Goal: Information Seeking & Learning: Learn about a topic

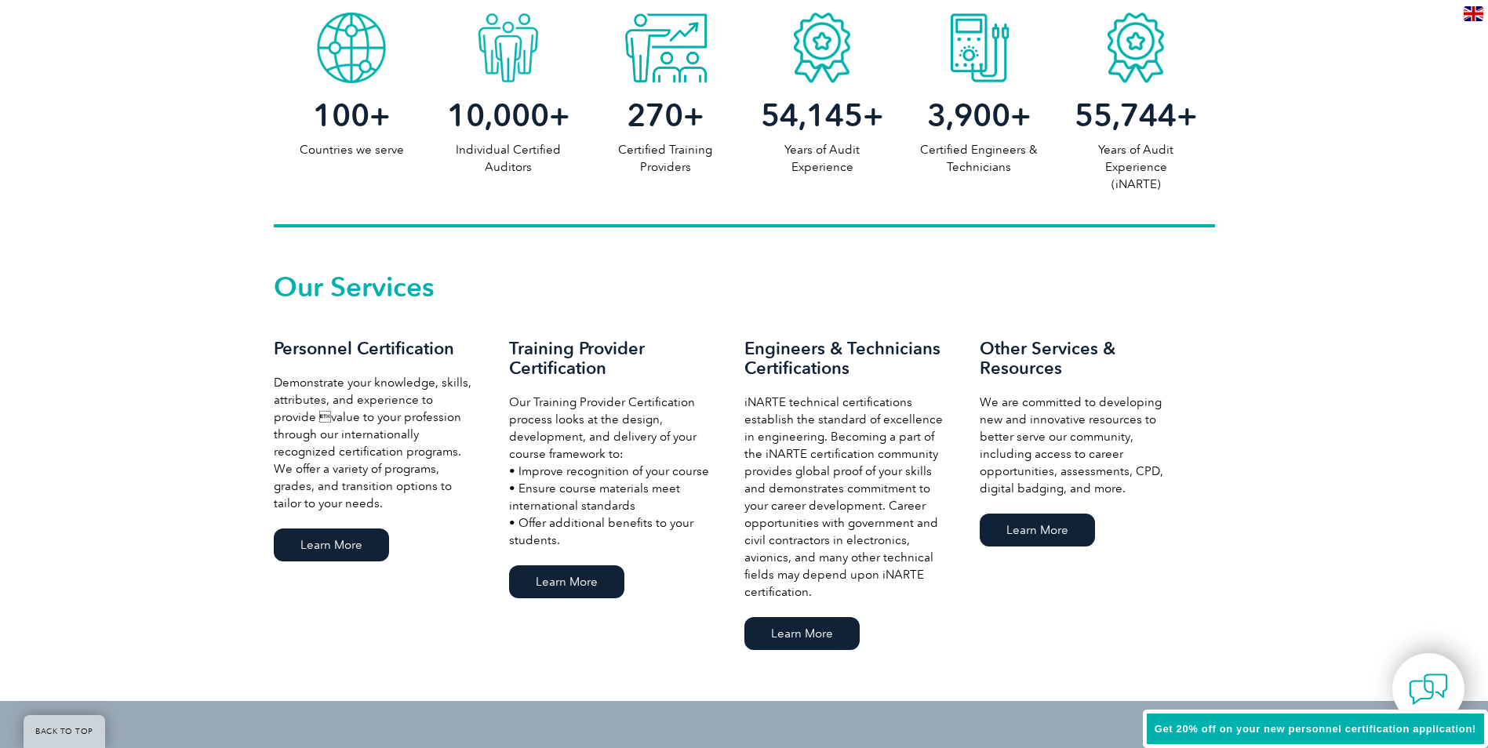
scroll to position [863, 0]
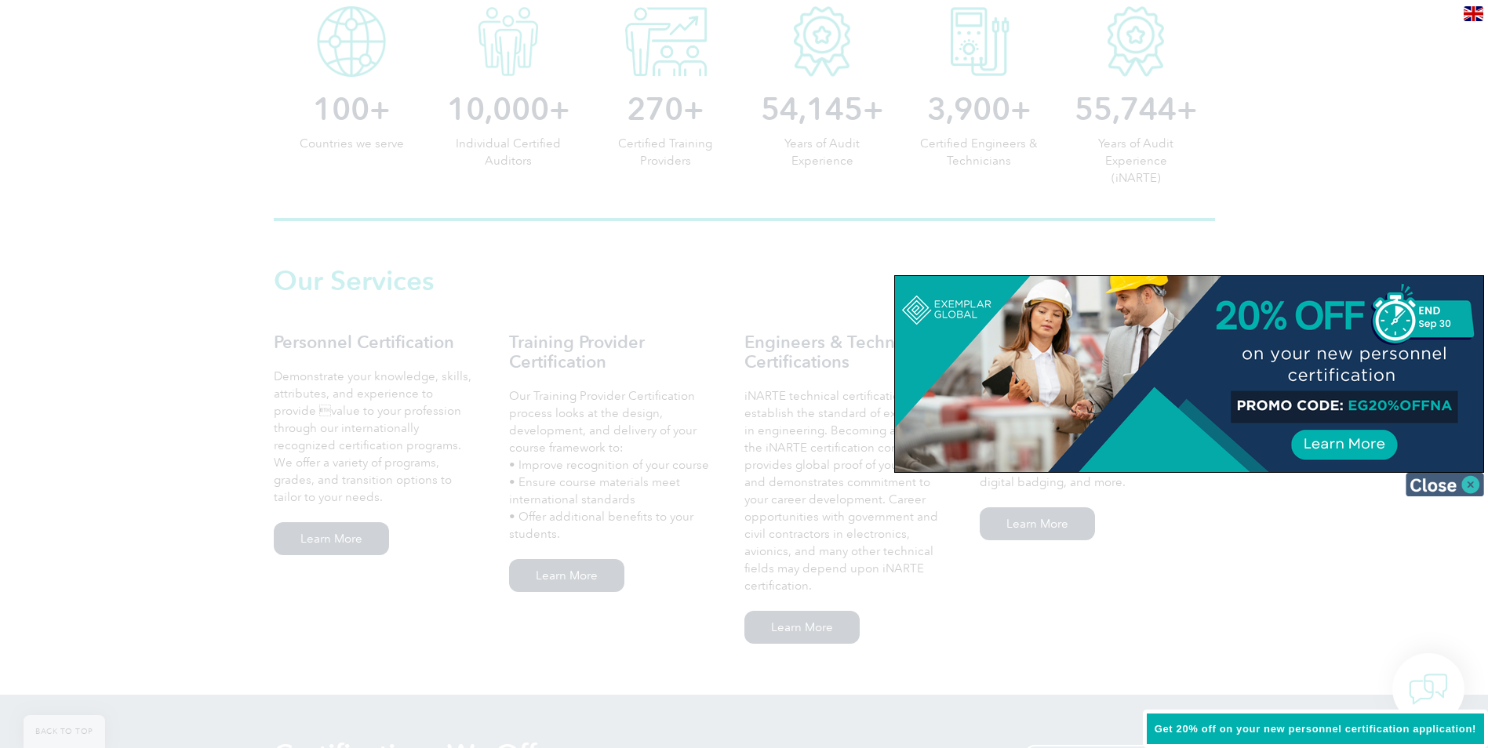
click at [1457, 480] on img at bounding box center [1445, 485] width 78 height 24
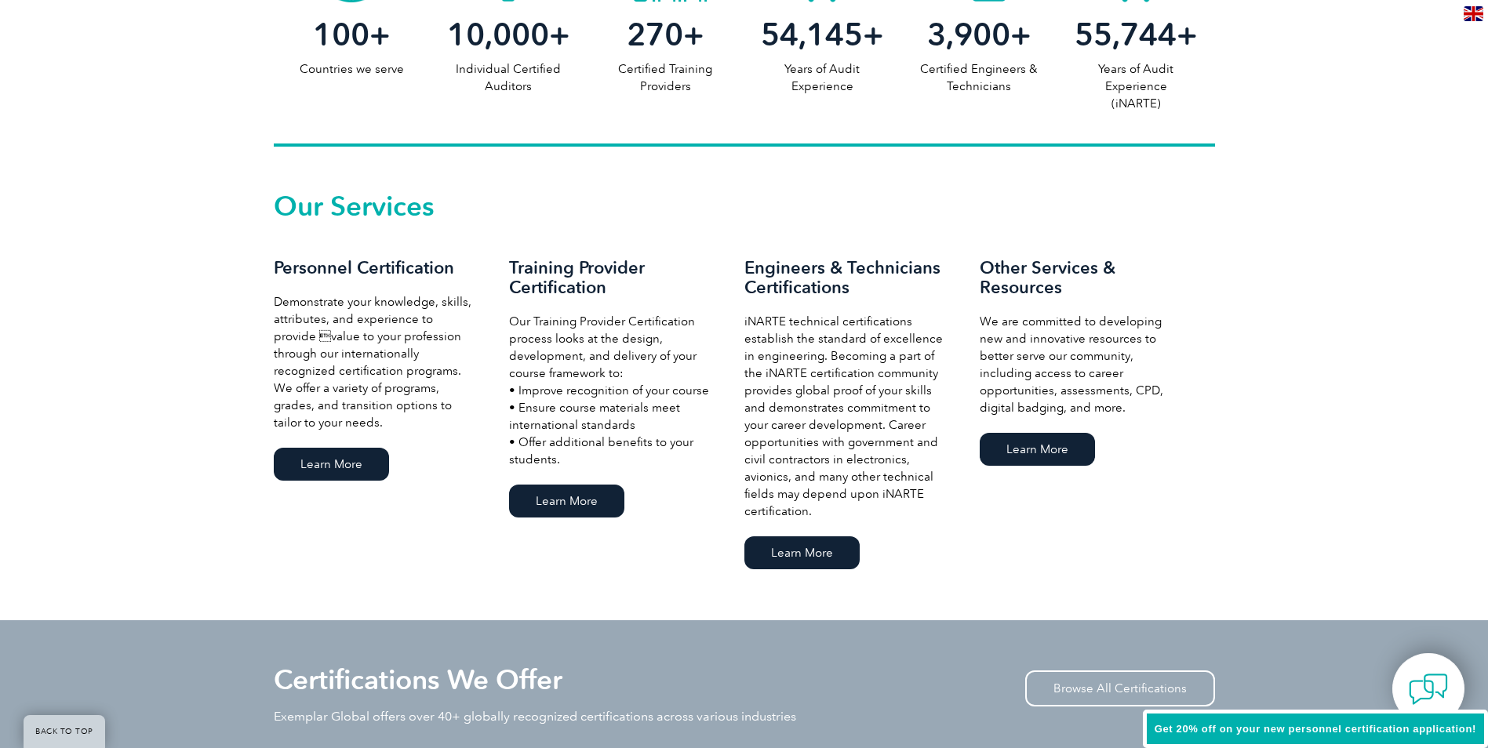
scroll to position [941, 0]
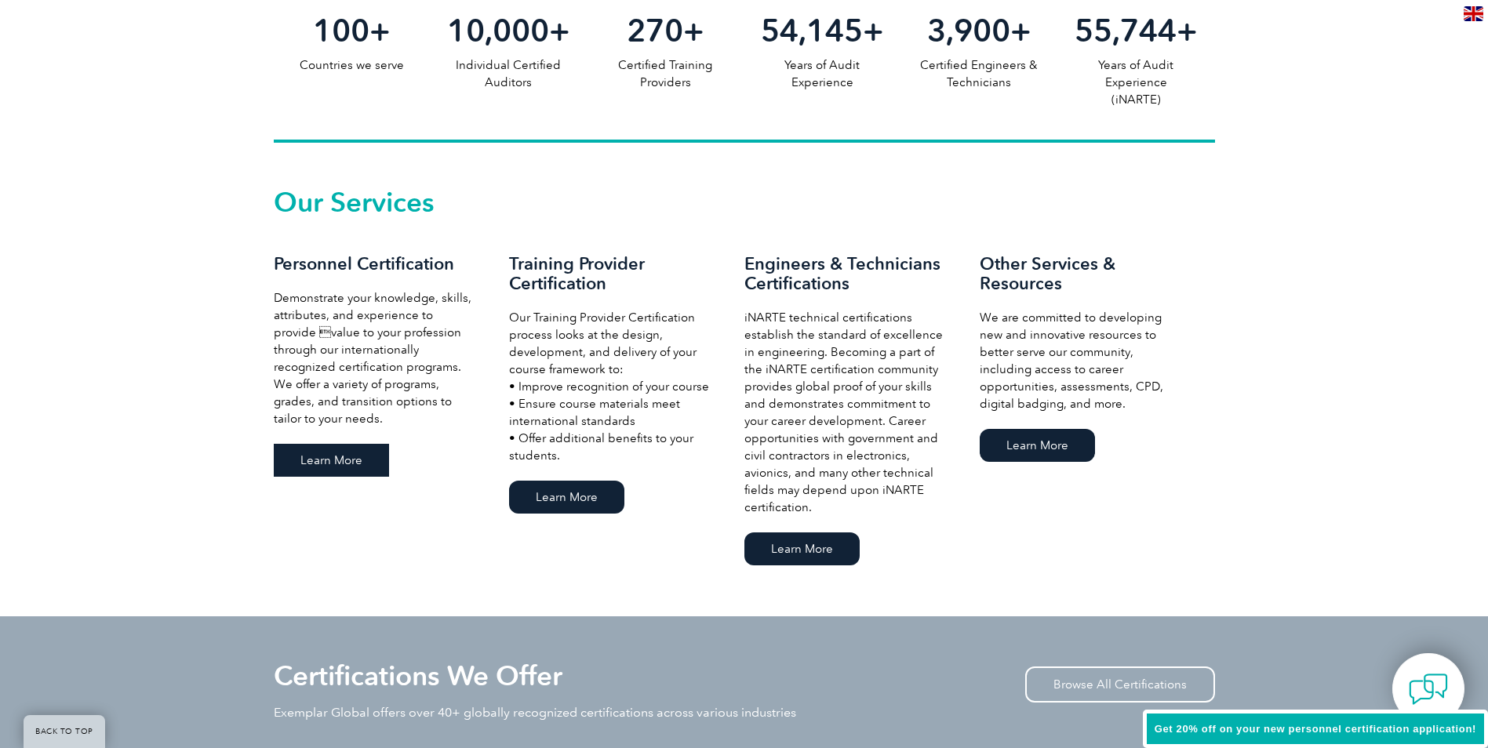
click at [330, 457] on link "Learn More" at bounding box center [331, 460] width 115 height 33
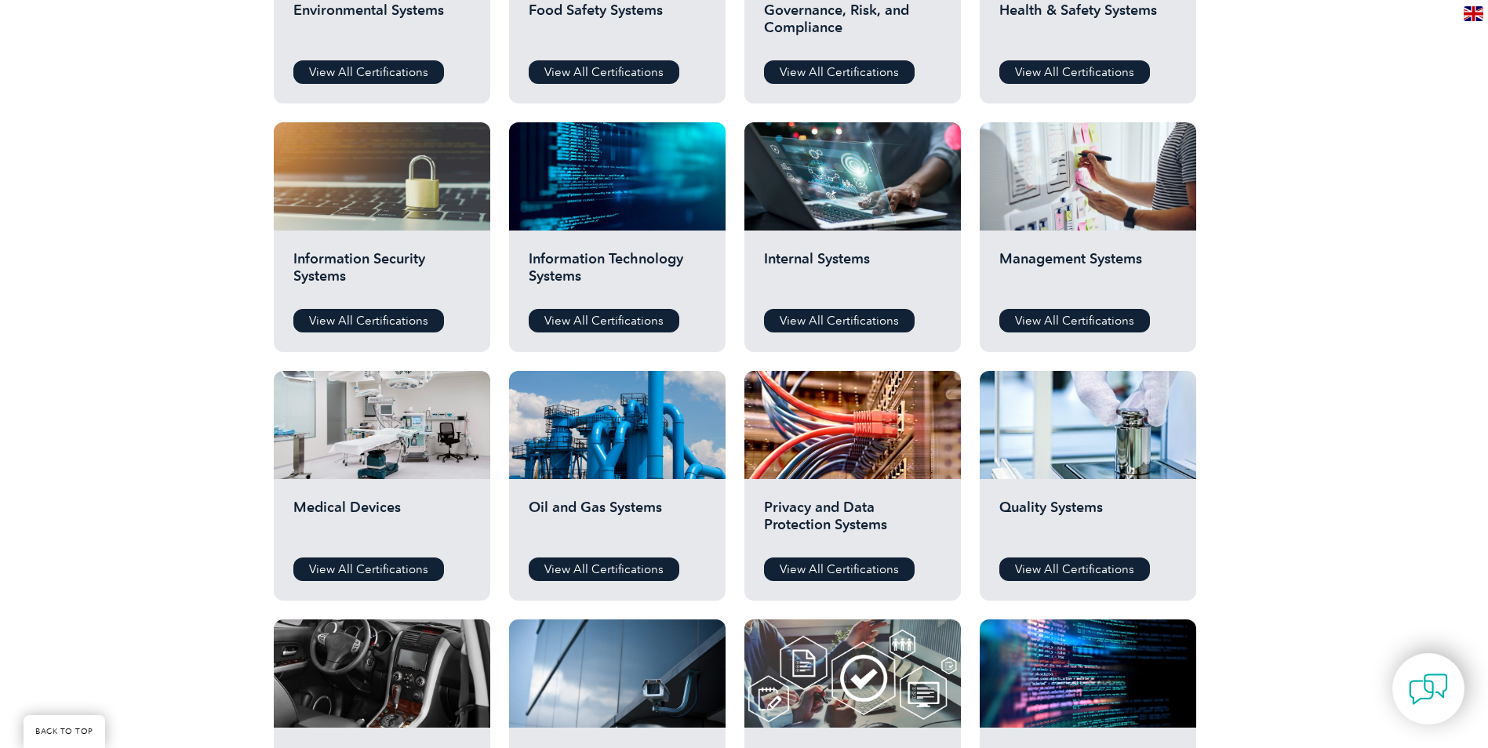
scroll to position [784, 0]
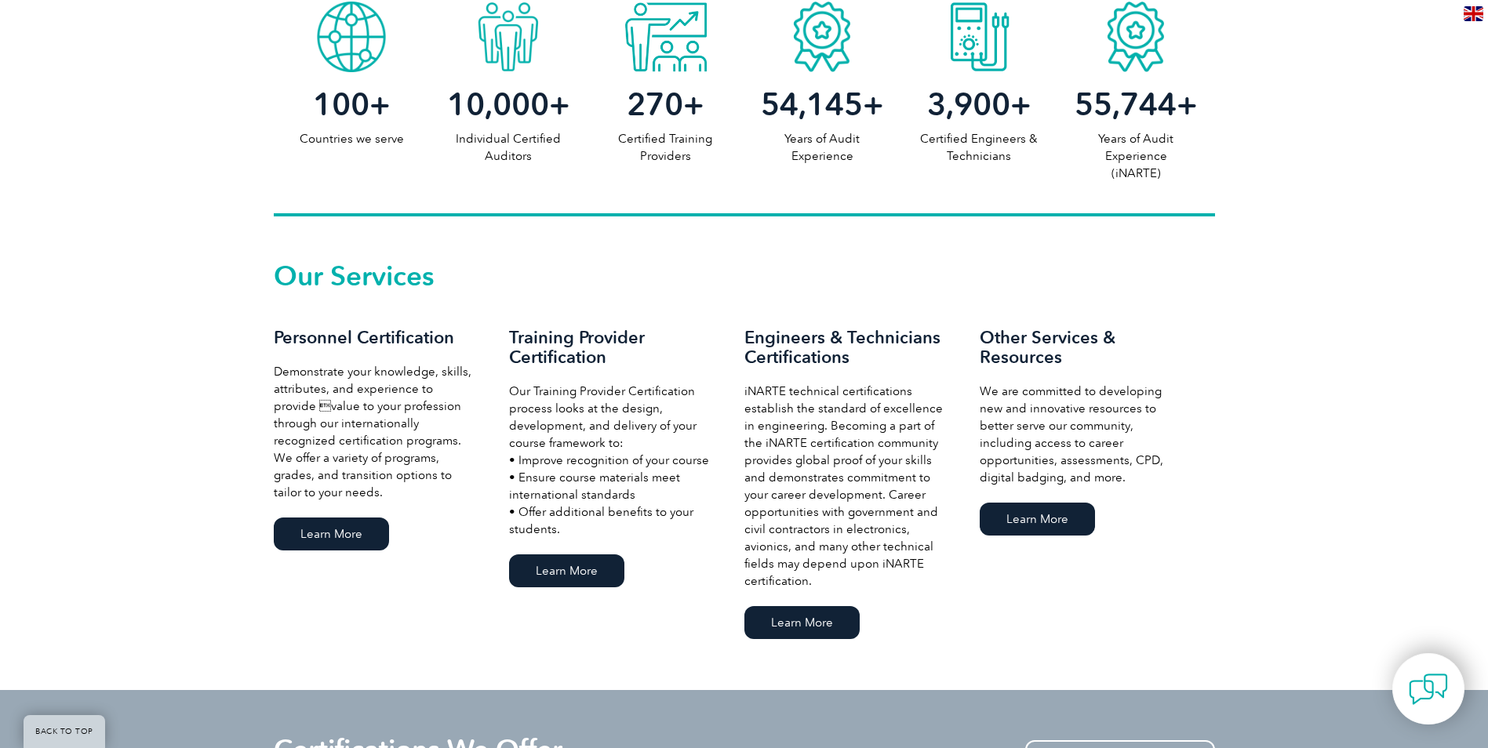
scroll to position [941, 0]
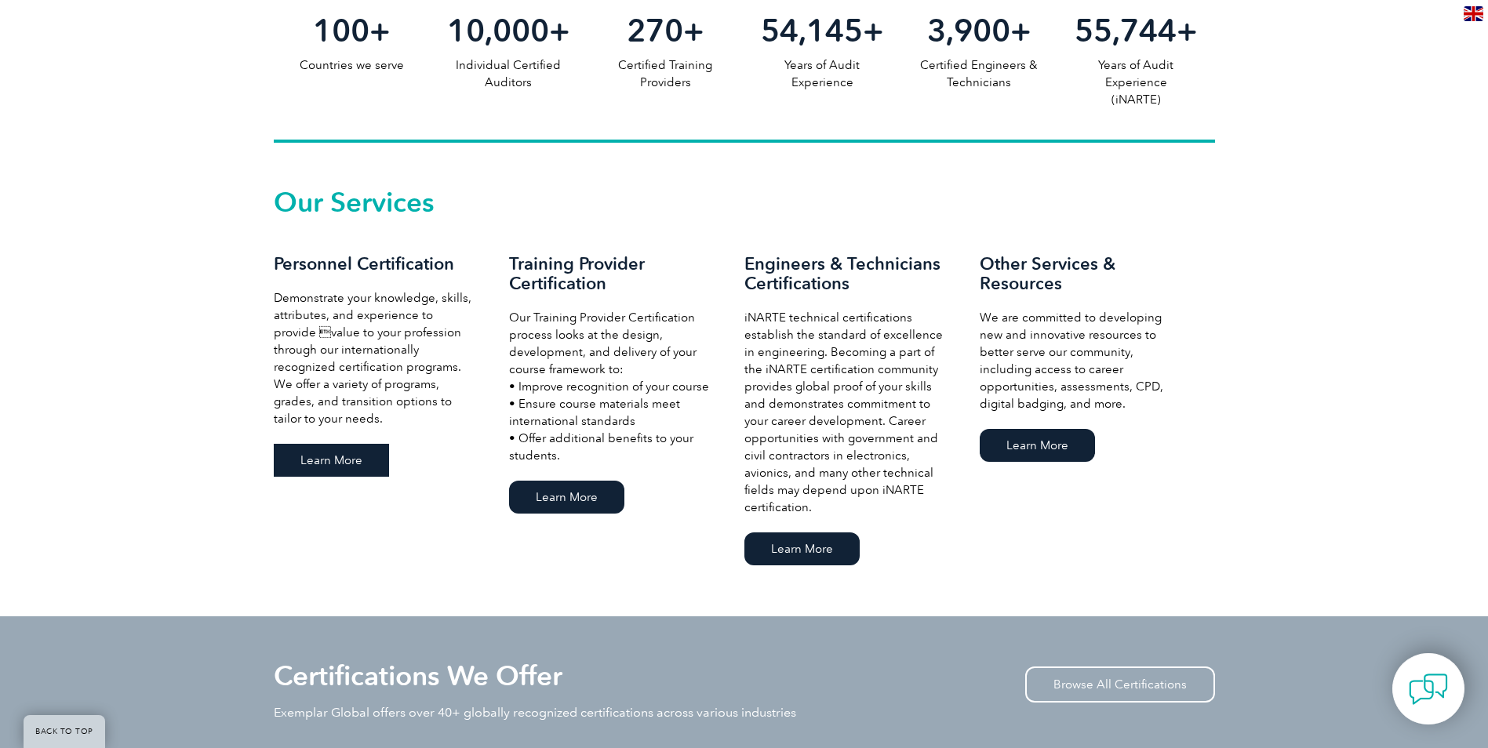
click at [321, 452] on link "Learn More" at bounding box center [331, 460] width 115 height 33
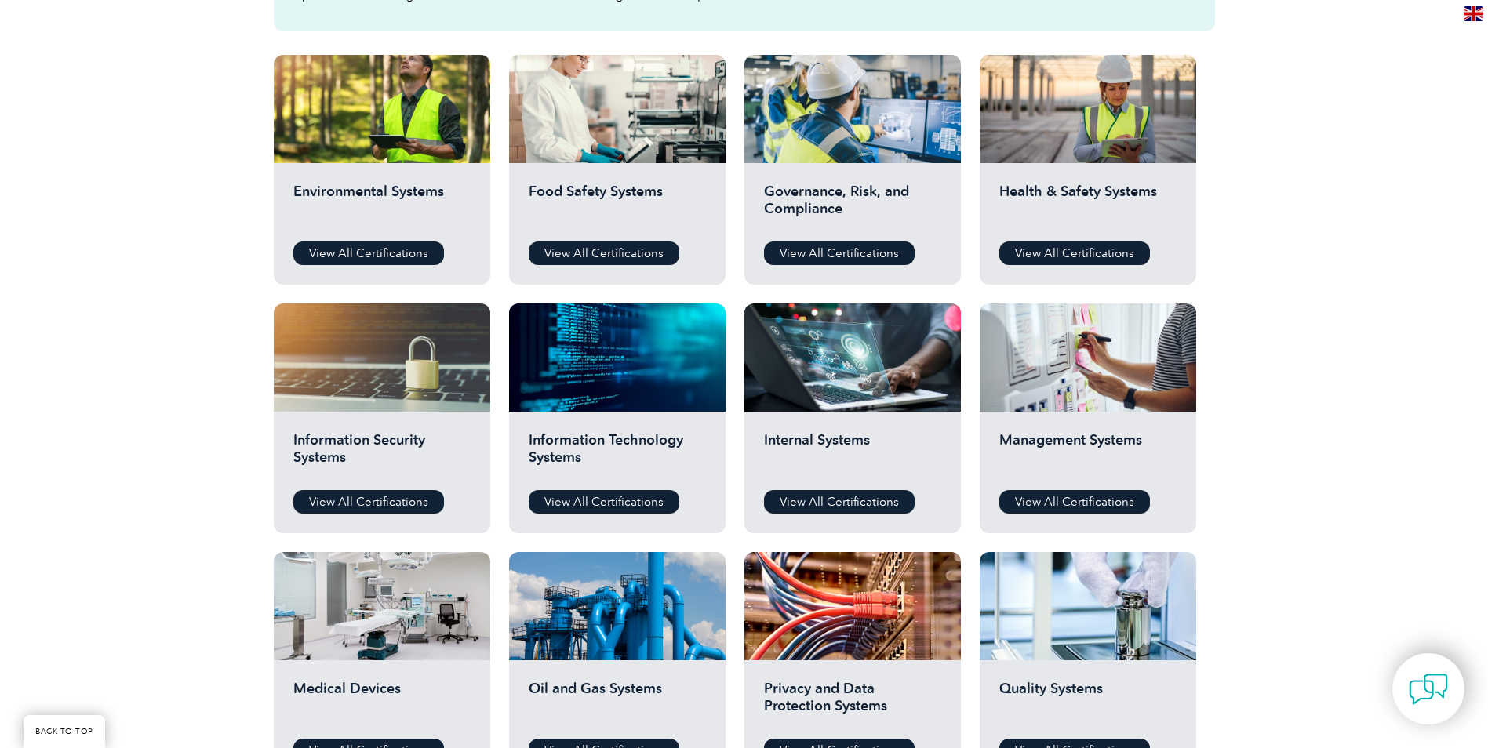
scroll to position [549, 0]
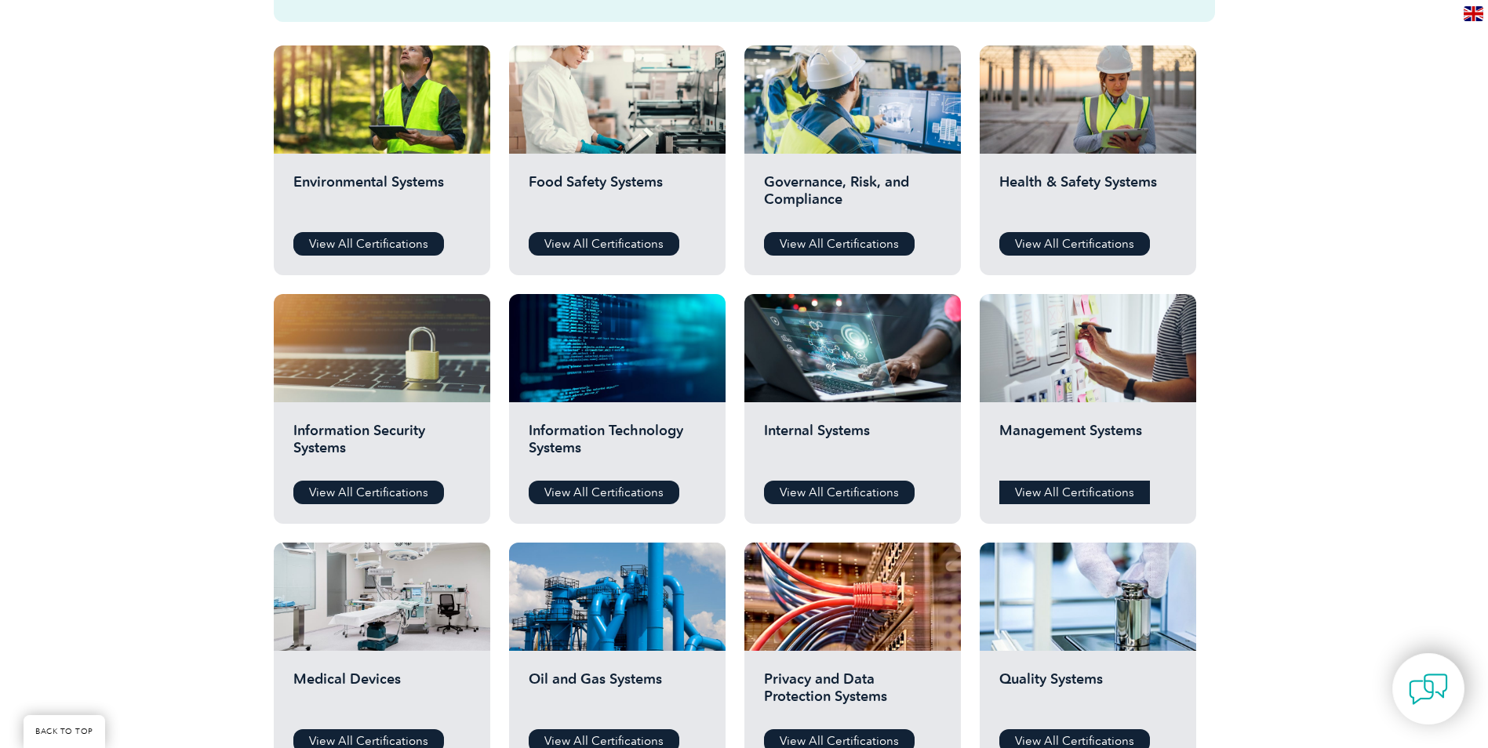
click at [1083, 488] on link "View All Certifications" at bounding box center [1074, 493] width 151 height 24
click at [839, 492] on link "View All Certifications" at bounding box center [839, 493] width 151 height 24
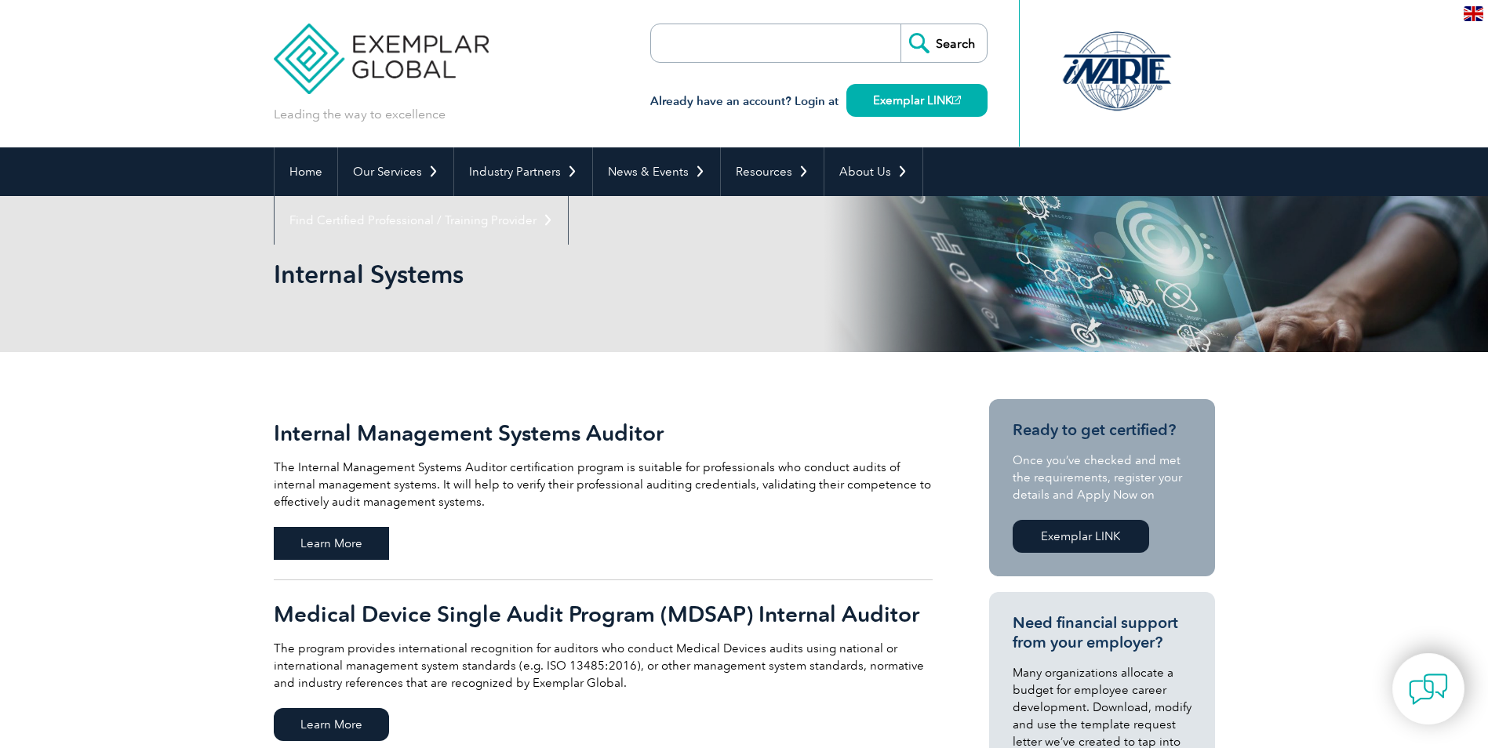
click at [367, 545] on span "Learn More" at bounding box center [331, 543] width 115 height 33
click at [310, 167] on link "Home" at bounding box center [306, 171] width 63 height 49
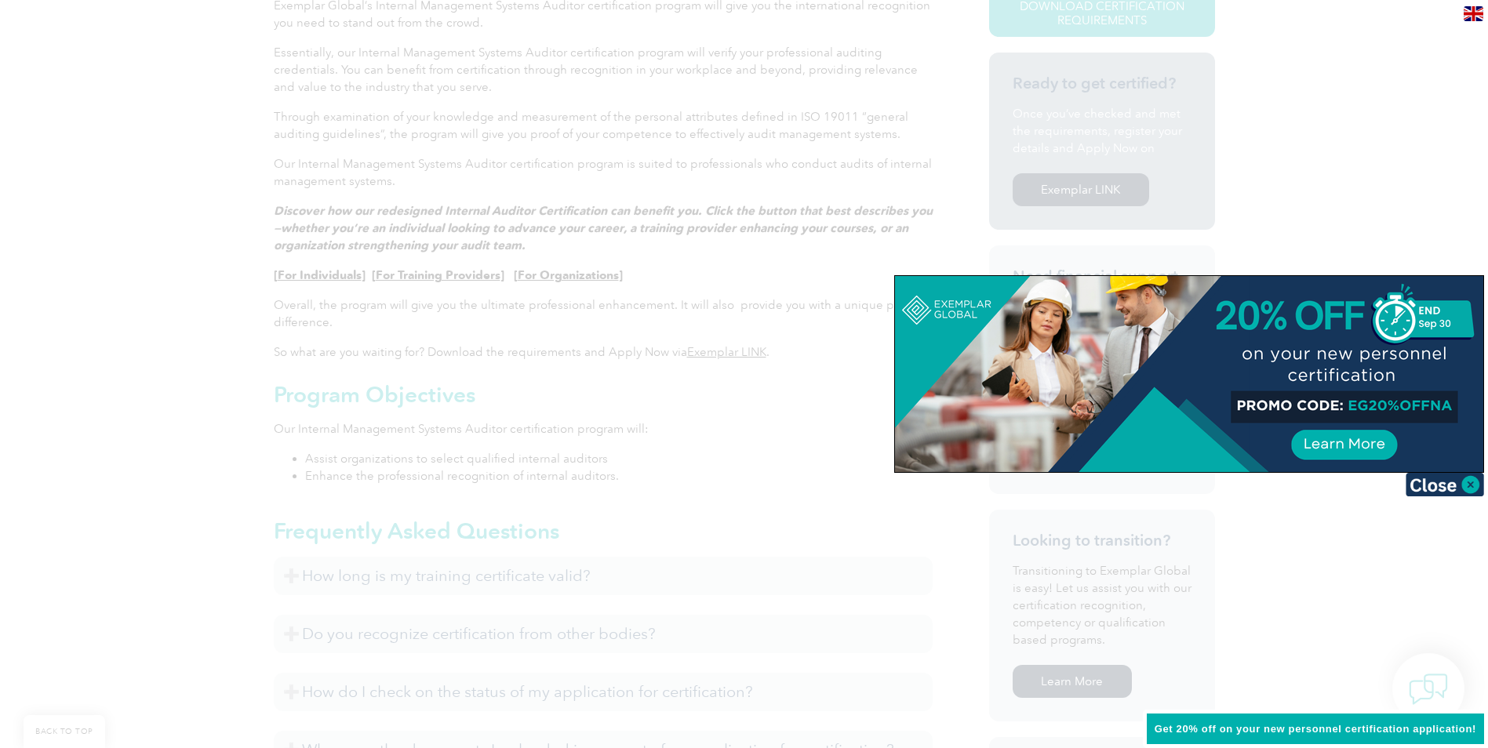
scroll to position [471, 0]
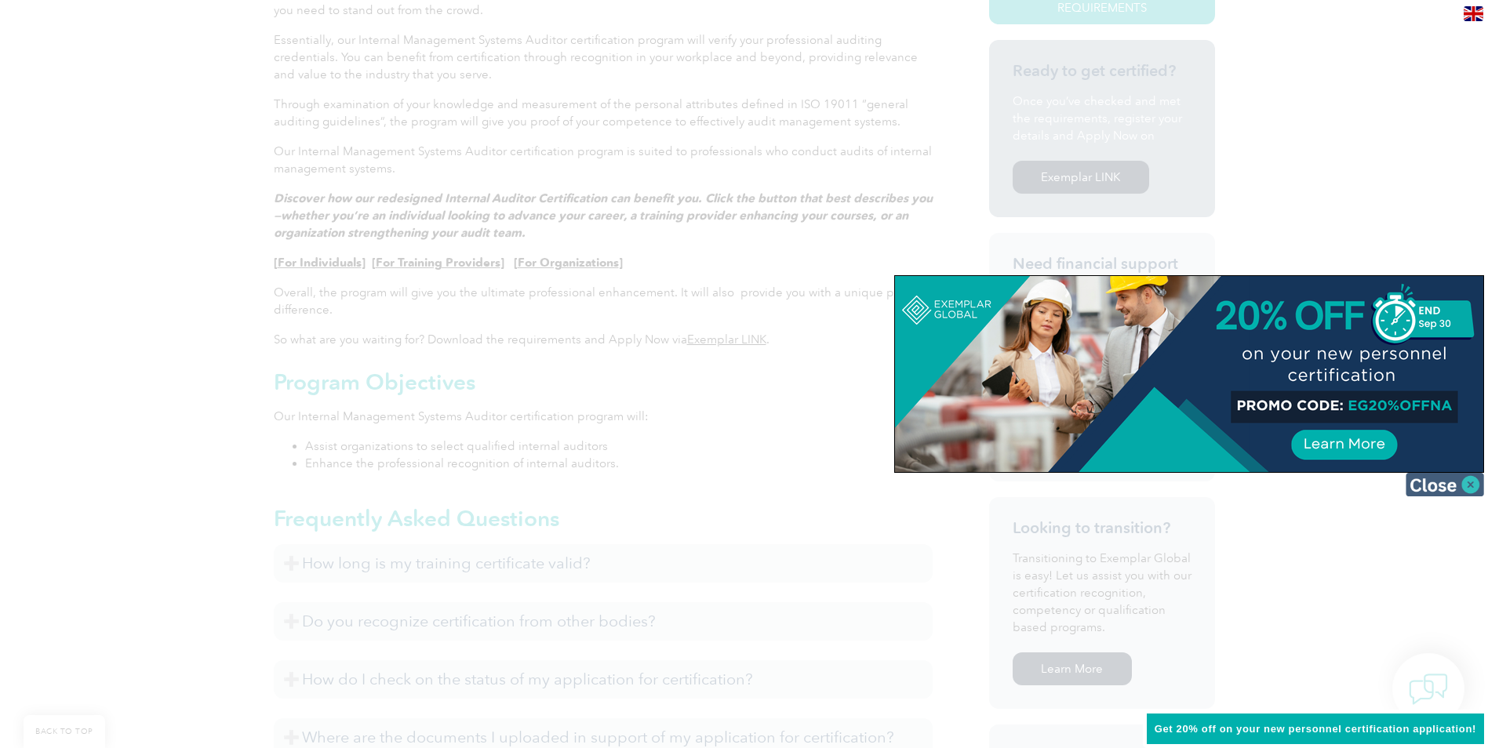
click at [1475, 479] on img at bounding box center [1445, 485] width 78 height 24
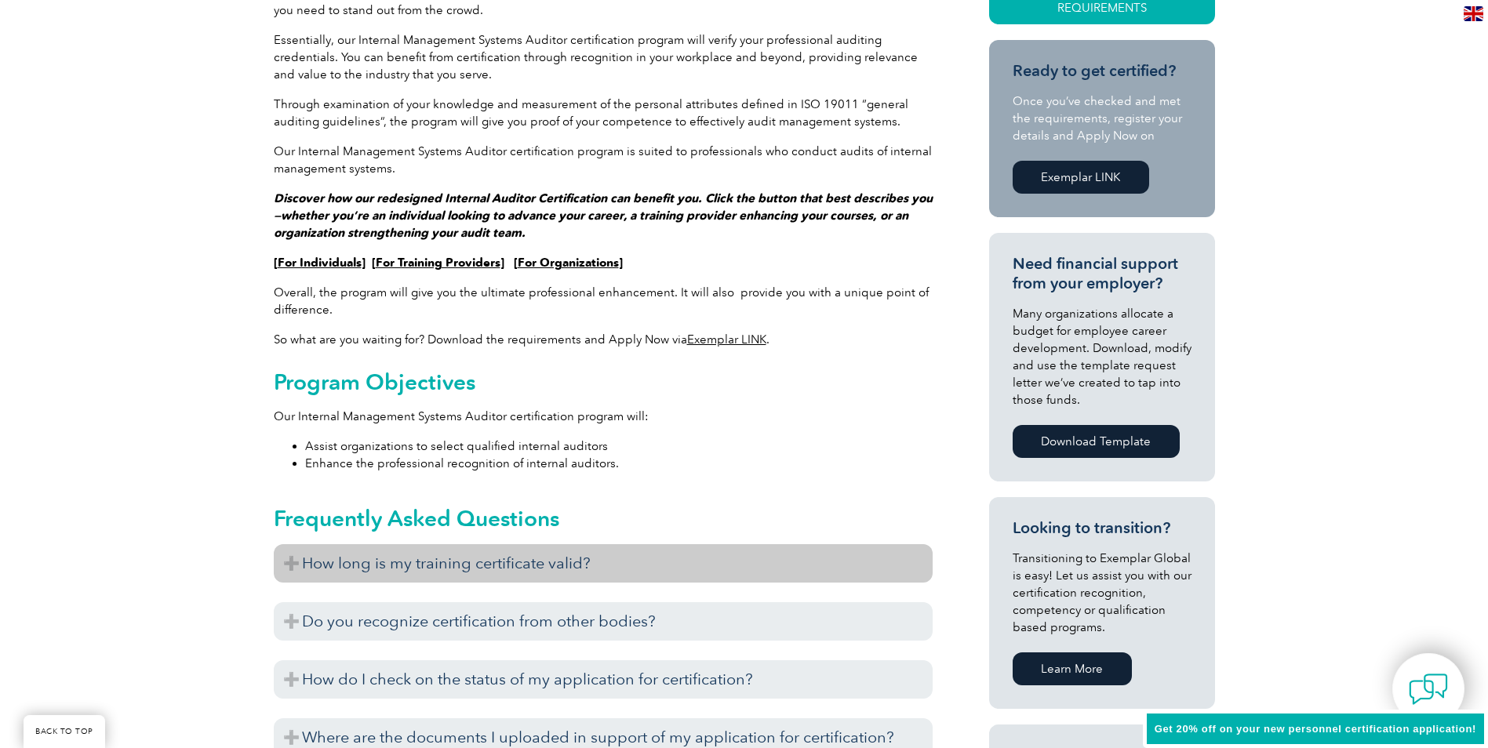
click at [298, 559] on h3 "How long is my training certificate valid?" at bounding box center [603, 563] width 659 height 38
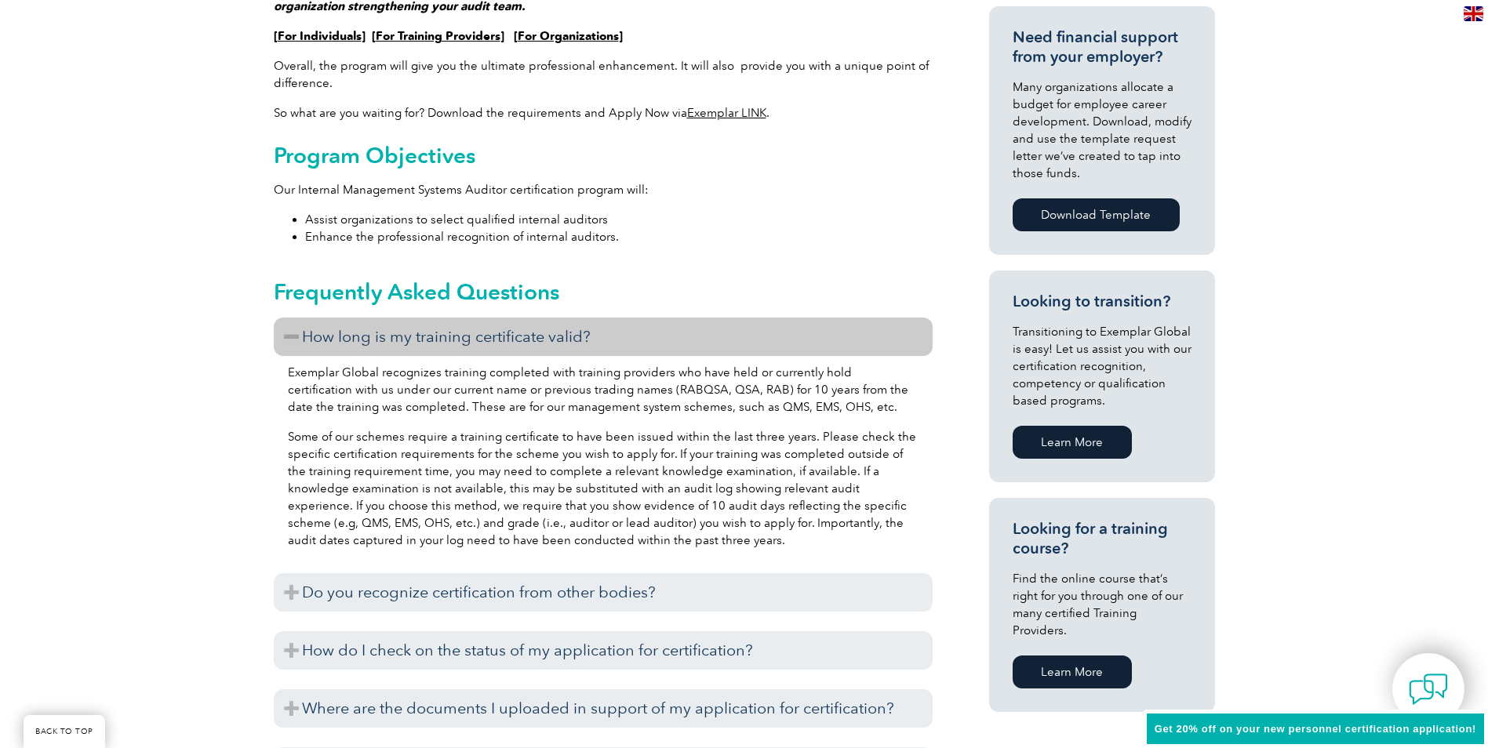
scroll to position [706, 0]
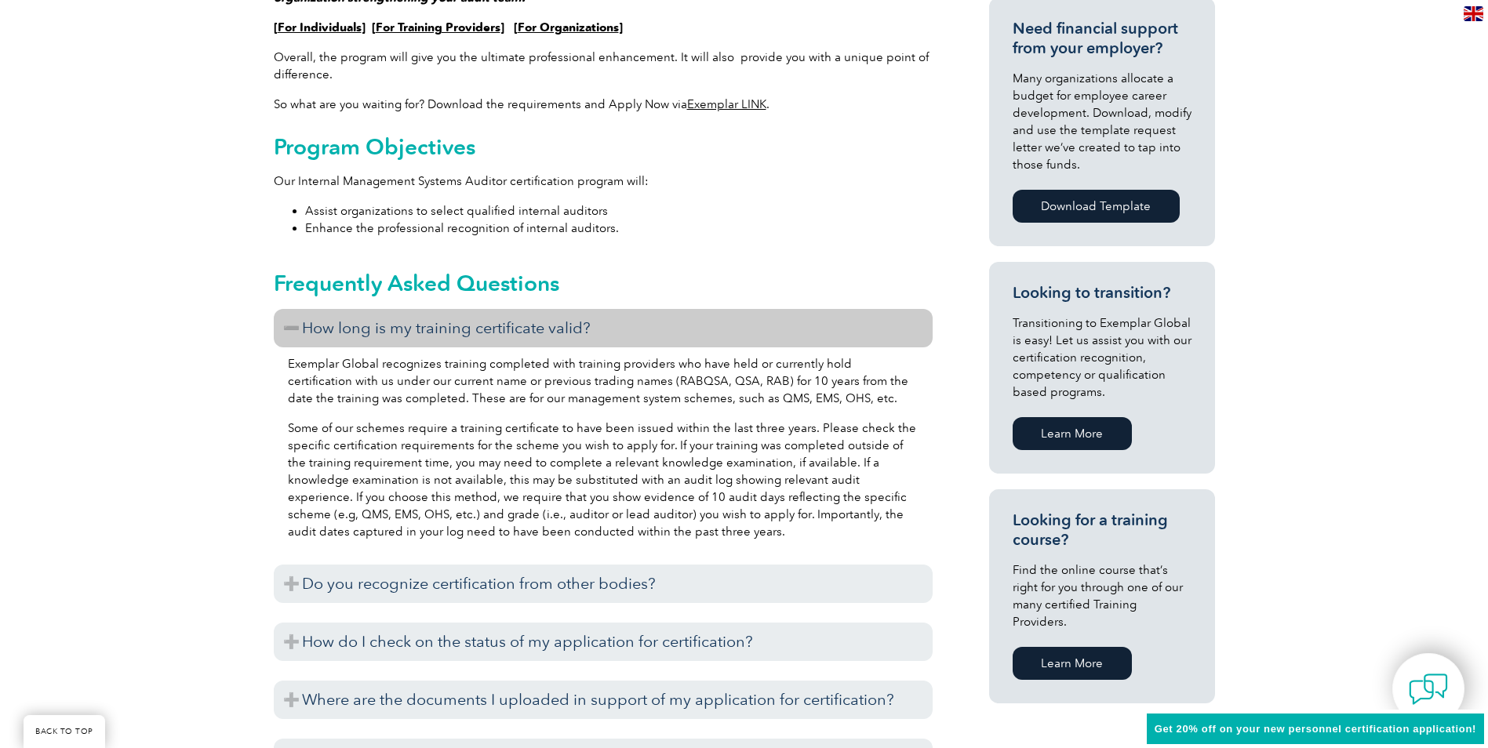
click at [292, 323] on h3 "How long is my training certificate valid?" at bounding box center [603, 328] width 659 height 38
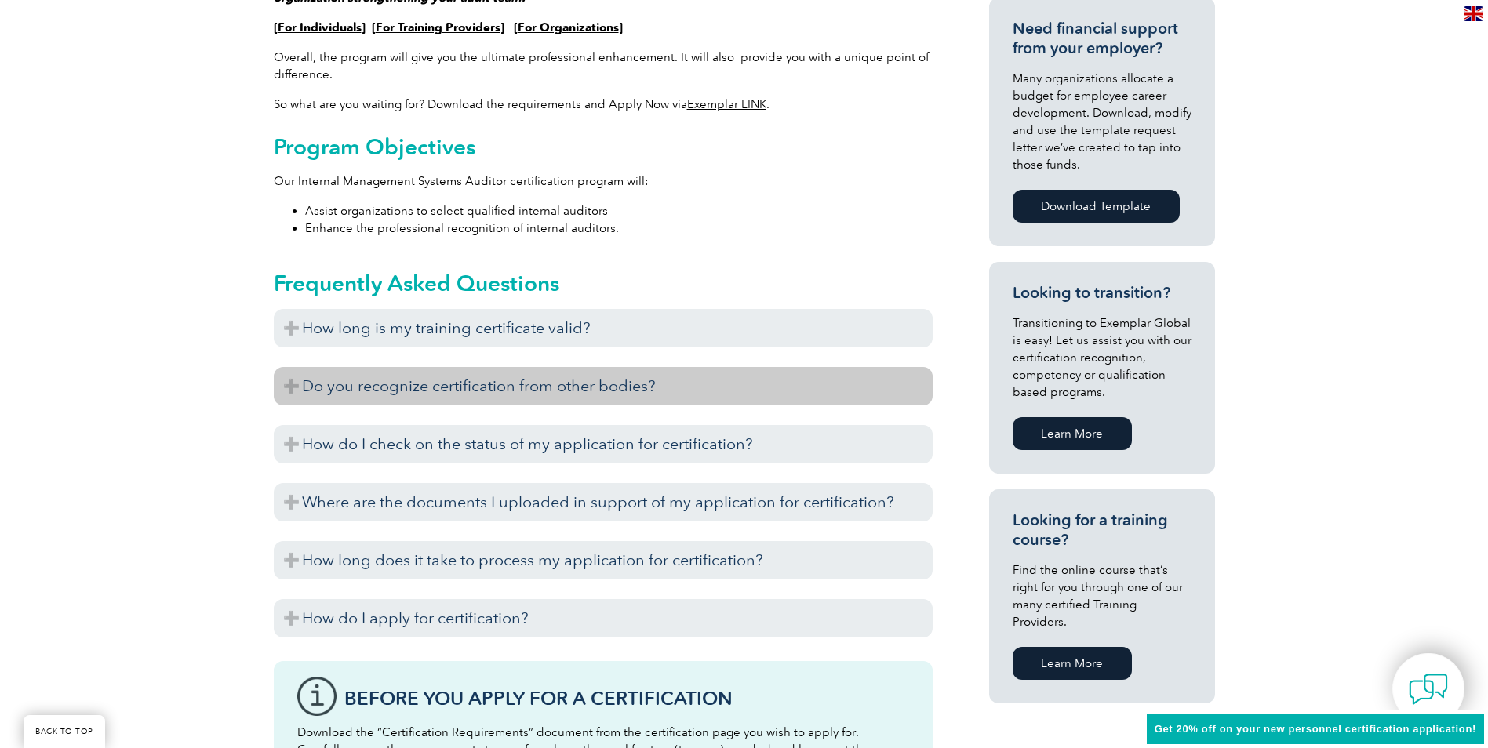
click at [288, 384] on h3 "Do you recognize certification from other bodies?" at bounding box center [603, 386] width 659 height 38
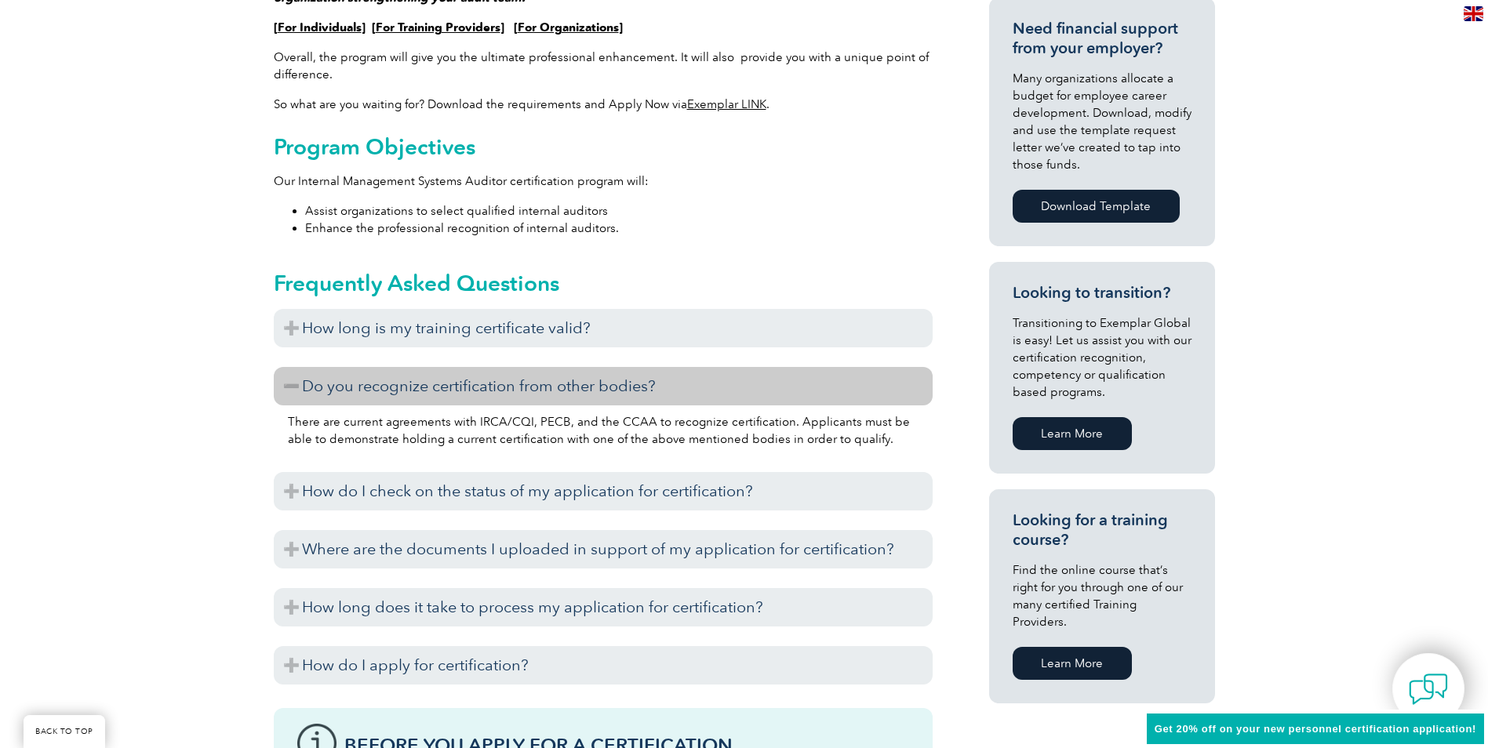
click at [286, 384] on h3 "Do you recognize certification from other bodies?" at bounding box center [603, 386] width 659 height 38
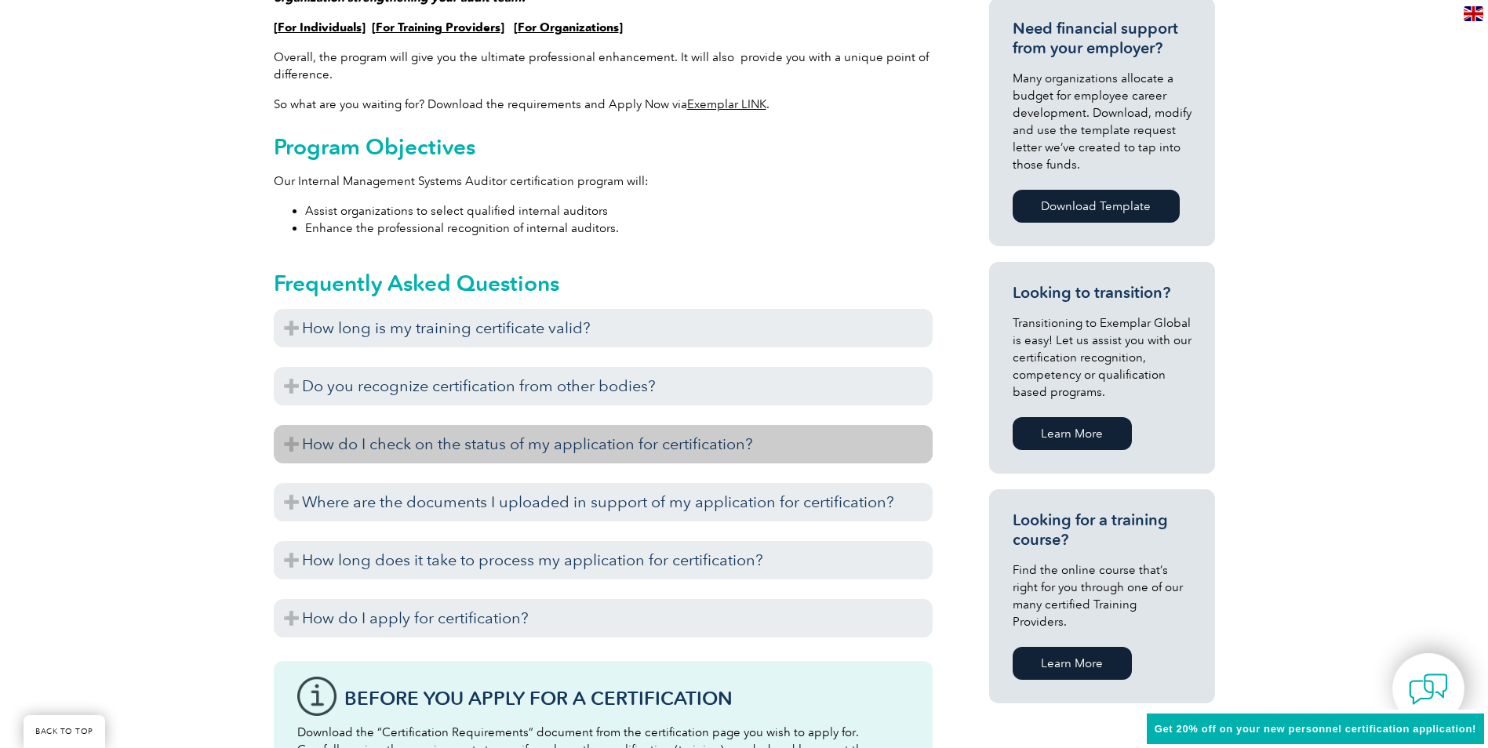
click at [283, 441] on h3 "How do I check on the status of my application for certification?" at bounding box center [603, 444] width 659 height 38
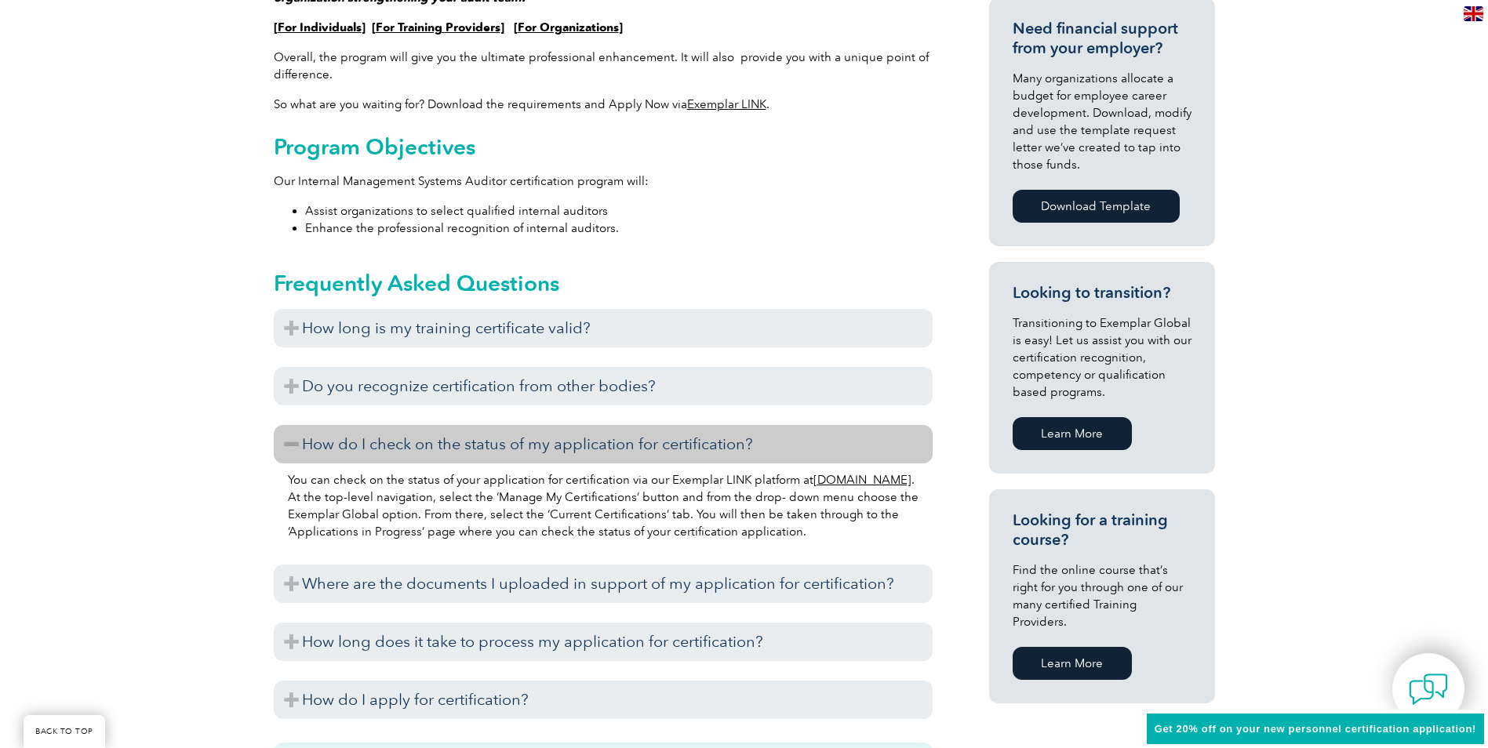
click at [282, 441] on h3 "How do I check on the status of my application for certification?" at bounding box center [603, 444] width 659 height 38
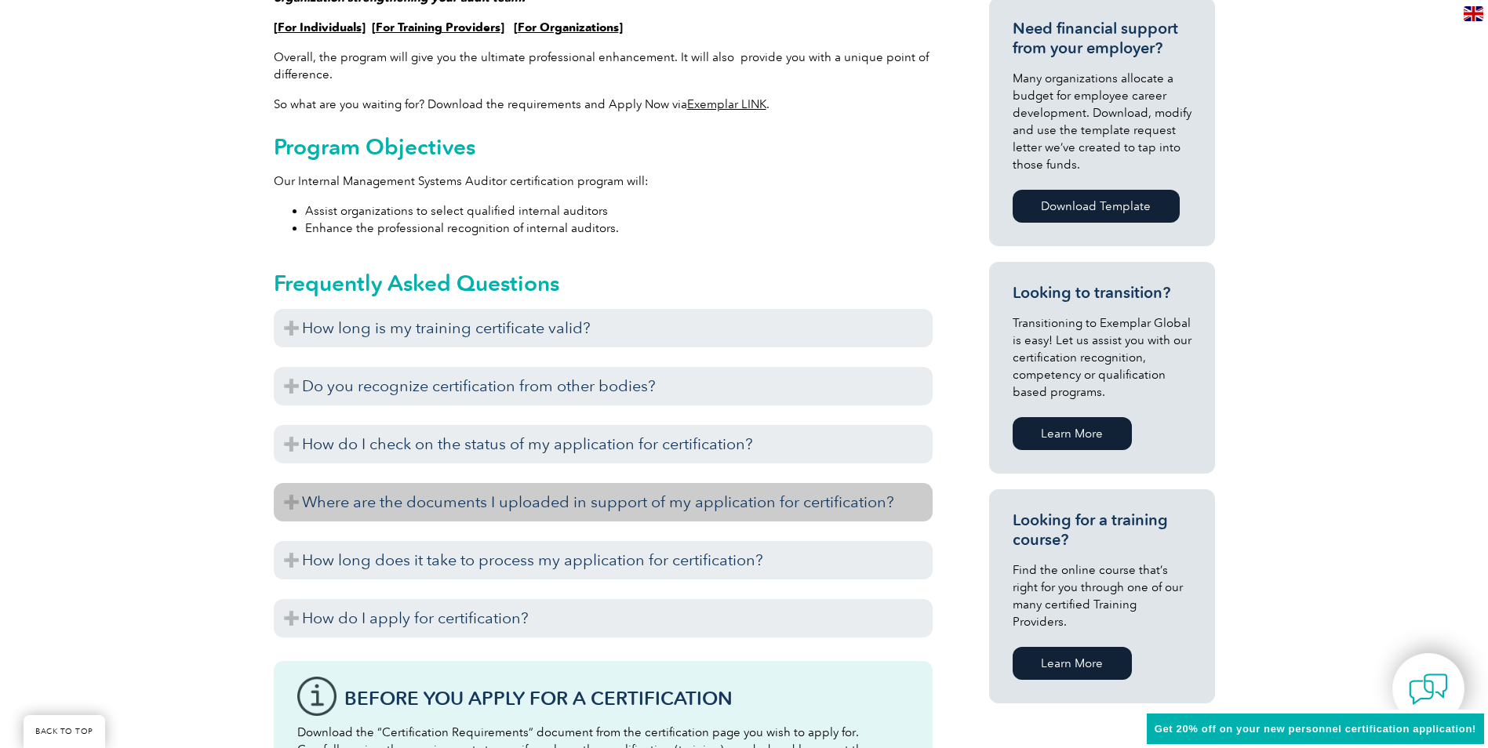
click at [286, 496] on h3 "Where are the documents I uploaded in support of my application for certificati…" at bounding box center [603, 502] width 659 height 38
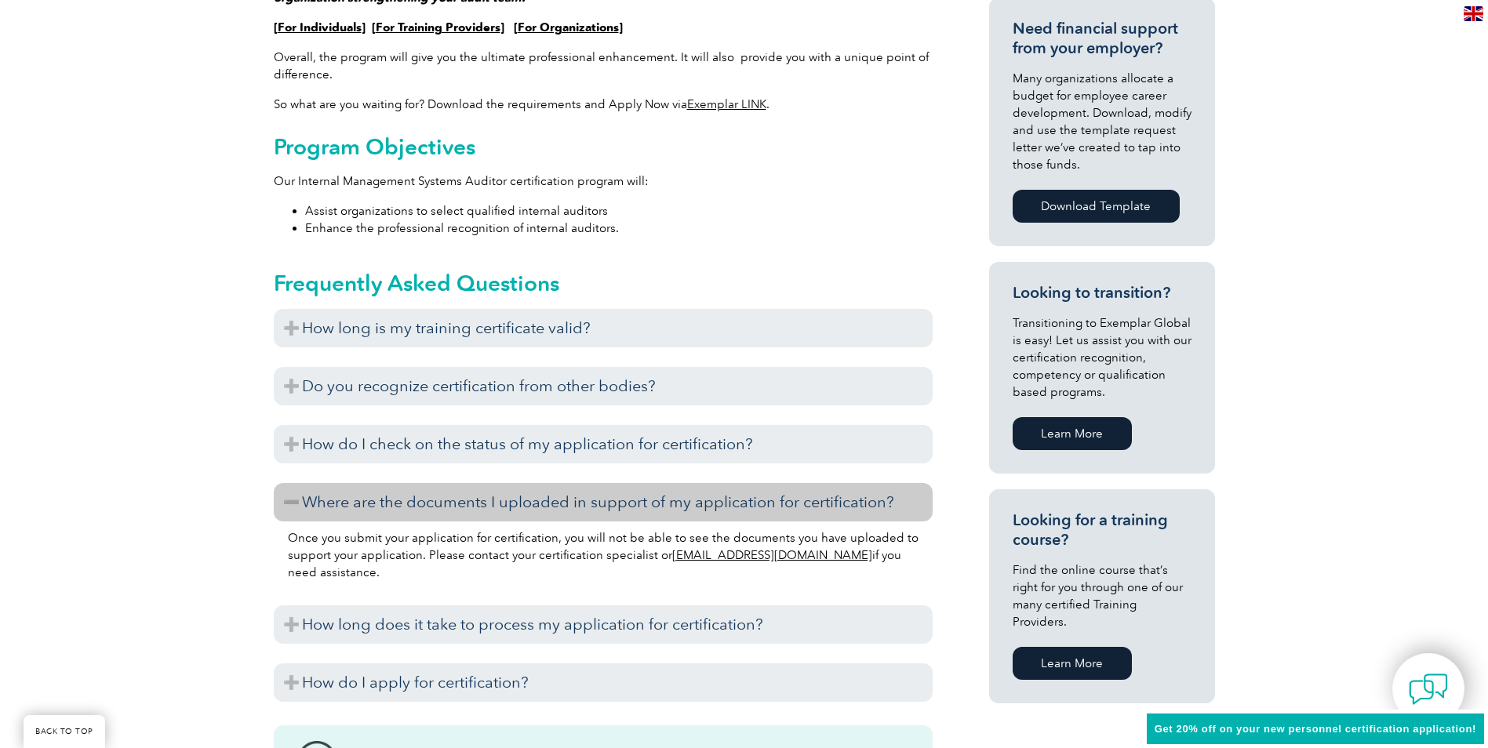
click at [286, 496] on h3 "Where are the documents I uploaded in support of my application for certificati…" at bounding box center [603, 502] width 659 height 38
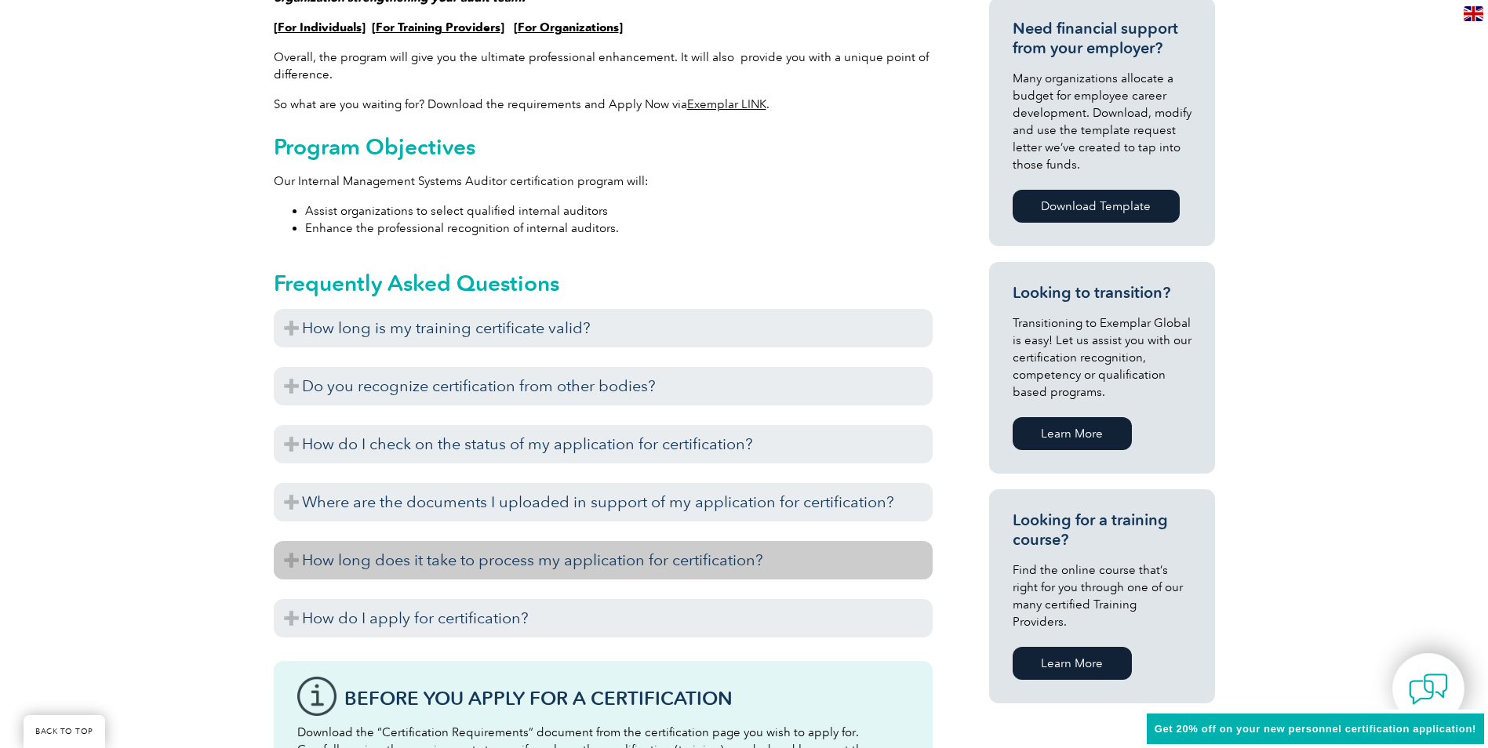
click at [286, 548] on h3 "How long does it take to process my application for certification?" at bounding box center [603, 560] width 659 height 38
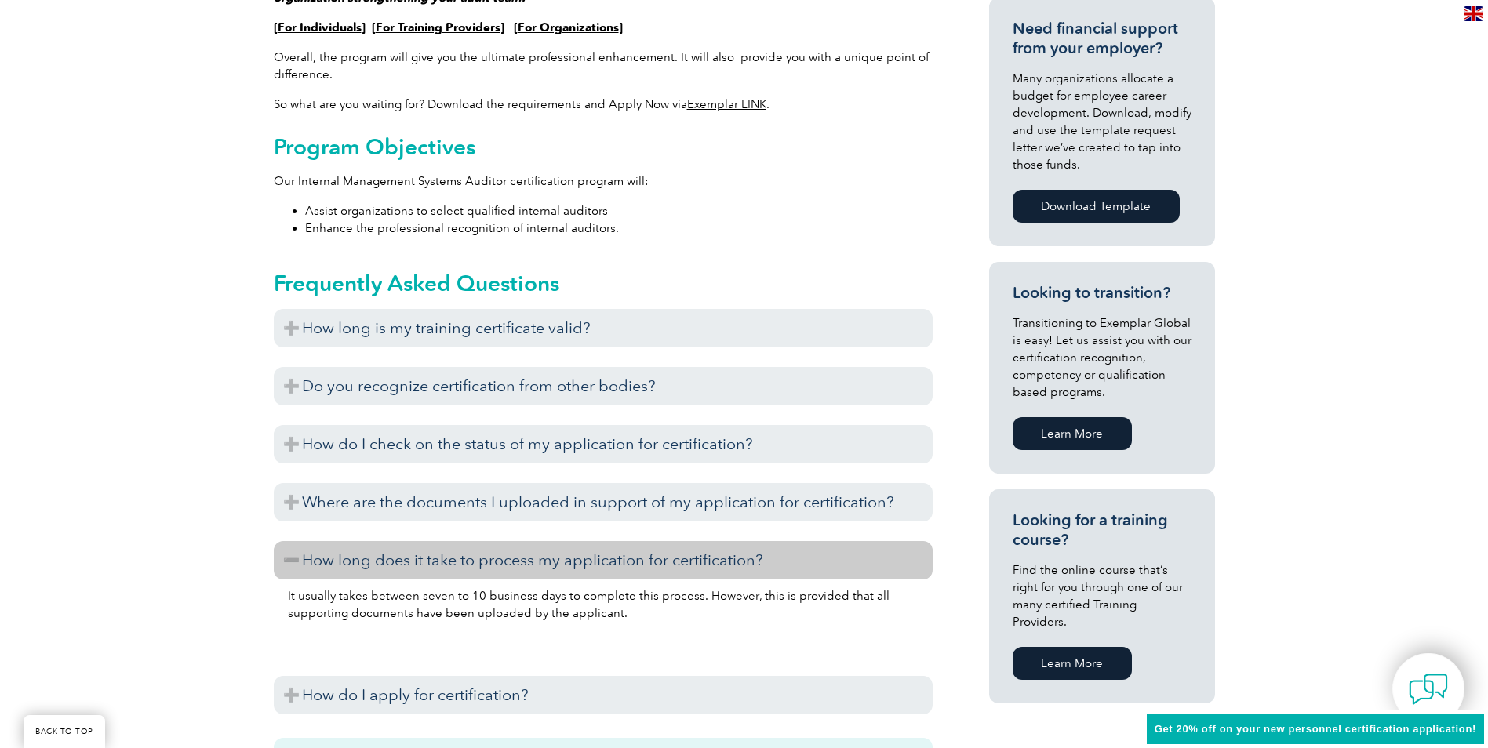
click at [287, 548] on h3 "How long does it take to process my application for certification?" at bounding box center [603, 560] width 659 height 38
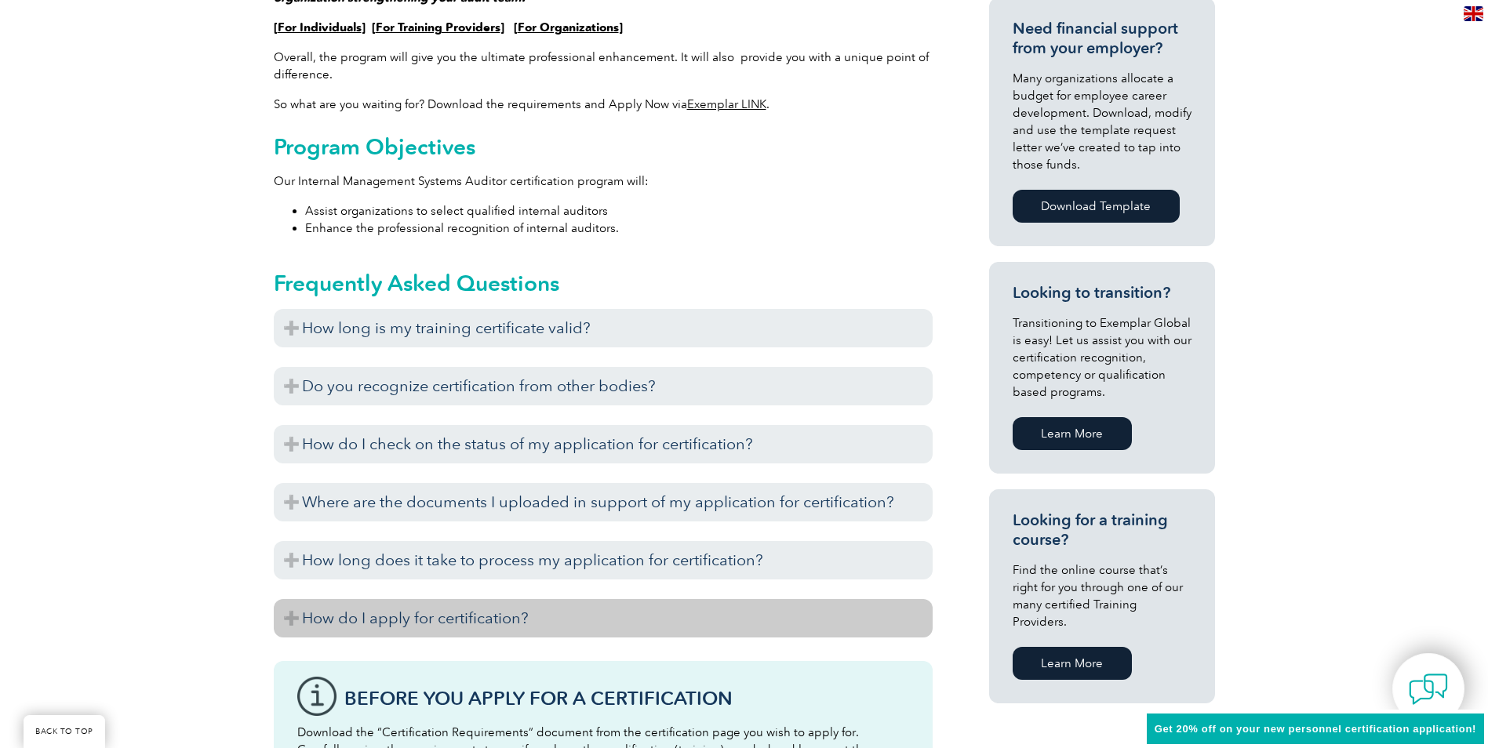
click at [293, 617] on h3 "How do I apply for certification?" at bounding box center [603, 618] width 659 height 38
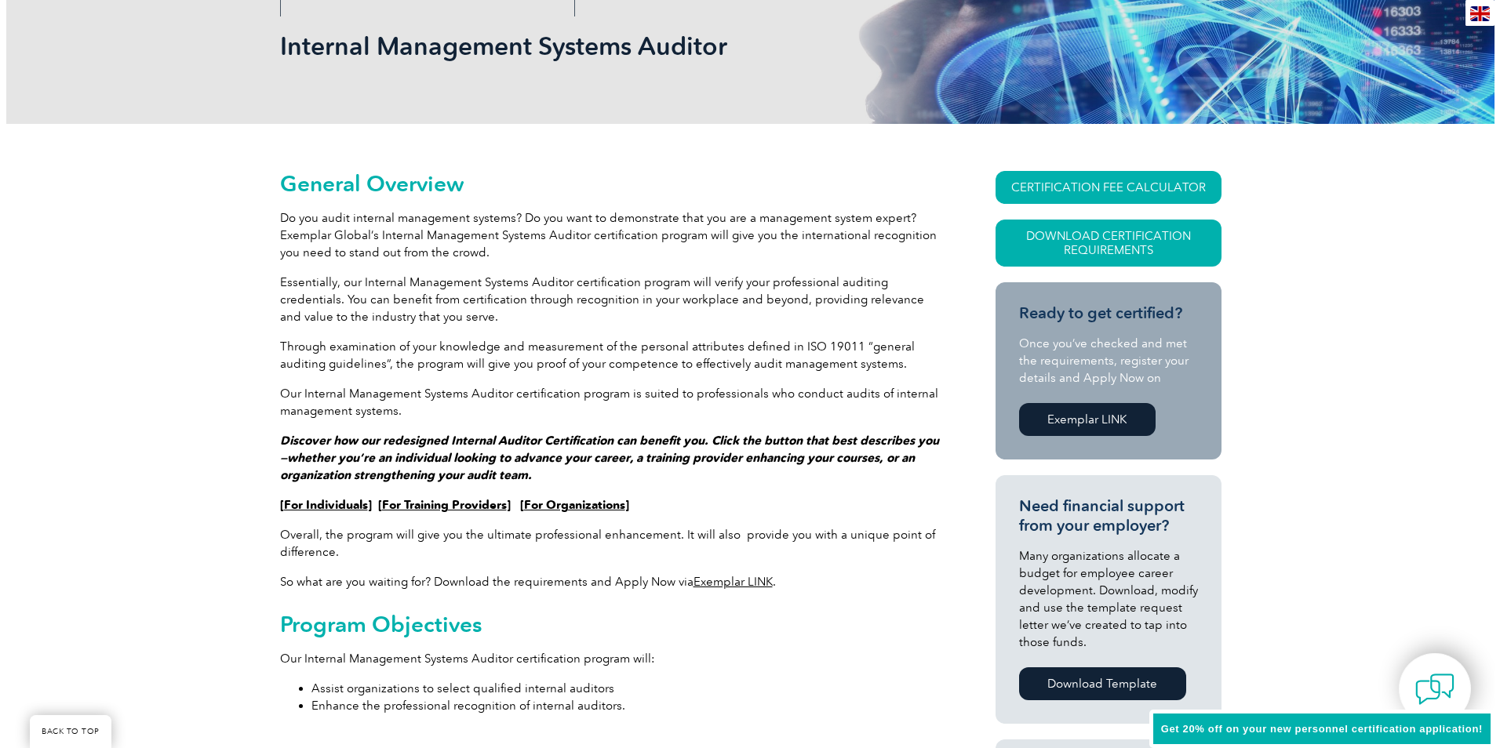
scroll to position [191, 0]
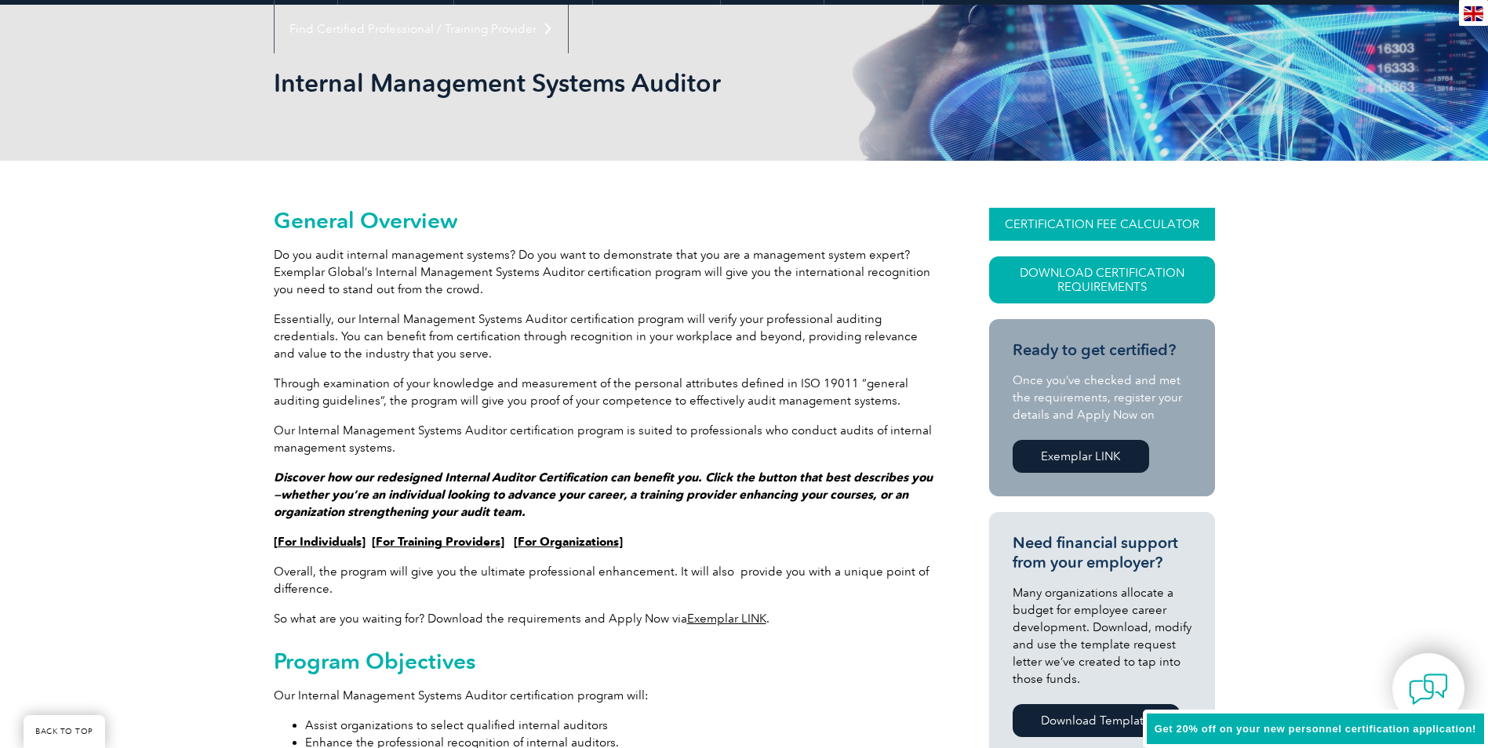
click at [1064, 224] on link "CERTIFICATION FEE CALCULATOR" at bounding box center [1102, 224] width 226 height 33
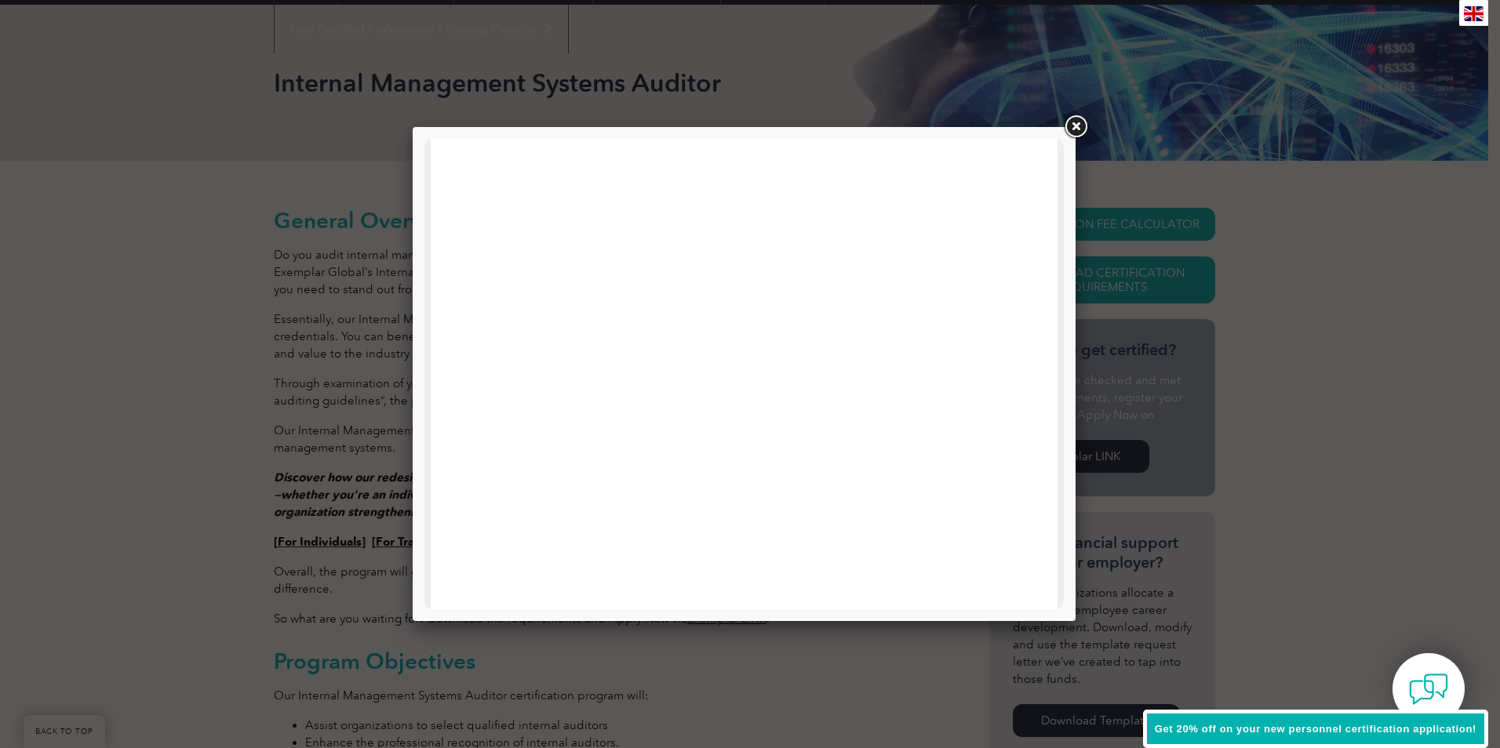
scroll to position [748, 0]
click at [1072, 129] on link at bounding box center [1075, 127] width 28 height 28
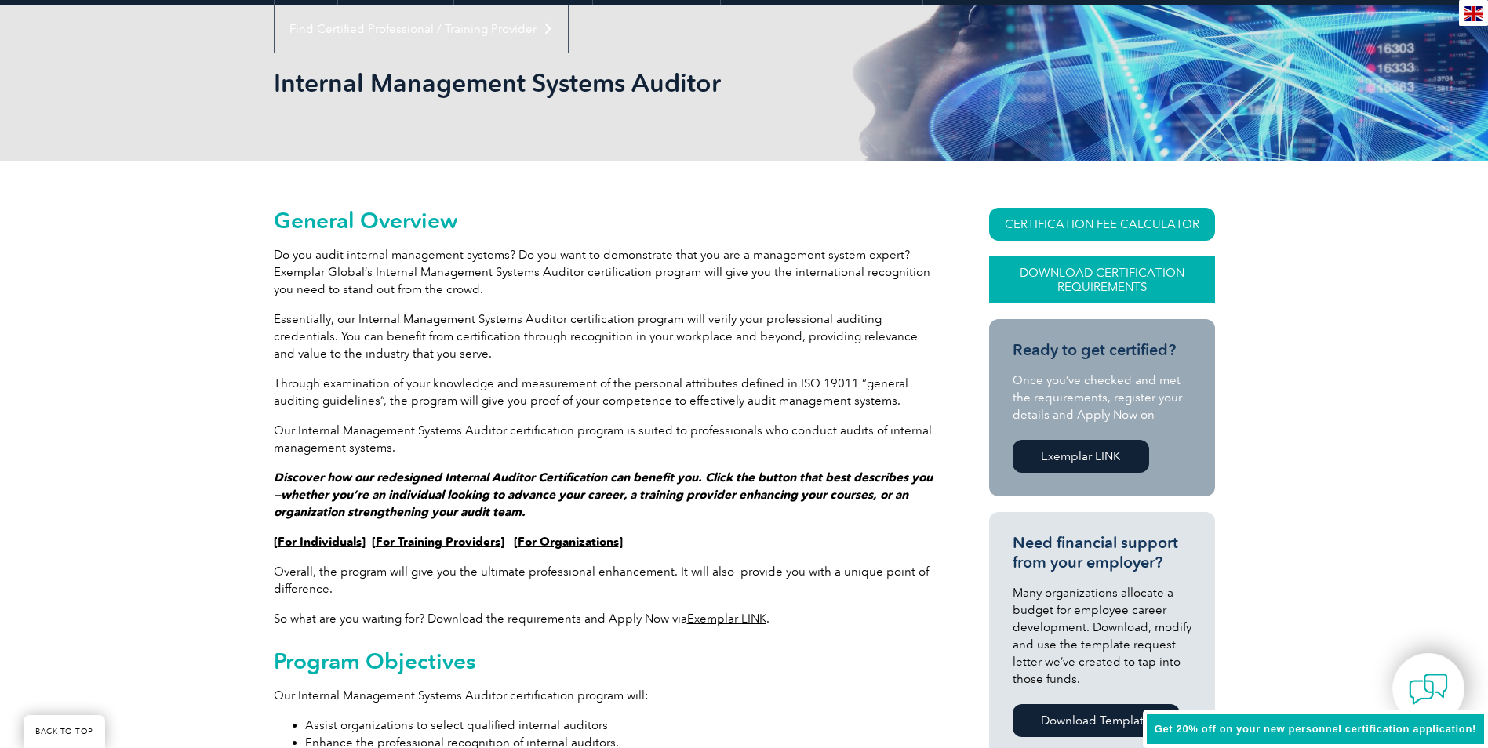
click at [1073, 270] on link "Download Certification Requirements" at bounding box center [1102, 280] width 226 height 47
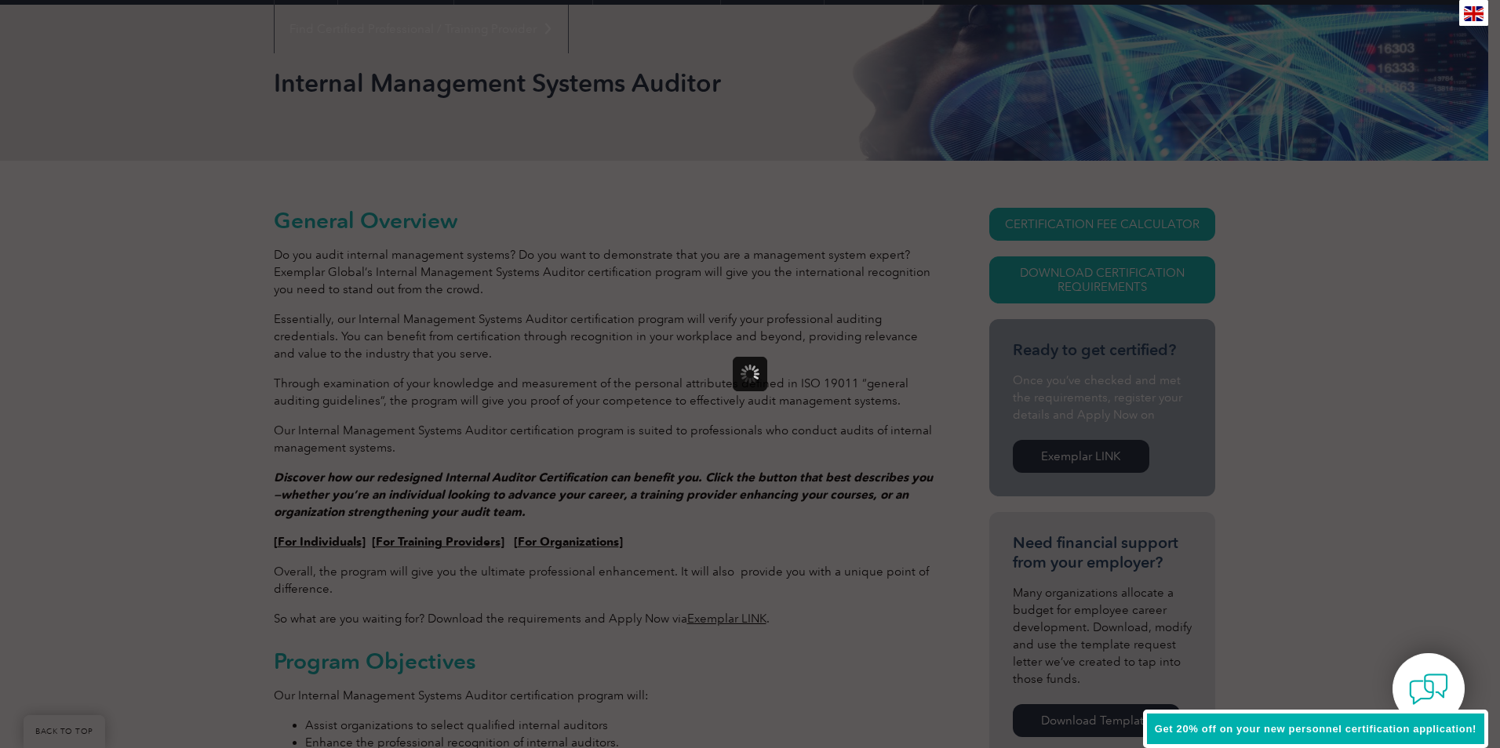
scroll to position [0, 0]
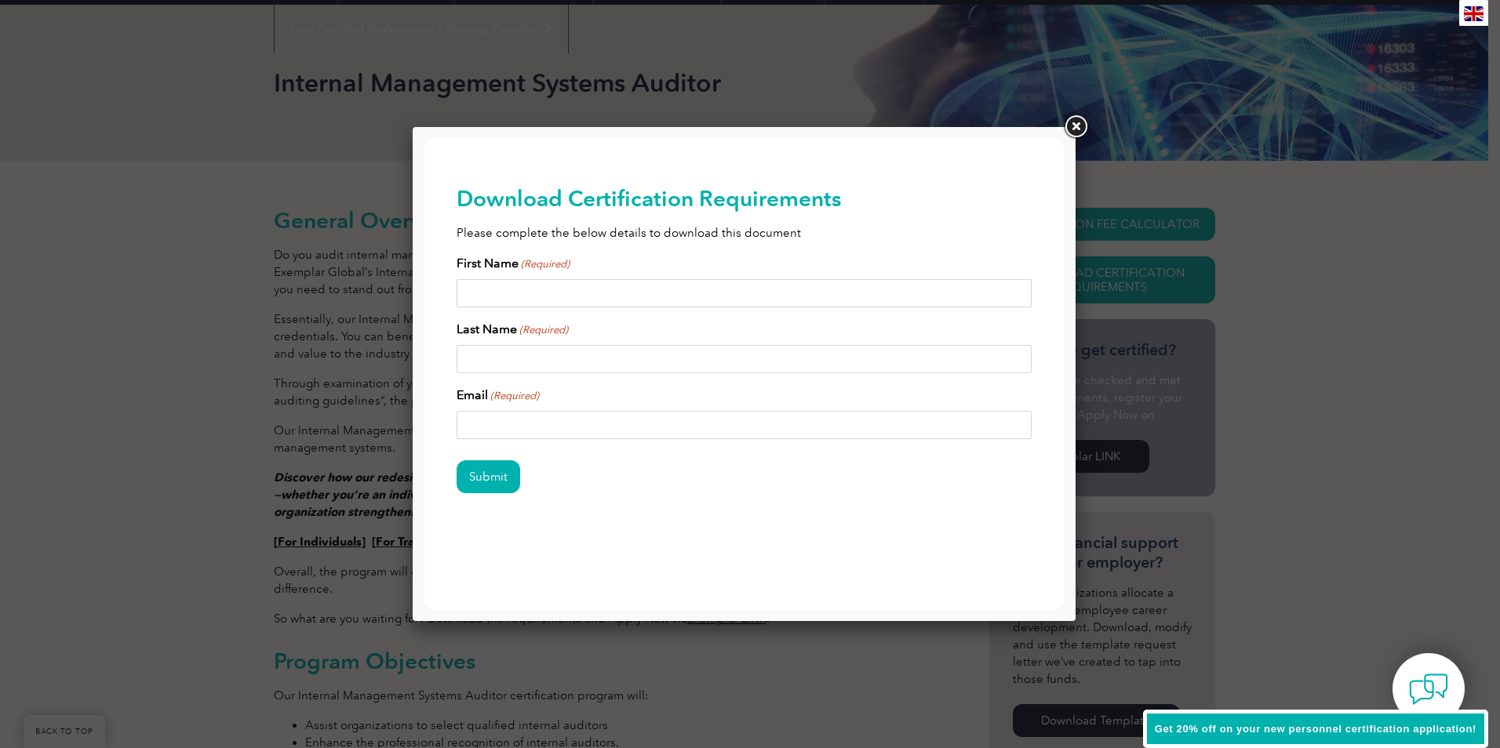
click at [559, 297] on input "First Name (Required)" at bounding box center [745, 293] width 576 height 28
click at [508, 291] on input "First Name (Required)" at bounding box center [745, 293] width 576 height 28
type input "Katie"
type input "Wardlow"
type input "katie.wardlow@crushingservicesaustralia.com"
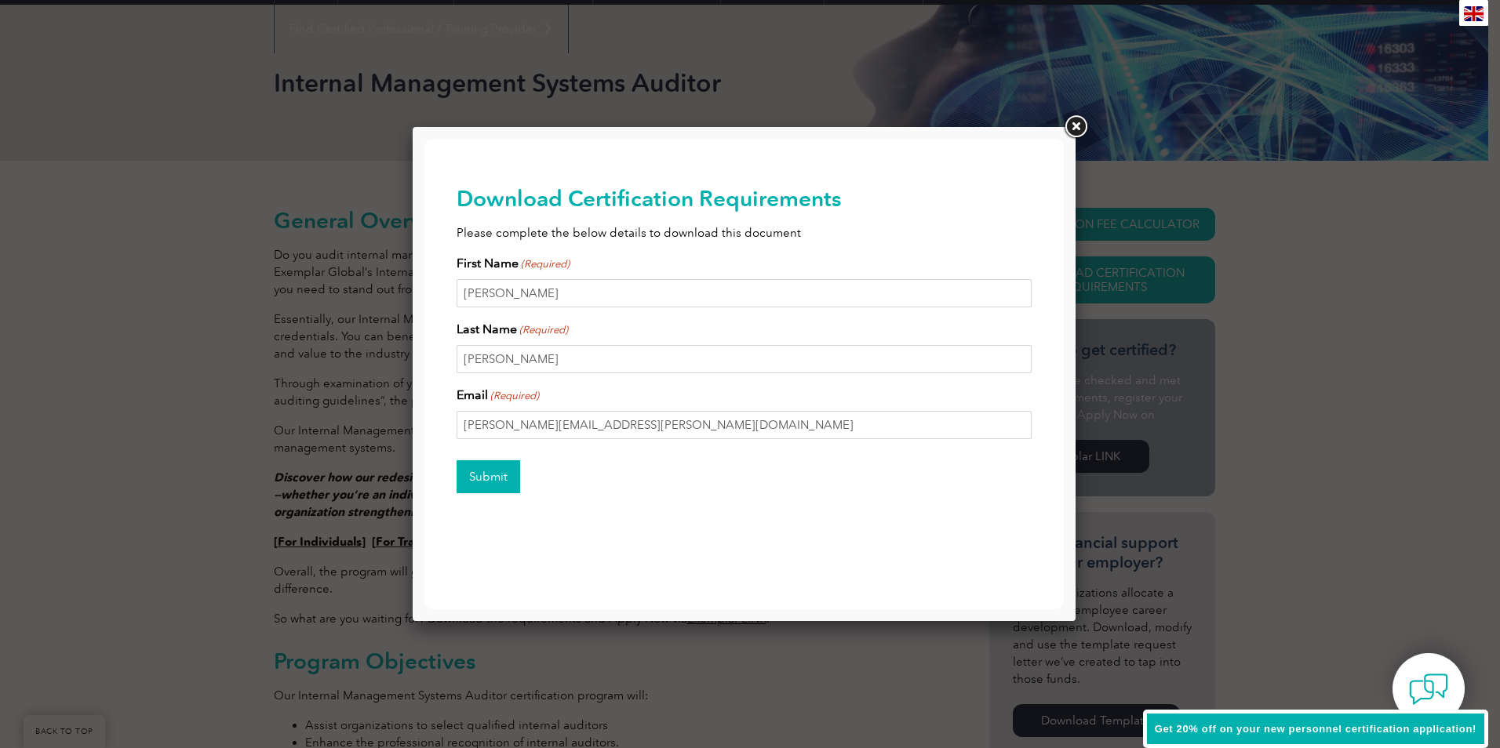
click at [493, 474] on input "Submit" at bounding box center [489, 476] width 64 height 33
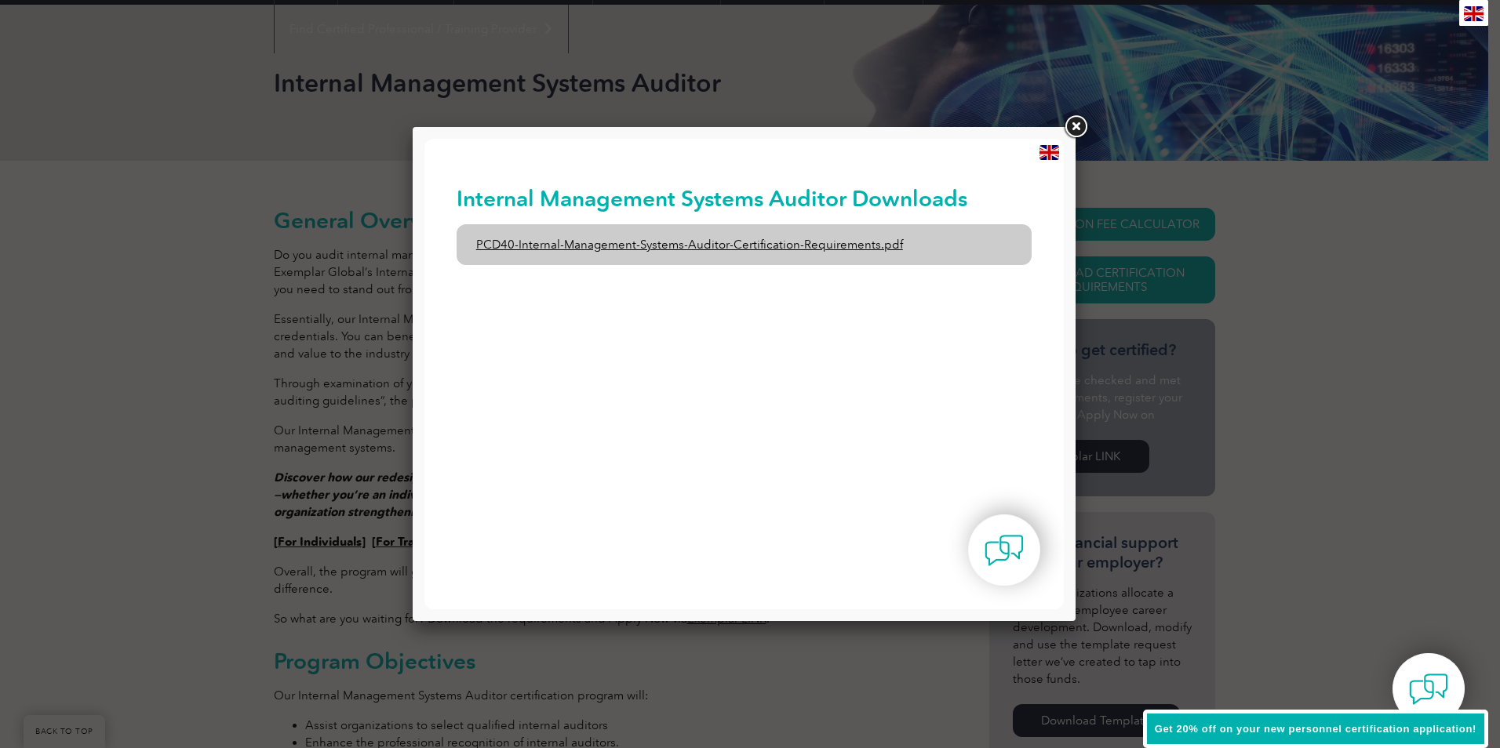
click at [761, 246] on link "PCD40-Internal-Management-Systems-Auditor-Certification-Requirements.pdf" at bounding box center [745, 244] width 576 height 41
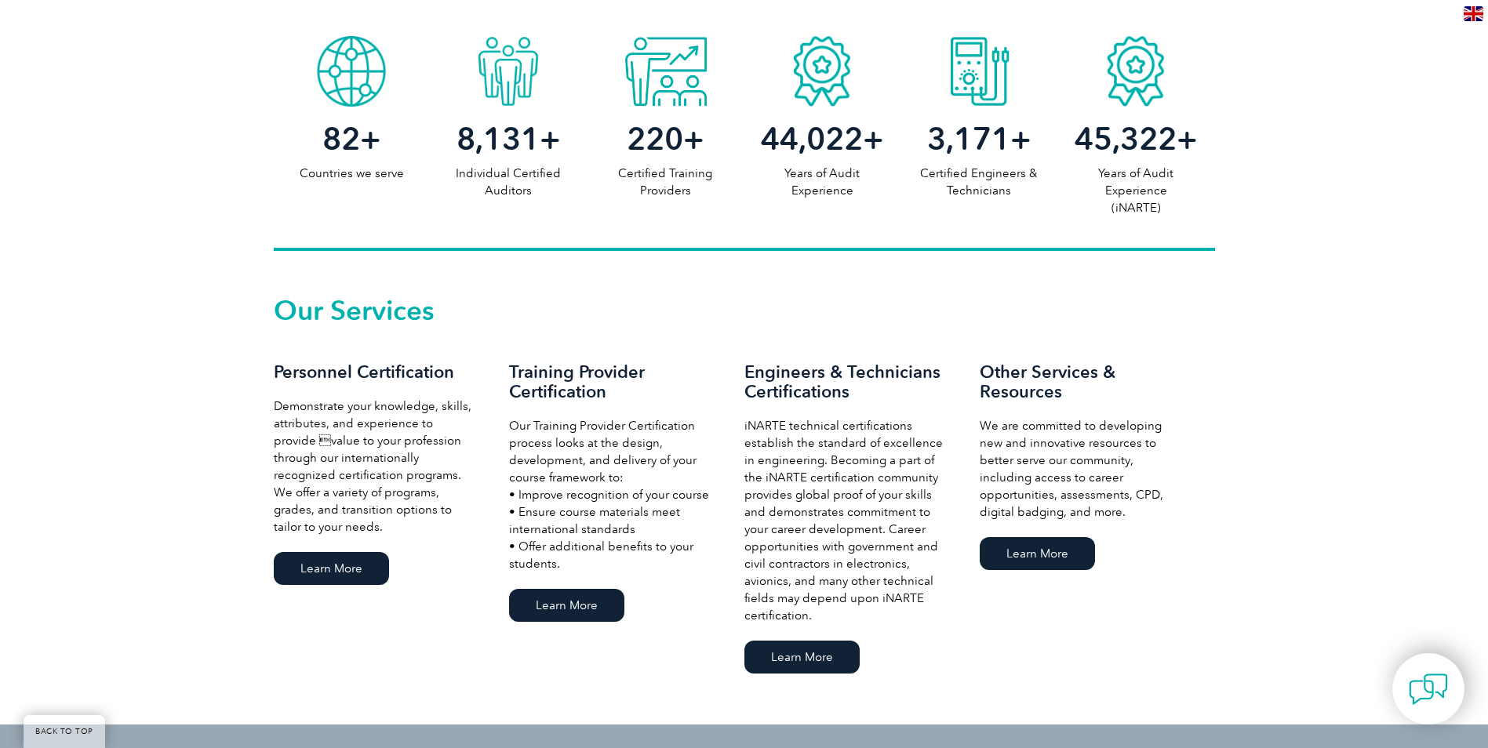
scroll to position [941, 0]
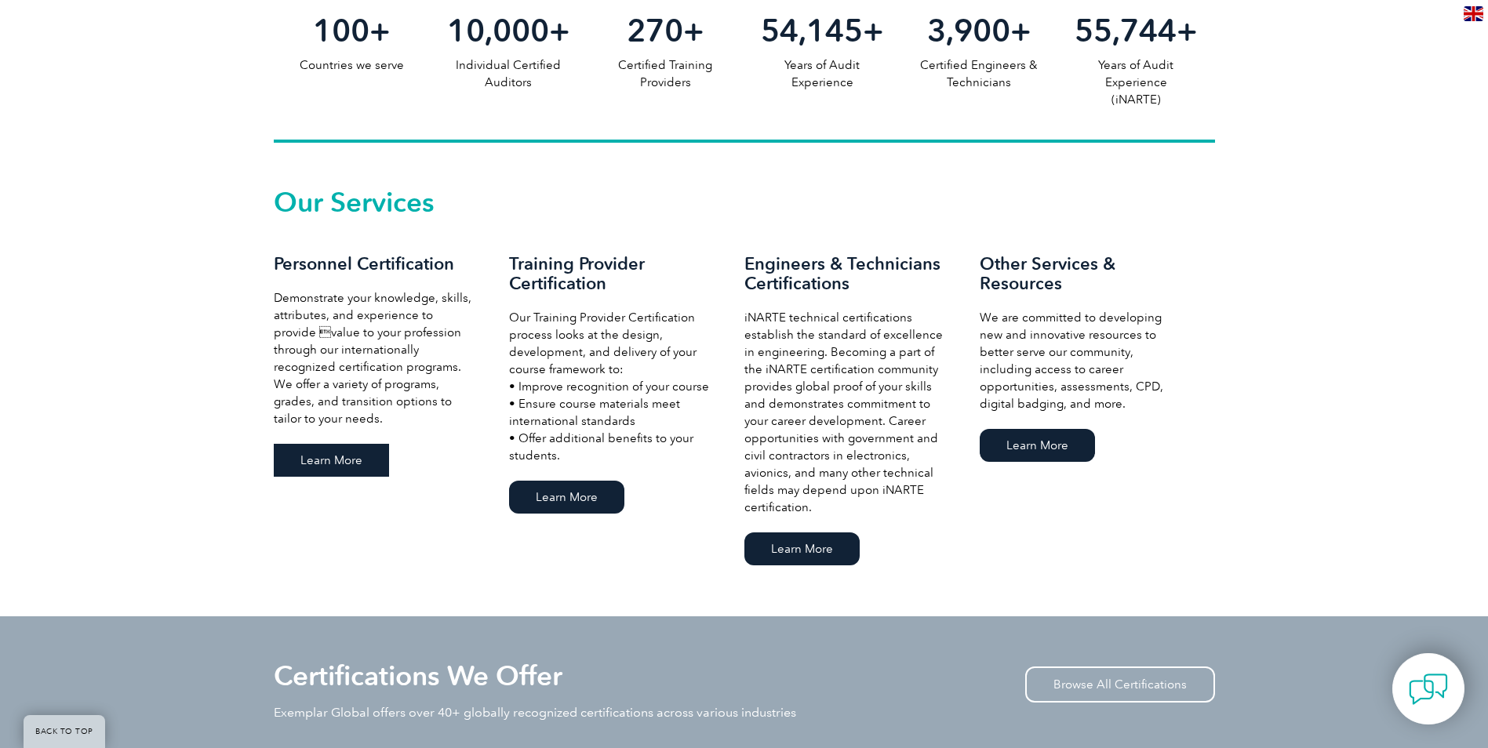
click at [316, 457] on link "Learn More" at bounding box center [331, 460] width 115 height 33
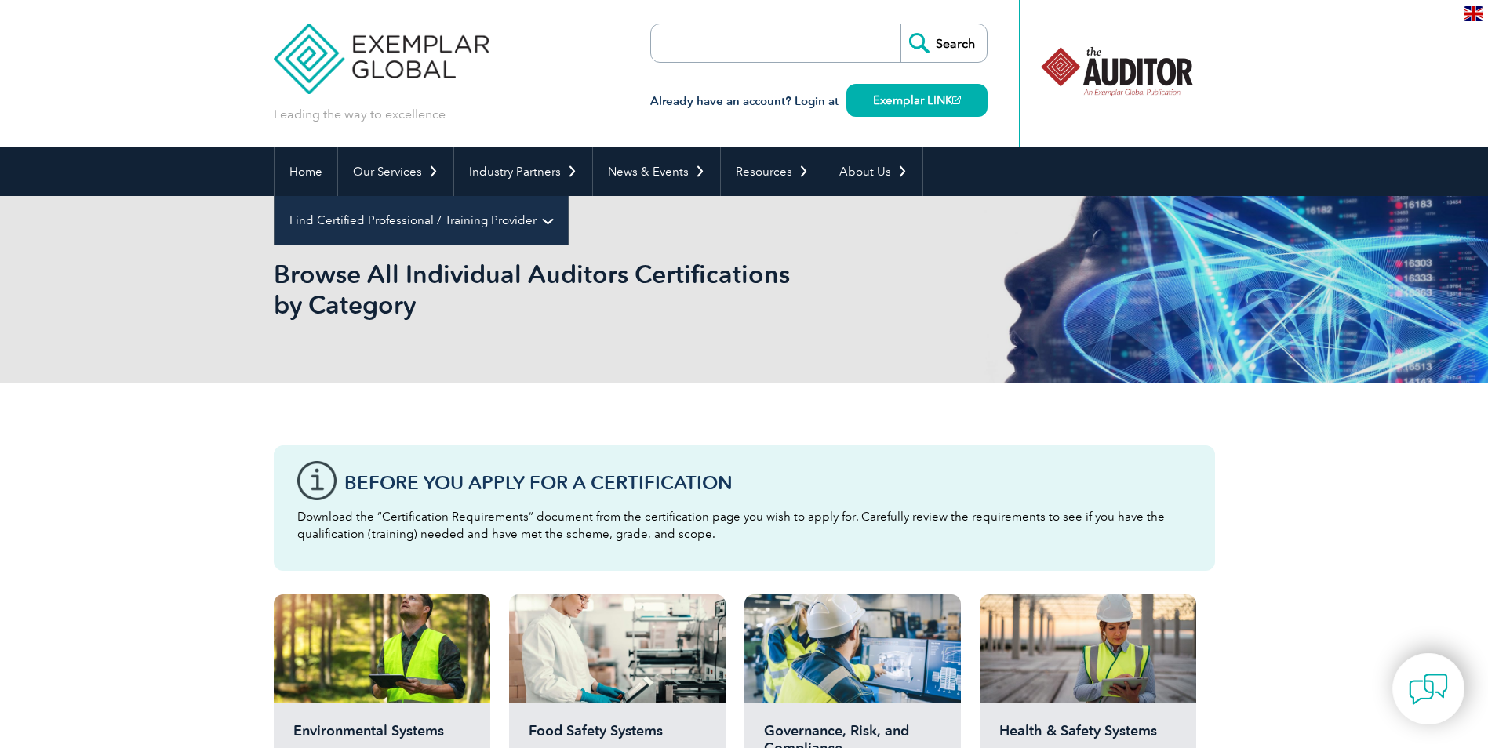
click at [568, 196] on link "Find Certified Professional / Training Provider" at bounding box center [421, 220] width 293 height 49
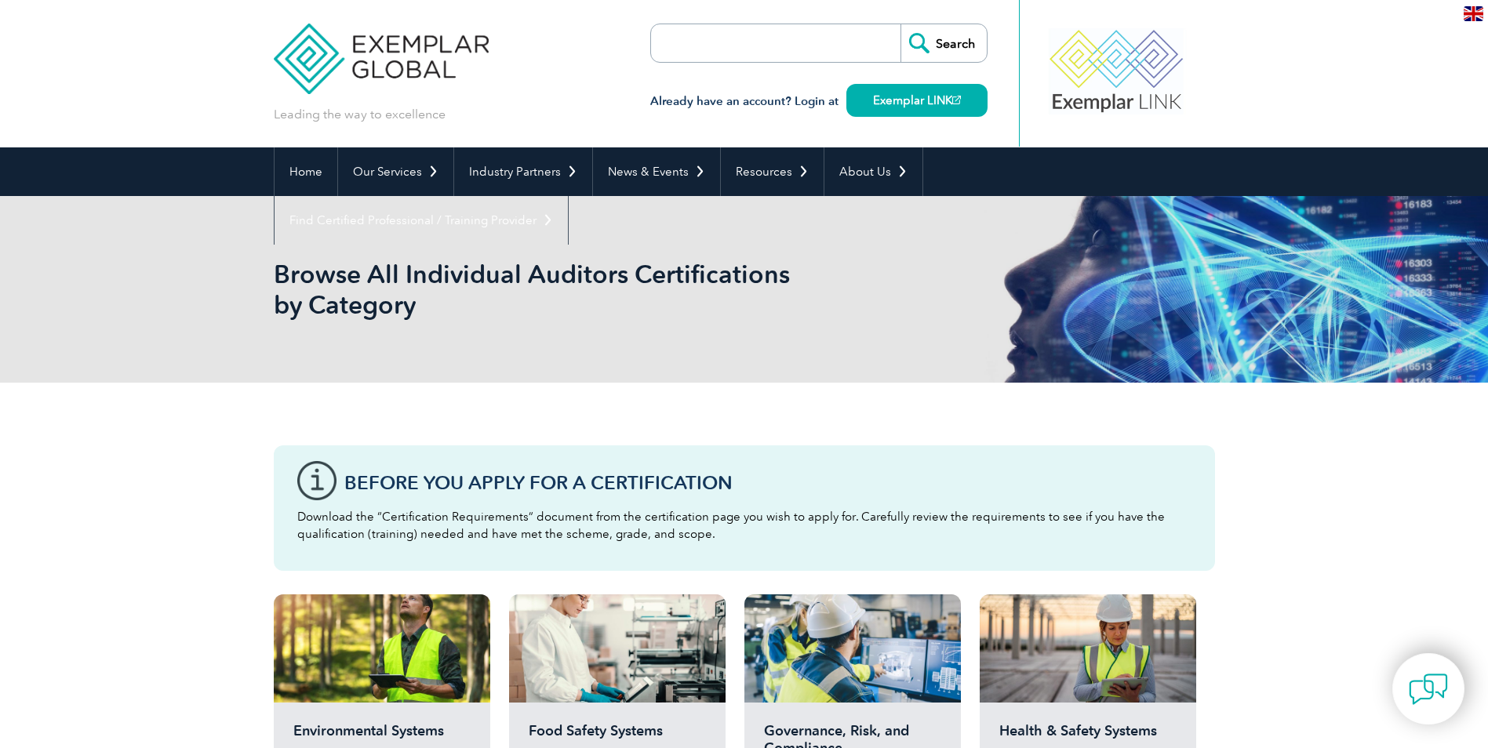
click at [768, 48] on input "search" at bounding box center [741, 43] width 165 height 38
type input "provisional auditor"
click at [901, 24] on input "Search" at bounding box center [944, 43] width 86 height 38
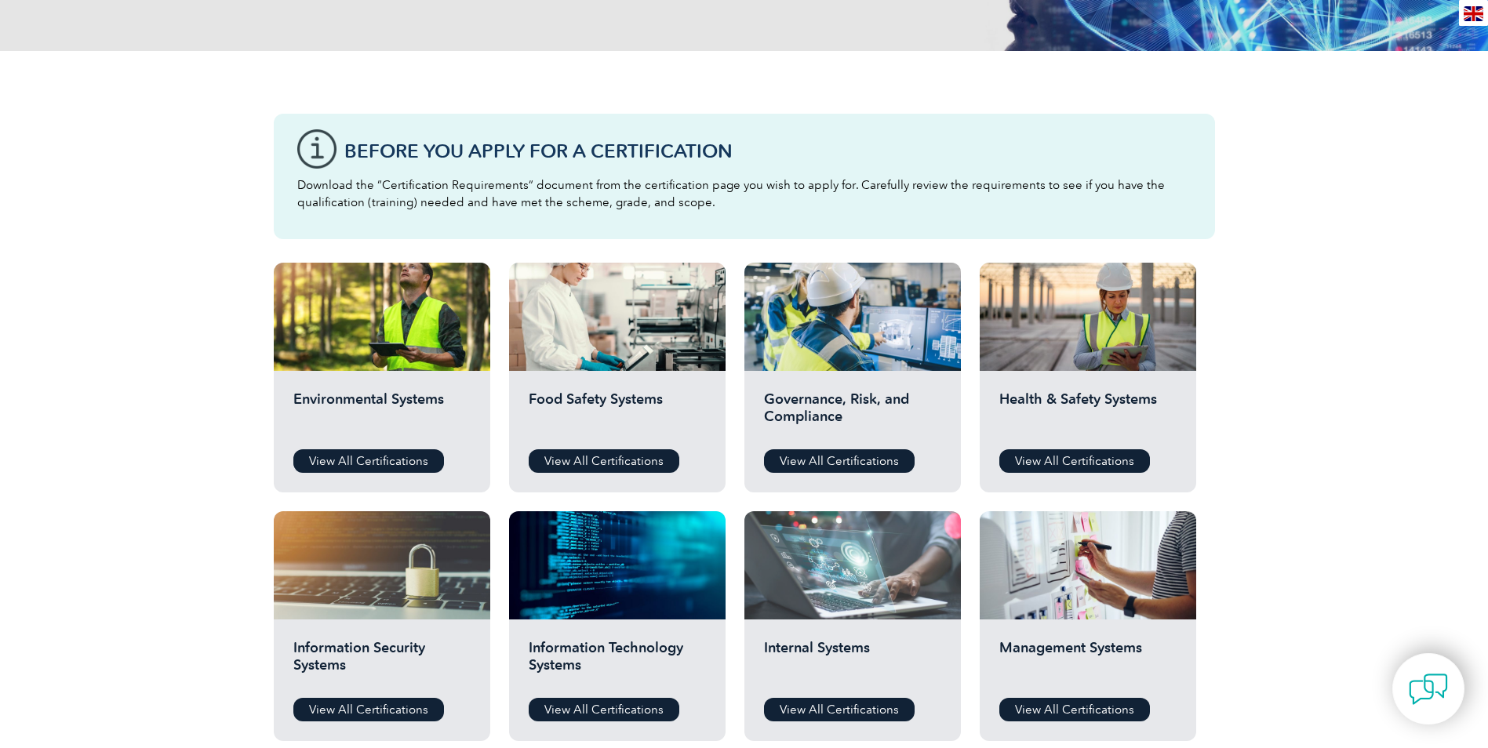
scroll to position [392, 0]
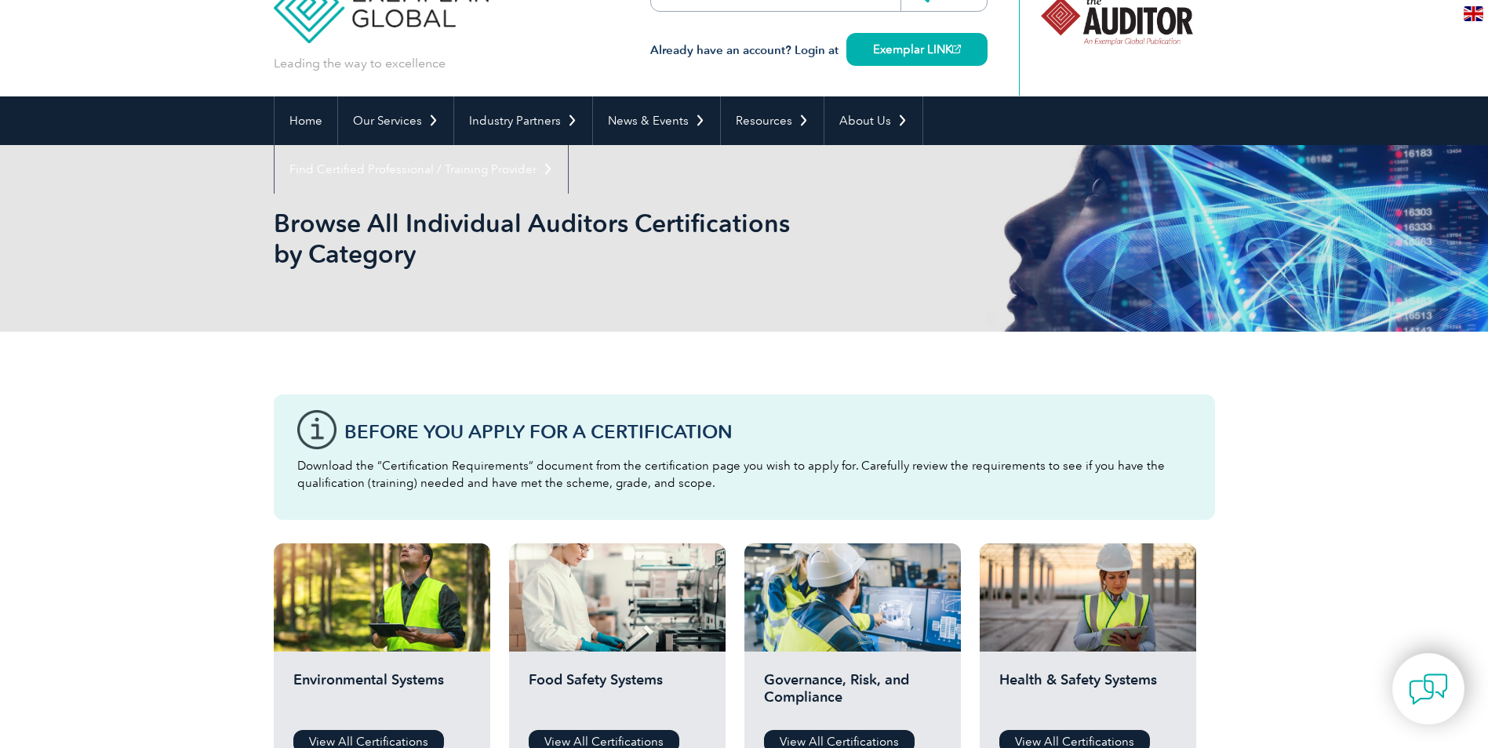
scroll to position [78, 0]
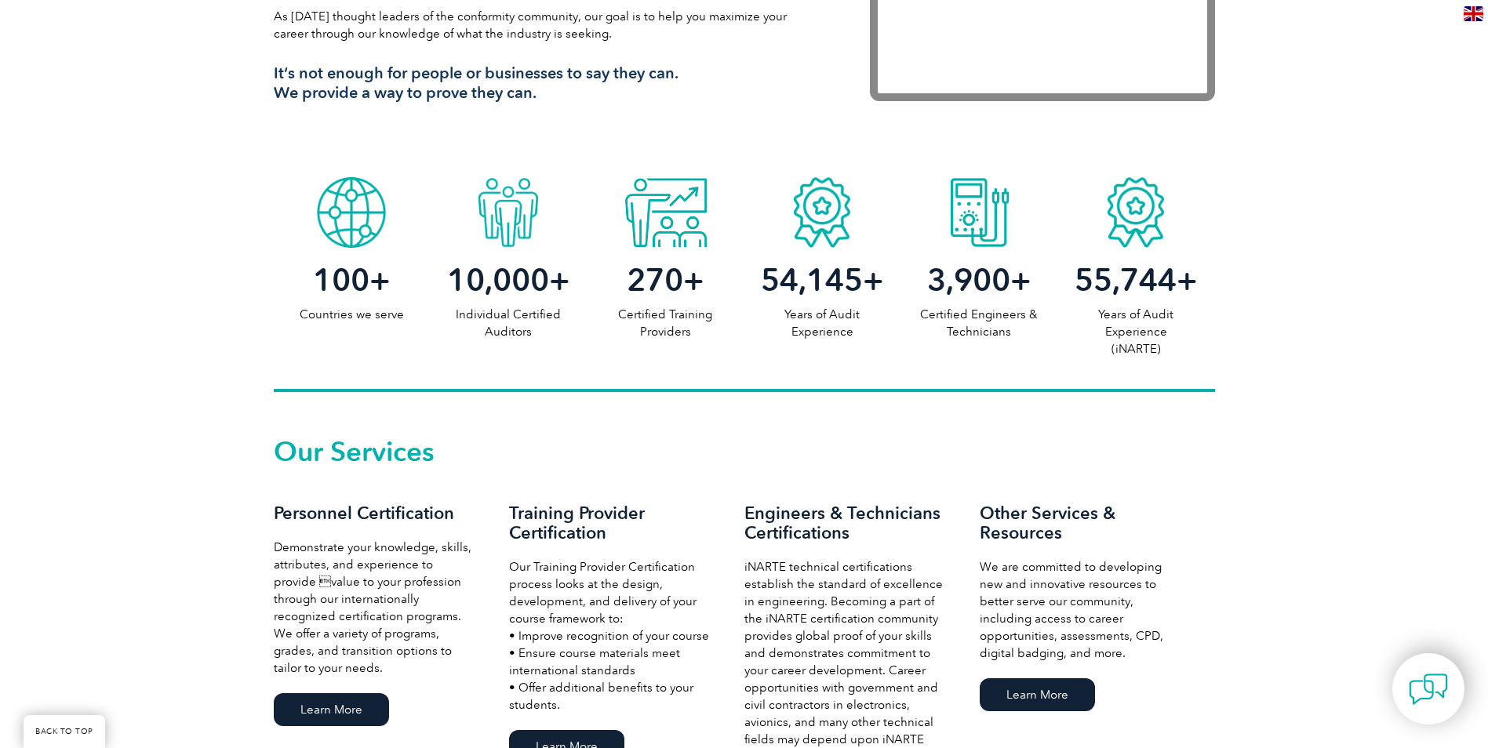
scroll to position [784, 0]
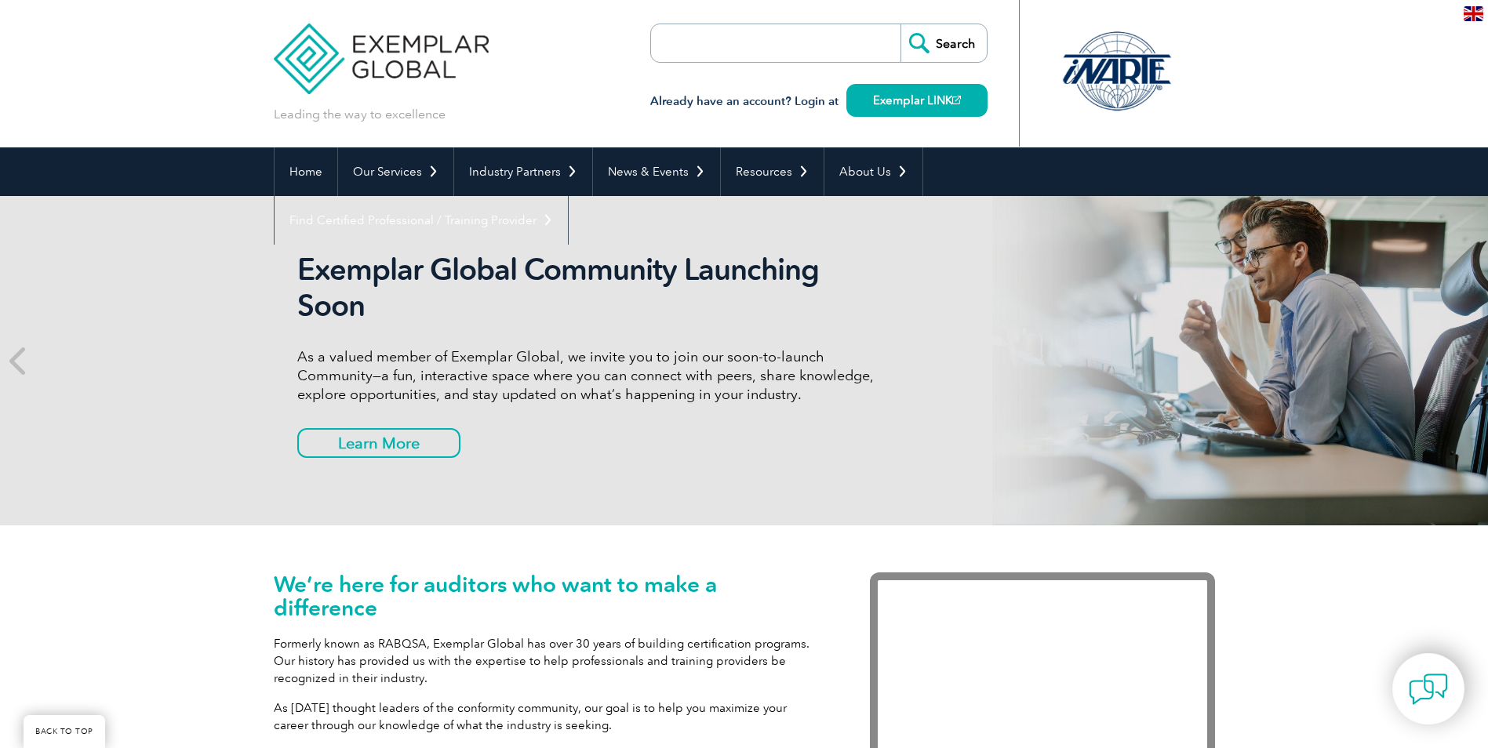
scroll to position [941, 0]
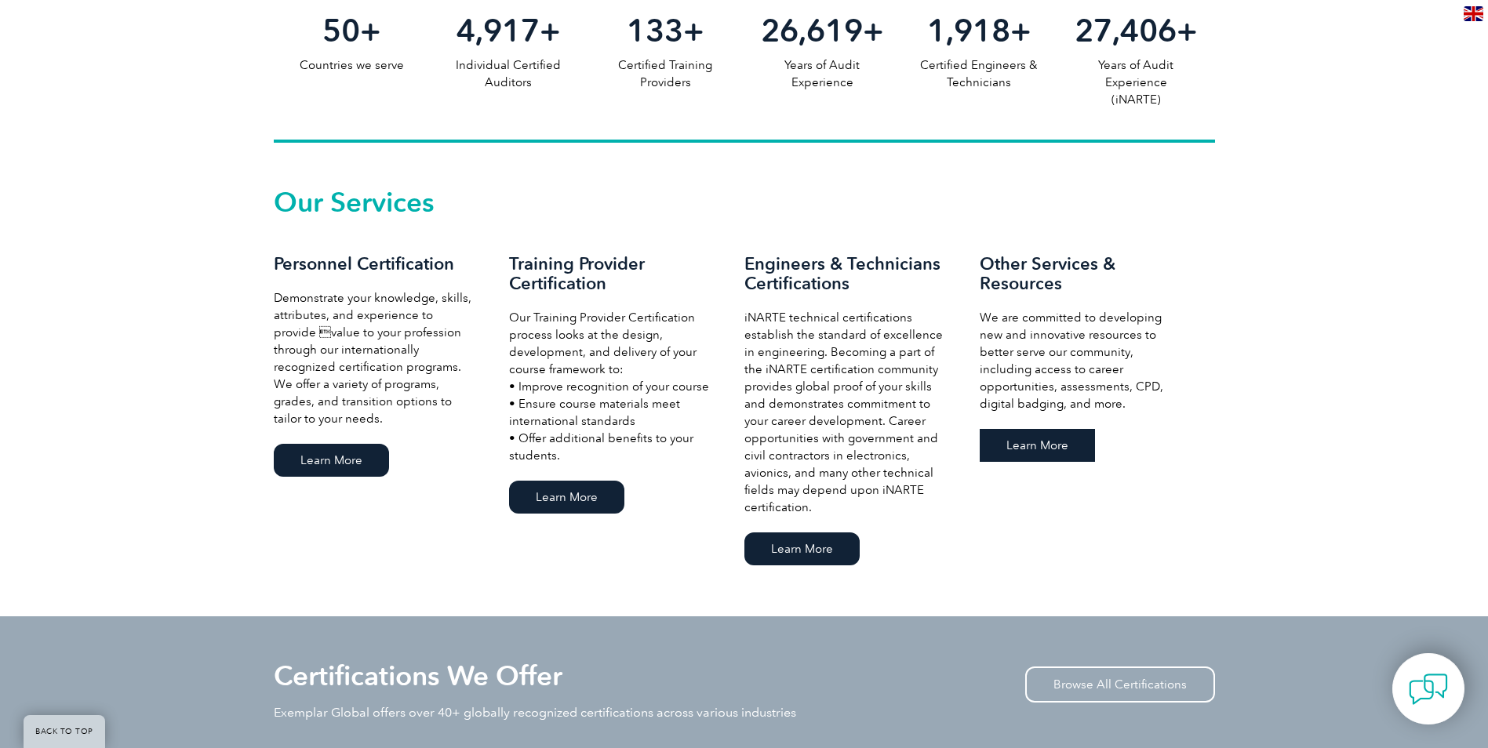
click at [1043, 448] on link "Learn More" at bounding box center [1037, 445] width 115 height 33
click at [559, 495] on link "Learn More" at bounding box center [566, 497] width 115 height 33
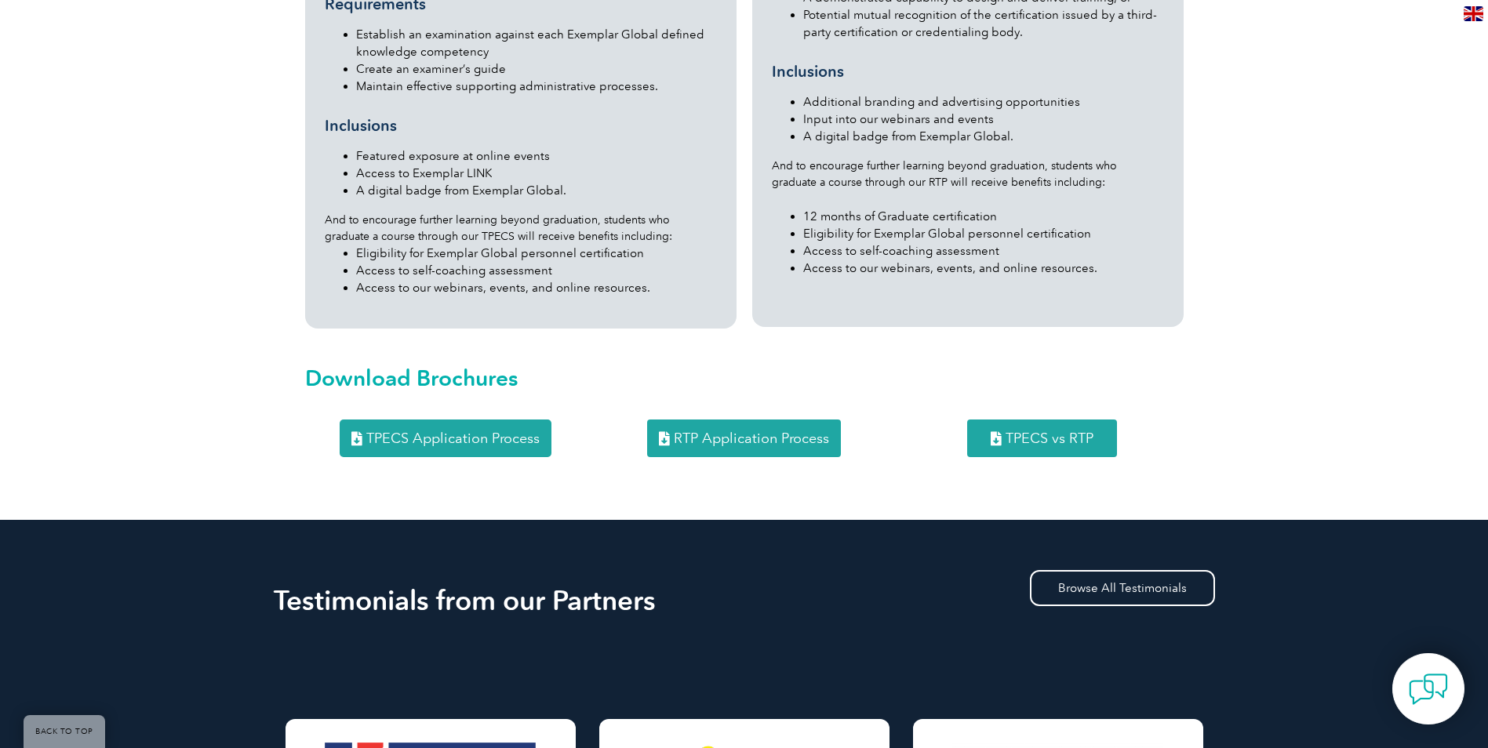
scroll to position [1647, 0]
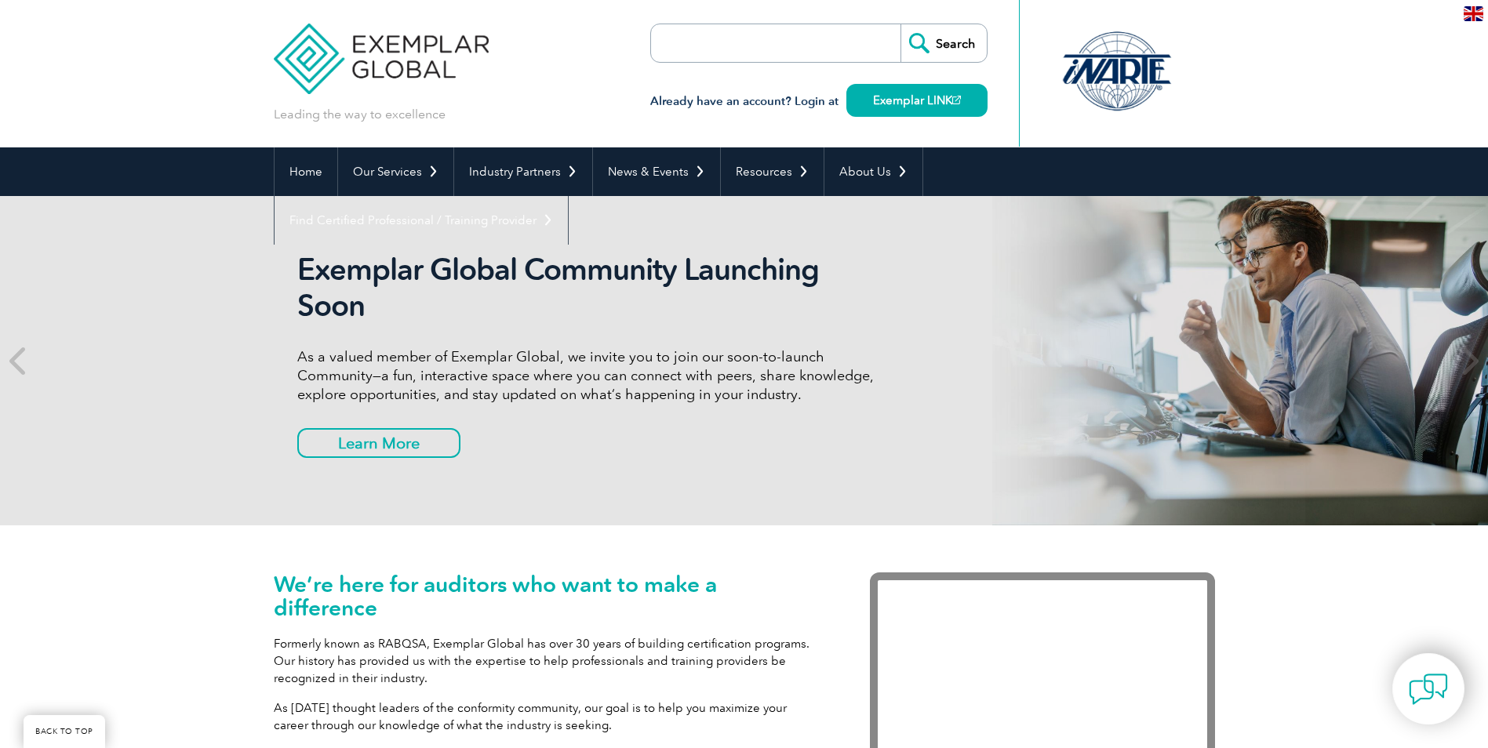
scroll to position [941, 0]
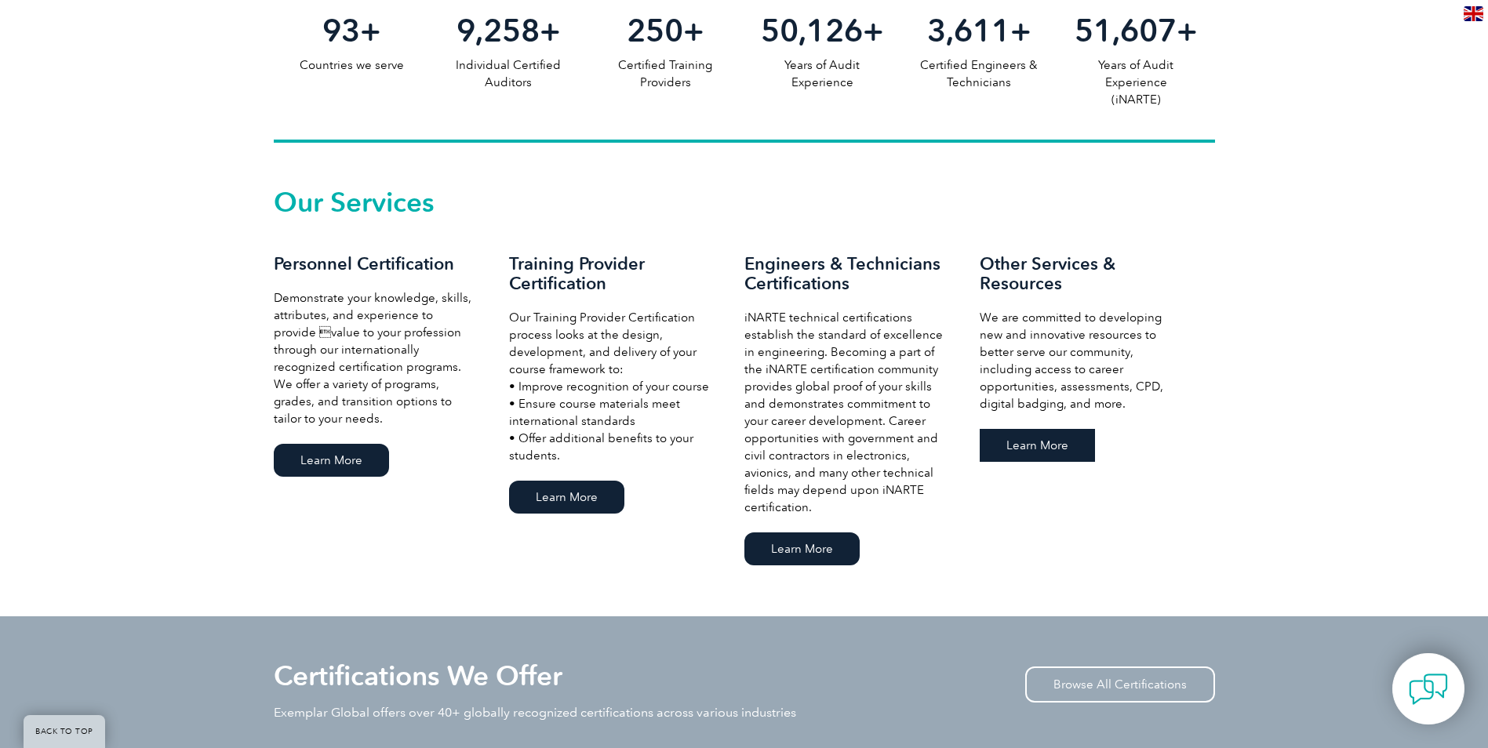
click at [1055, 451] on link "Learn More" at bounding box center [1037, 445] width 115 height 33
click at [316, 452] on link "Learn More" at bounding box center [331, 460] width 115 height 33
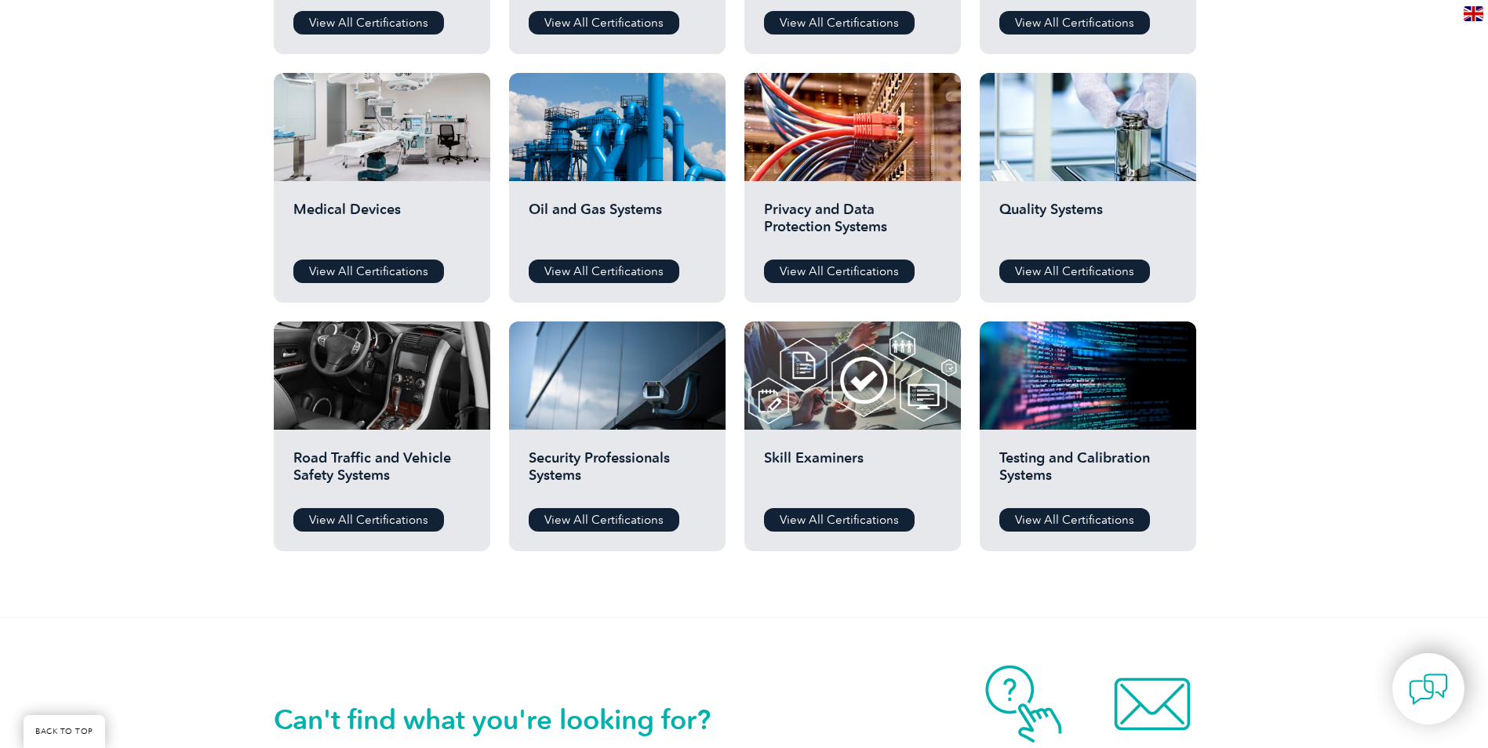
scroll to position [1020, 0]
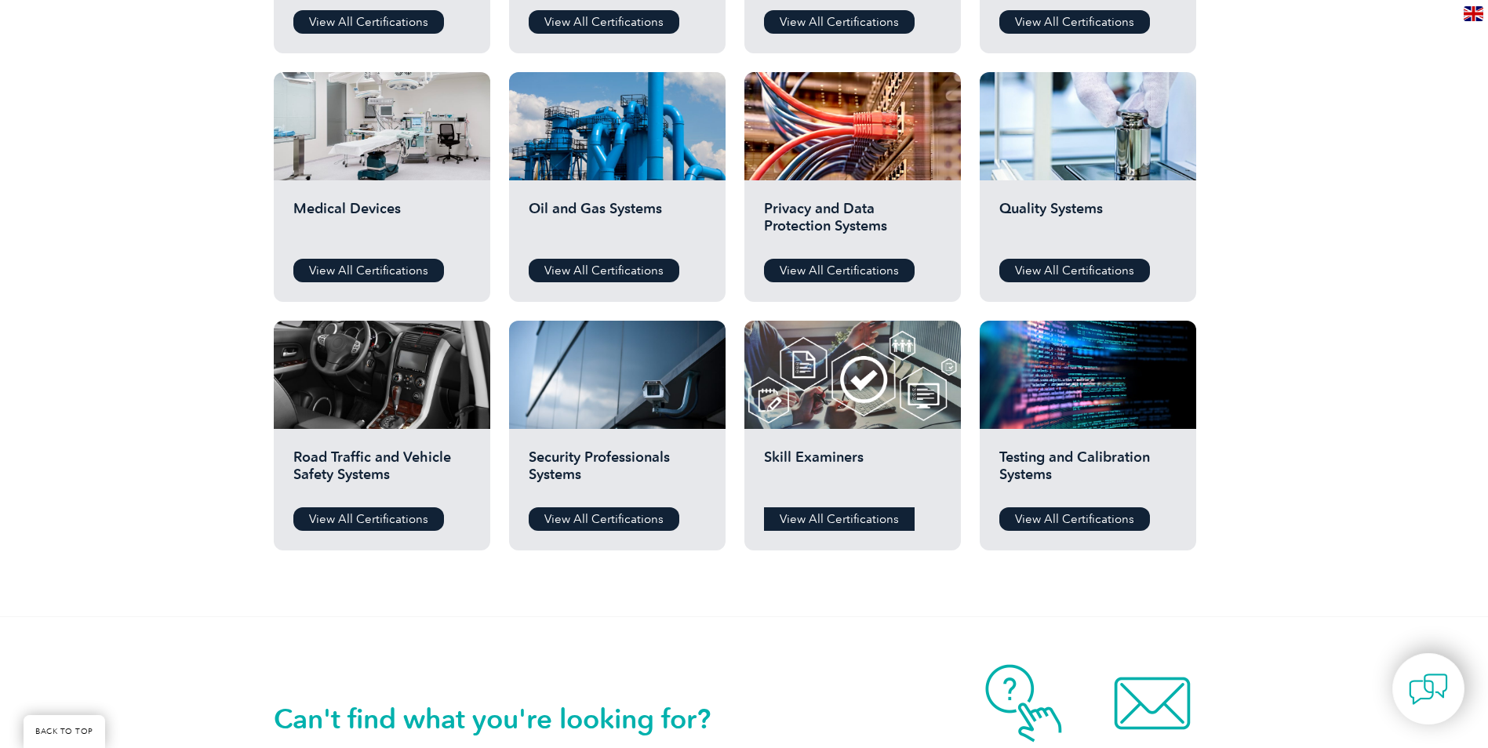
click at [835, 523] on link "View All Certifications" at bounding box center [839, 520] width 151 height 24
click at [566, 515] on link "View All Certifications" at bounding box center [604, 520] width 151 height 24
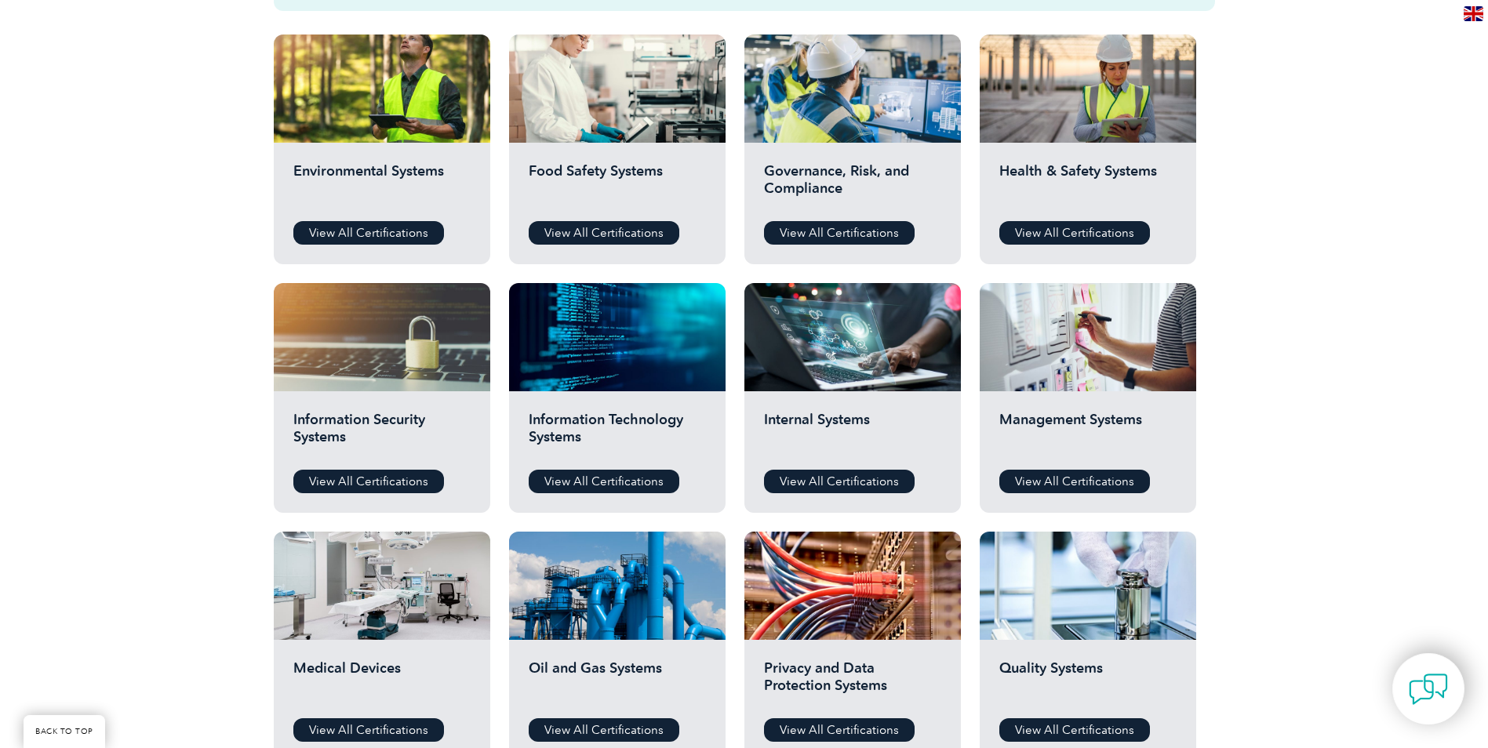
scroll to position [549, 0]
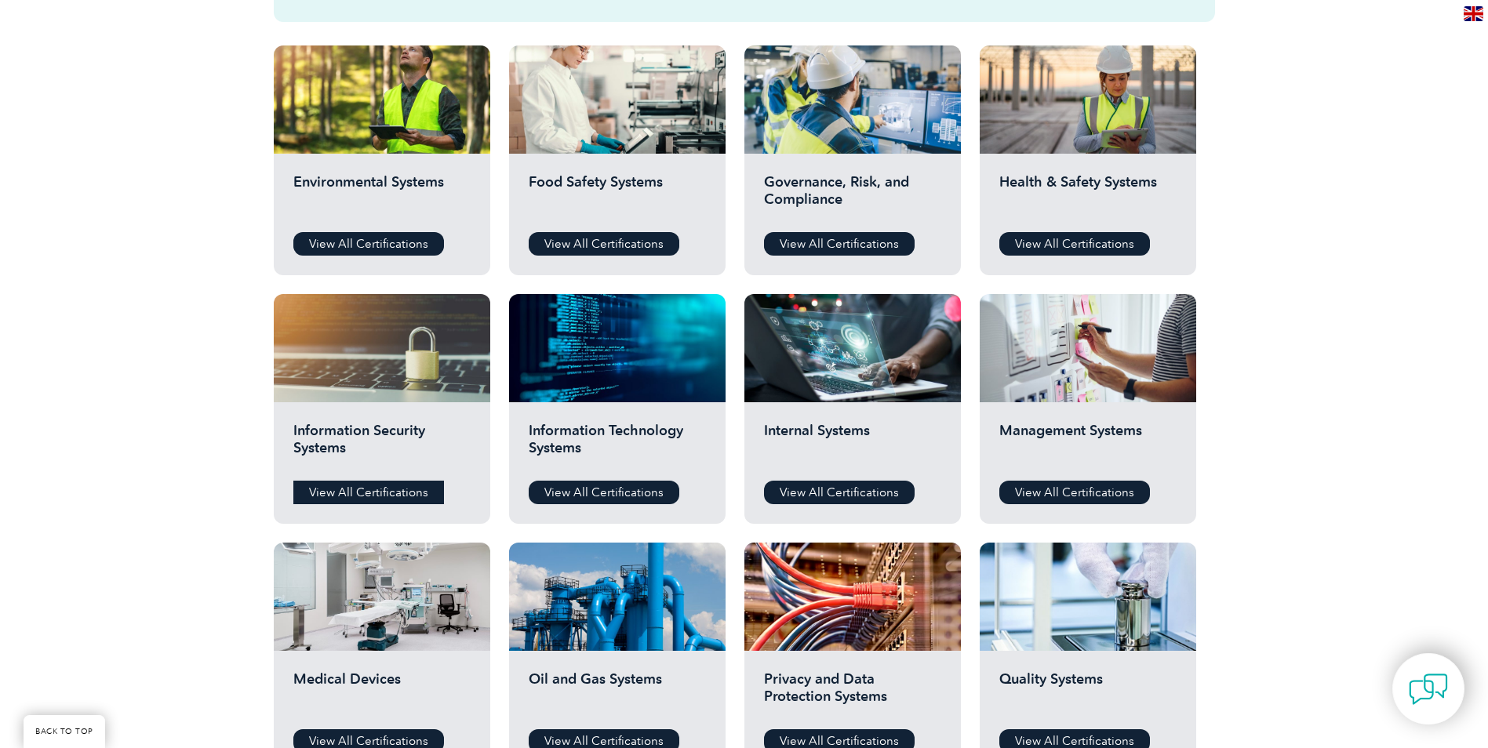
click at [383, 482] on link "View All Certifications" at bounding box center [368, 493] width 151 height 24
click at [865, 492] on link "View All Certifications" at bounding box center [839, 493] width 151 height 24
click at [1087, 486] on link "View All Certifications" at bounding box center [1074, 493] width 151 height 24
click at [838, 489] on link "View All Certifications" at bounding box center [839, 493] width 151 height 24
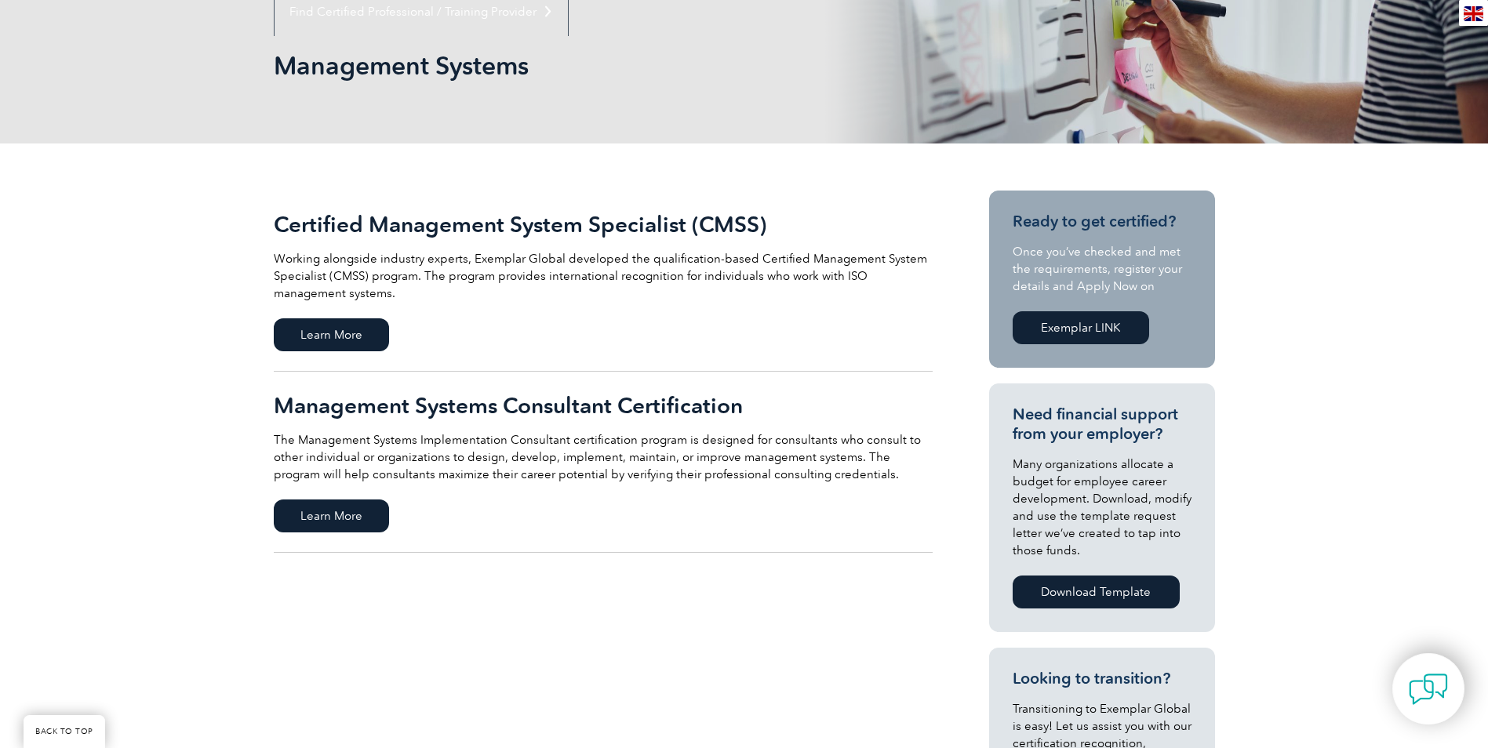
scroll to position [235, 0]
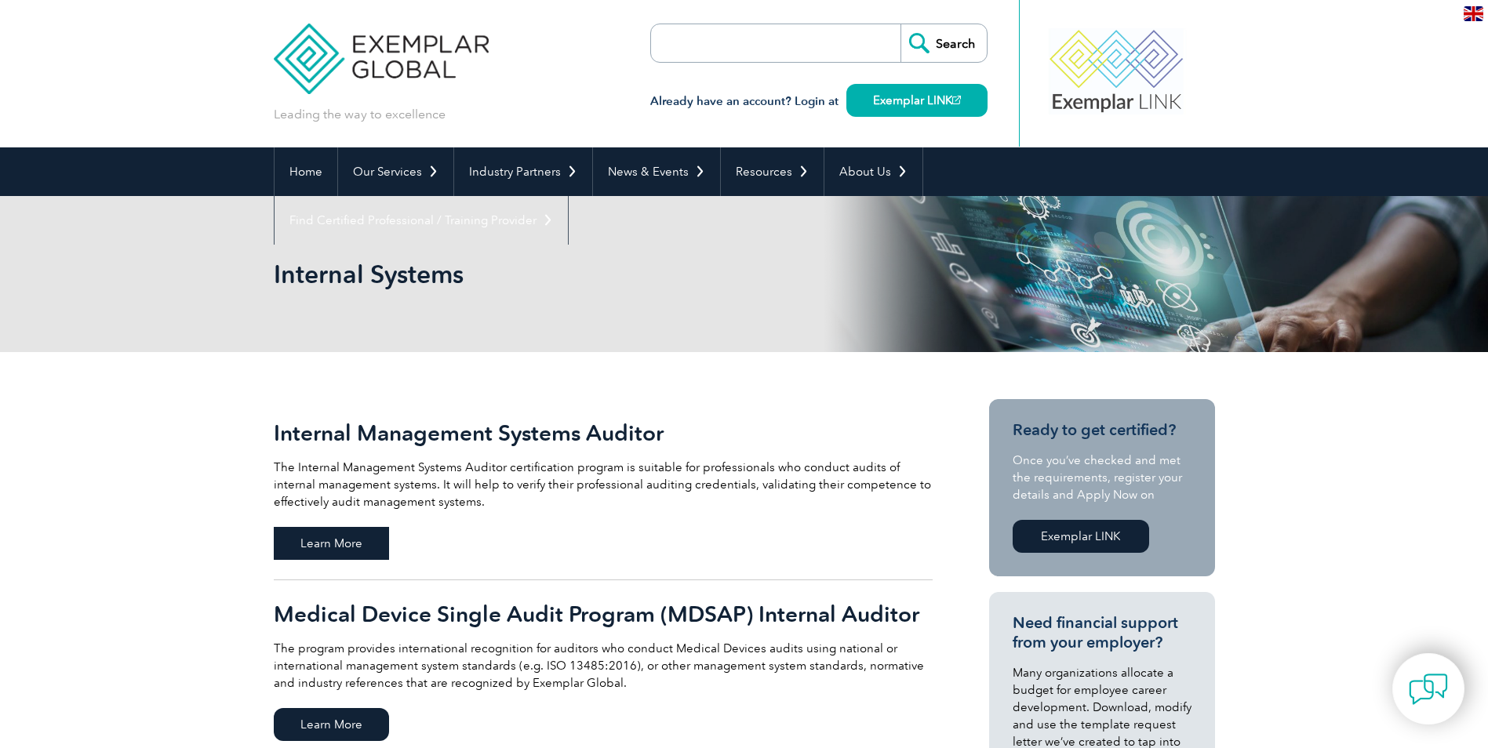
click at [344, 540] on span "Learn More" at bounding box center [331, 543] width 115 height 33
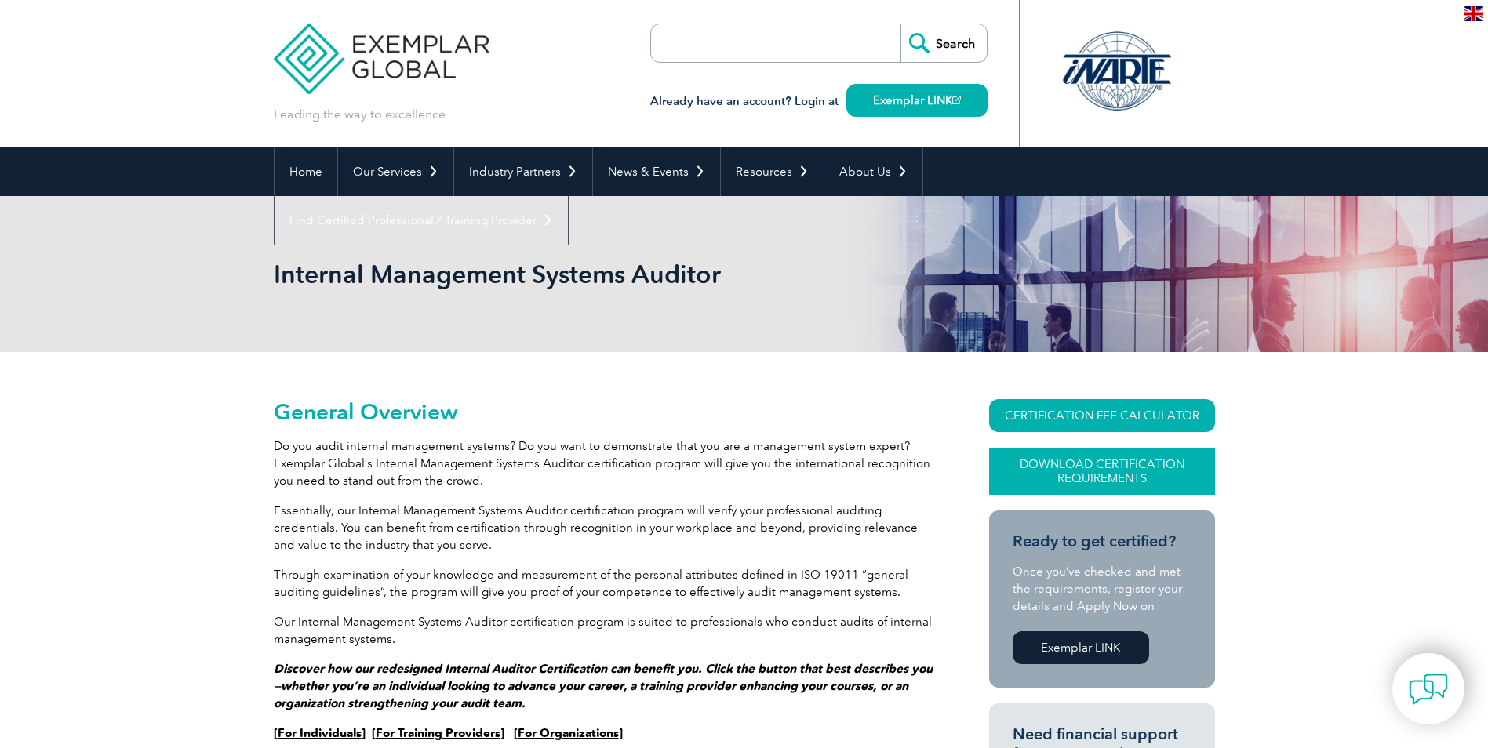
click at [1155, 463] on link "Download Certification Requirements" at bounding box center [1102, 471] width 226 height 47
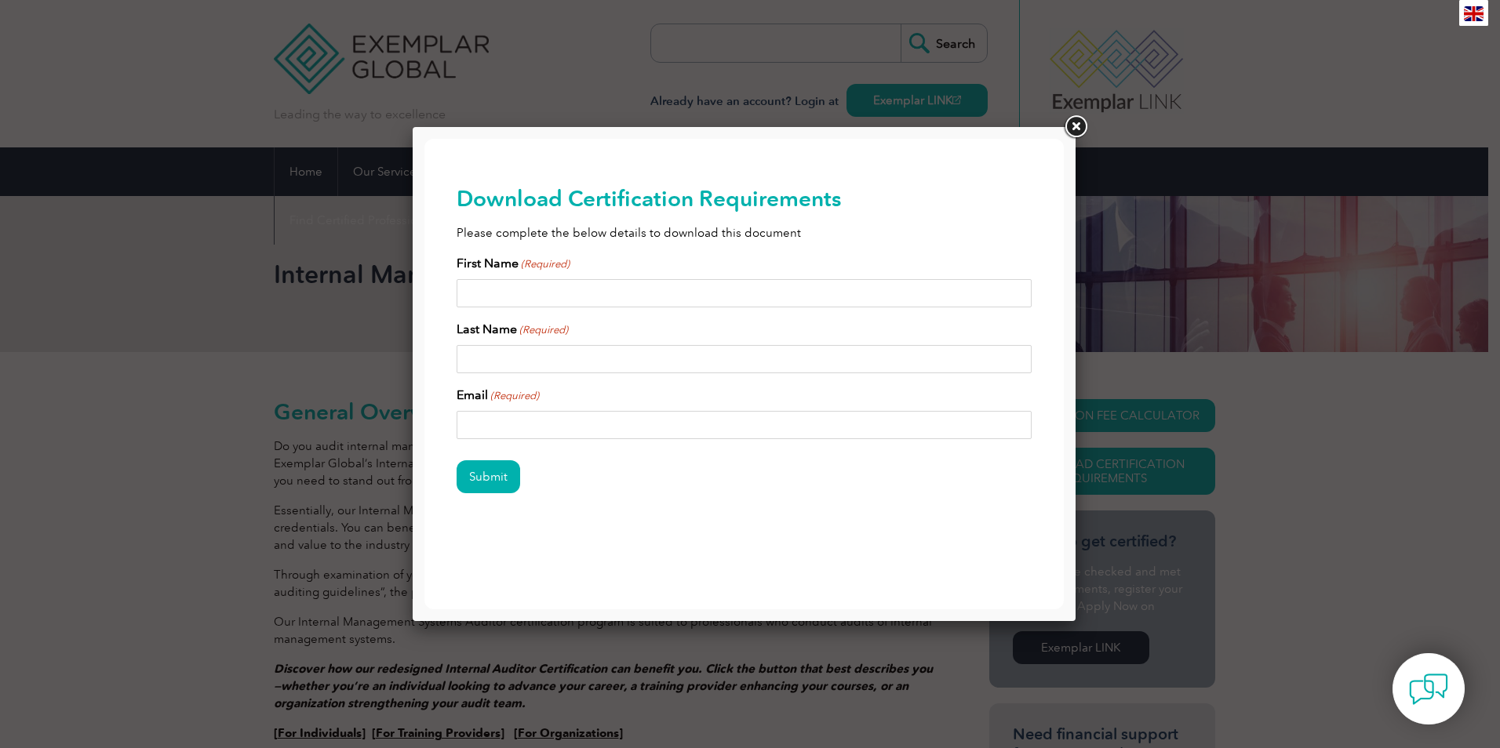
click at [1086, 122] on link at bounding box center [1075, 127] width 28 height 28
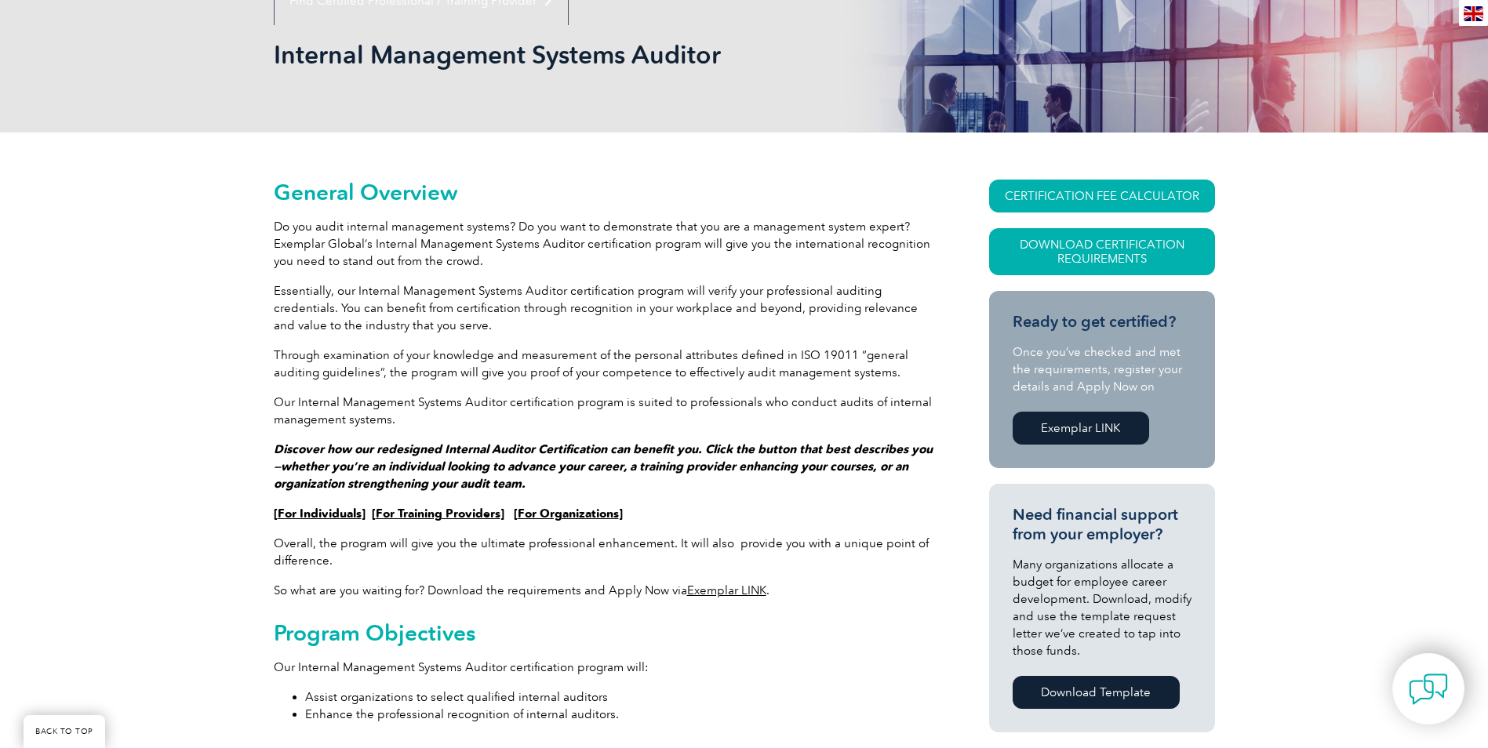
scroll to position [157, 0]
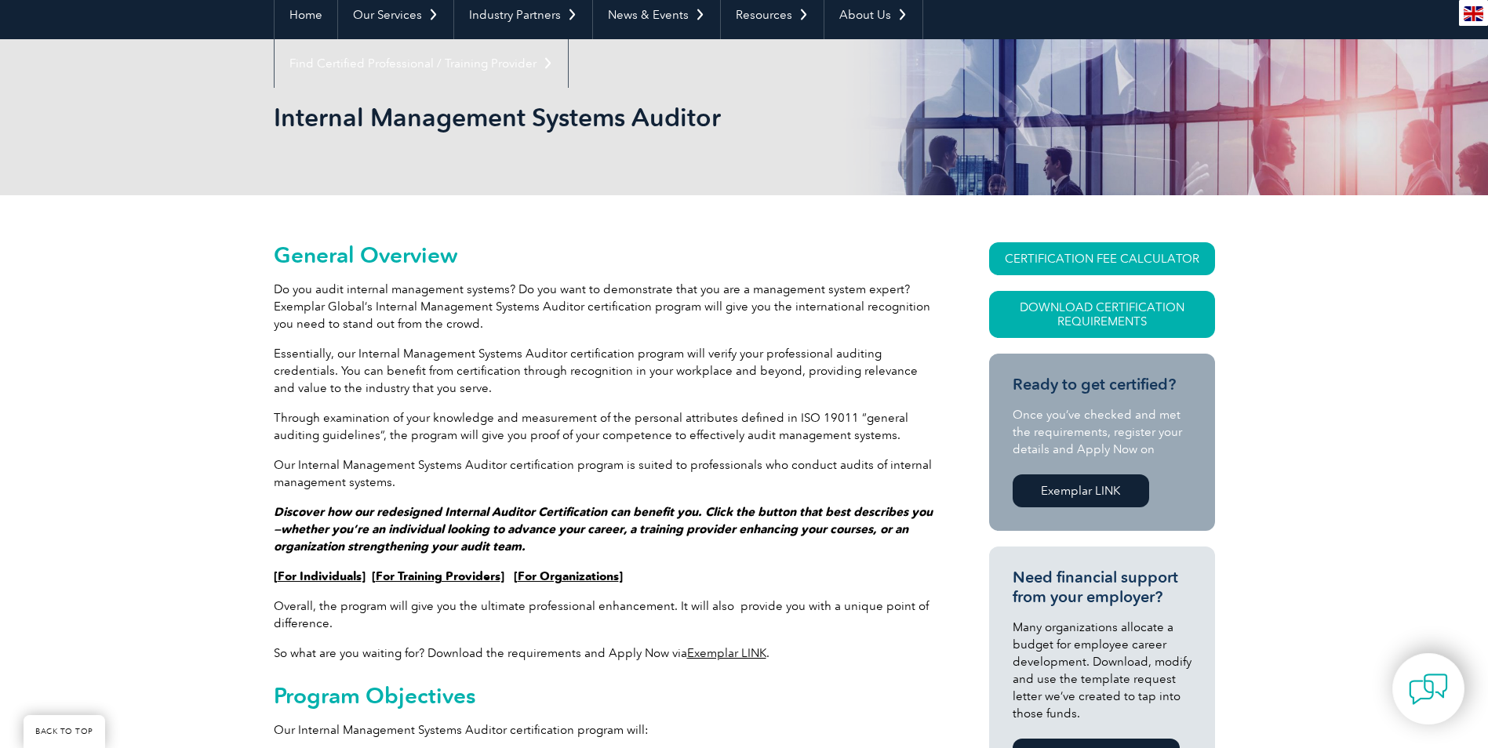
click at [339, 573] on link "For Individuals" at bounding box center [320, 577] width 84 height 14
click at [559, 573] on link "For Organizations" at bounding box center [568, 577] width 101 height 14
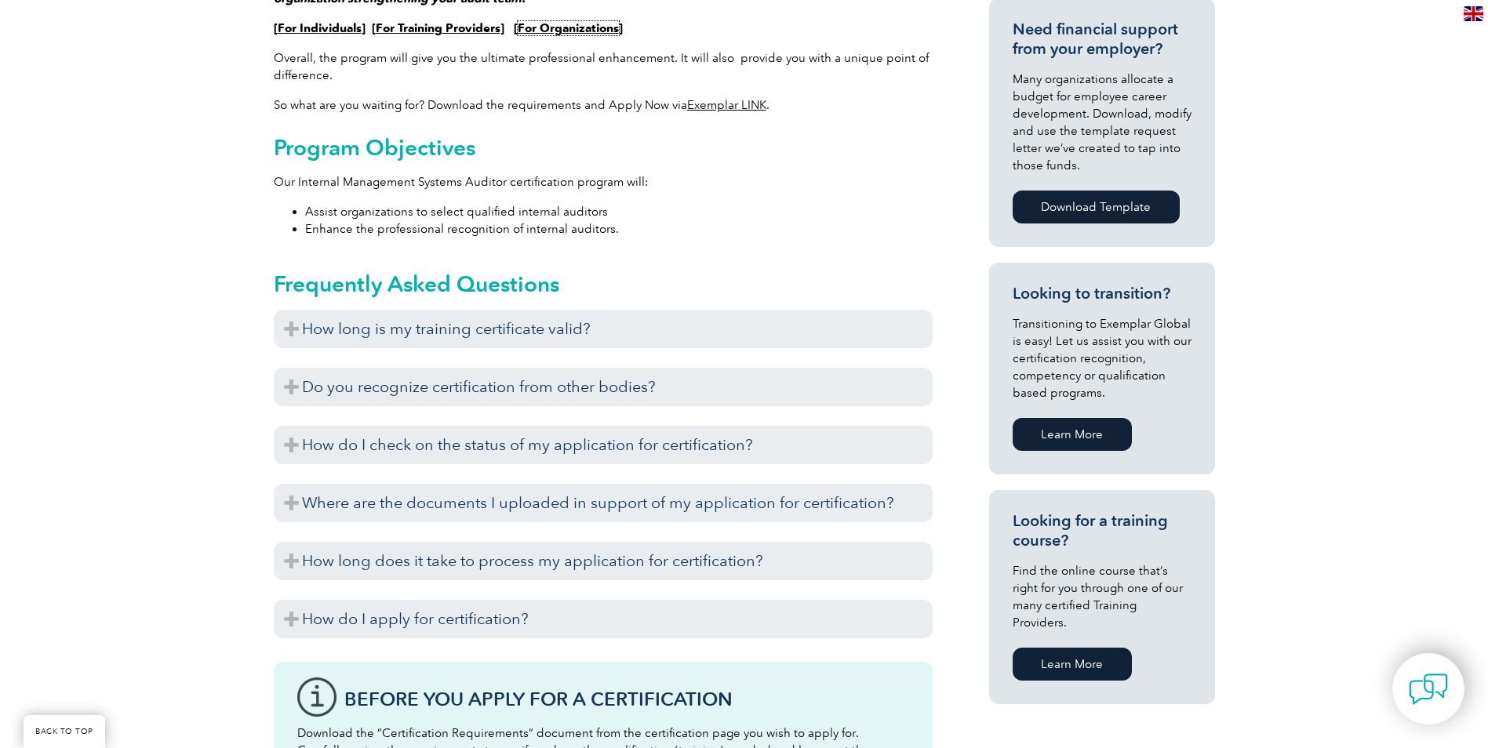
scroll to position [706, 0]
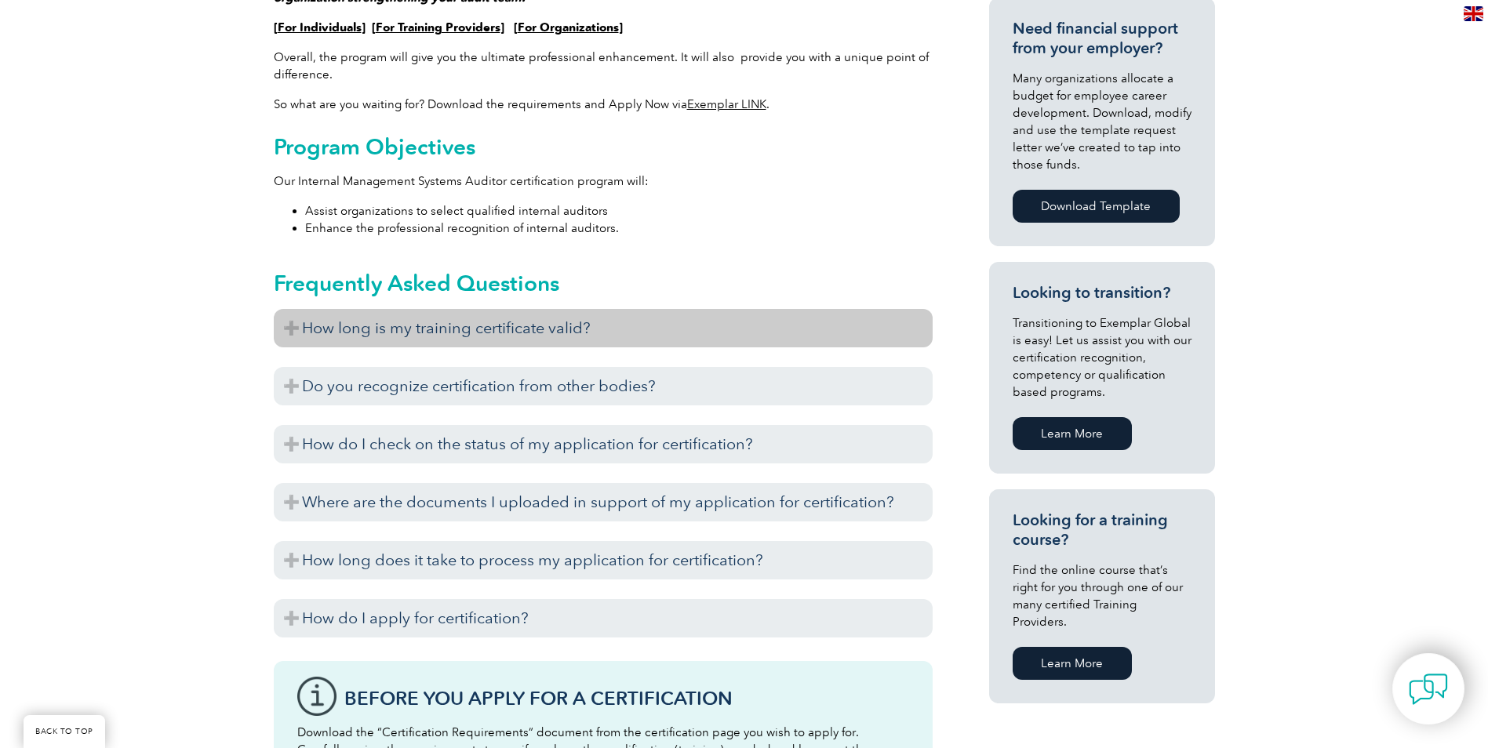
click at [290, 326] on h3 "How long is my training certificate valid?" at bounding box center [603, 328] width 659 height 38
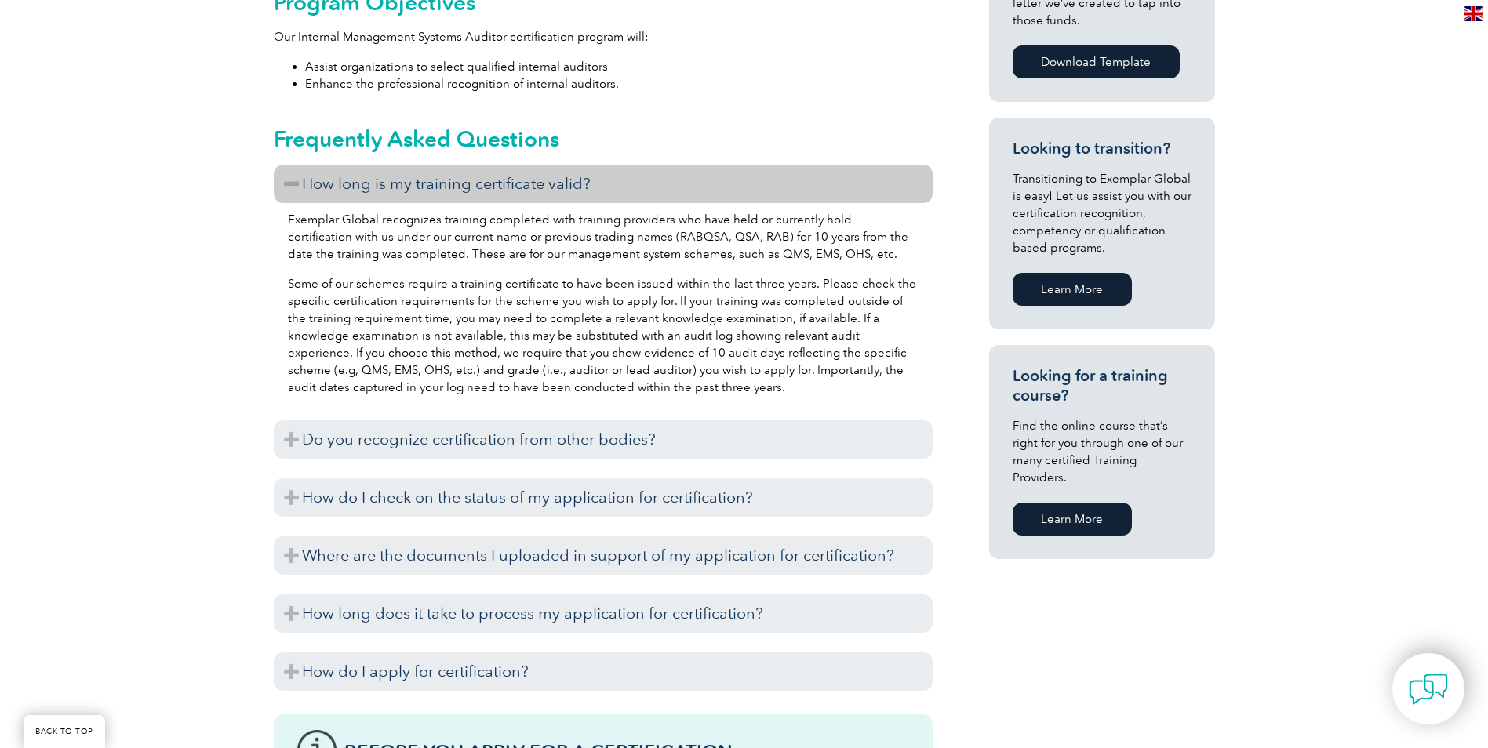
scroll to position [863, 0]
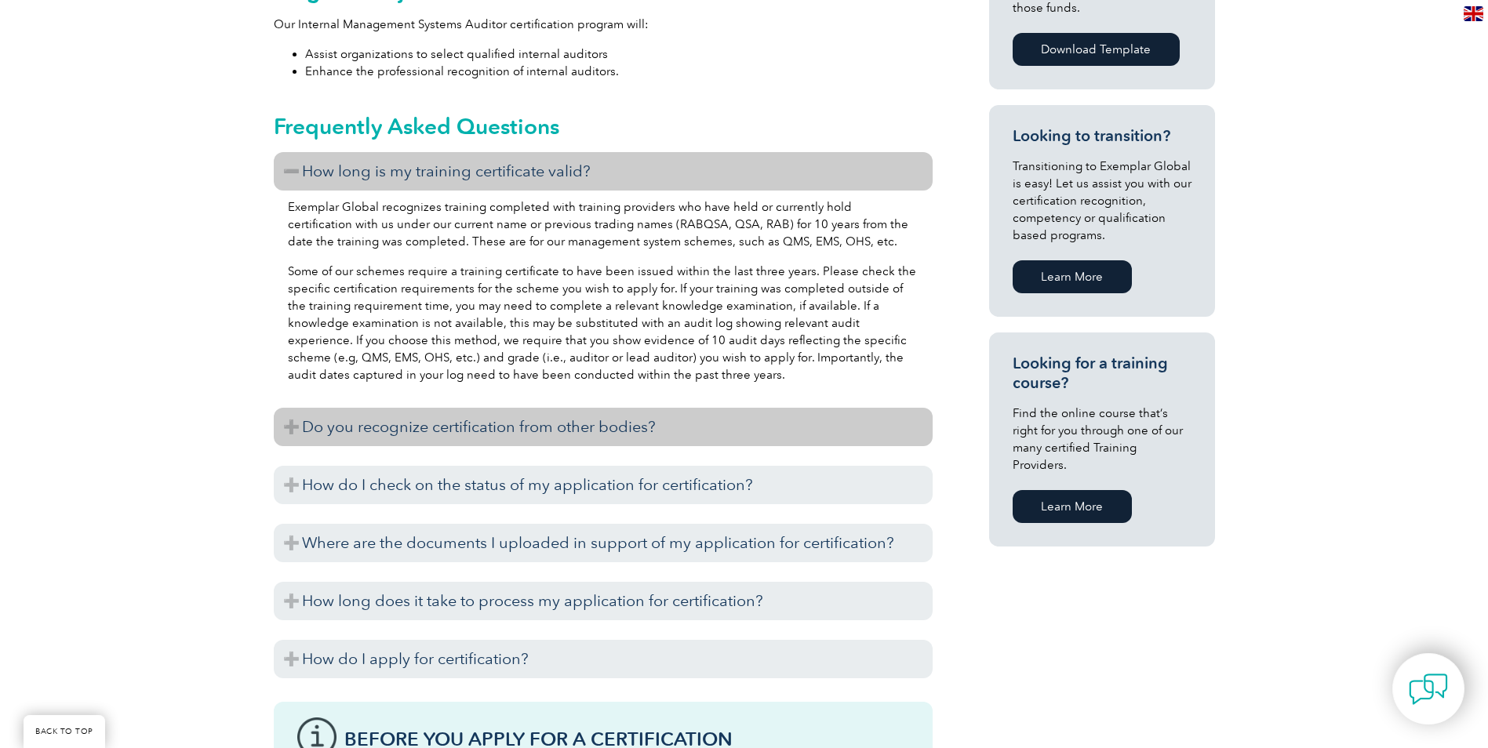
click at [288, 422] on h3 "Do you recognize certification from other bodies?" at bounding box center [603, 427] width 659 height 38
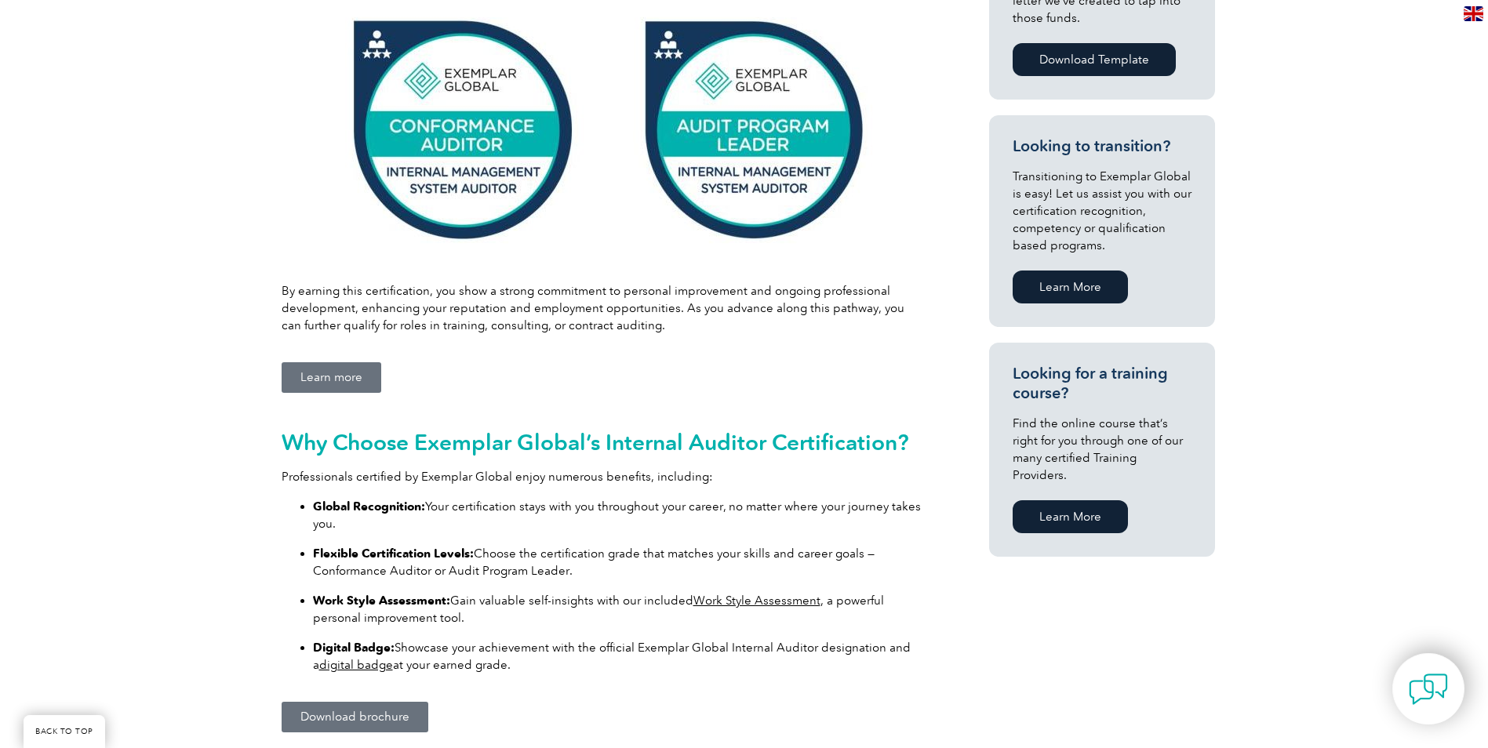
scroll to position [784, 0]
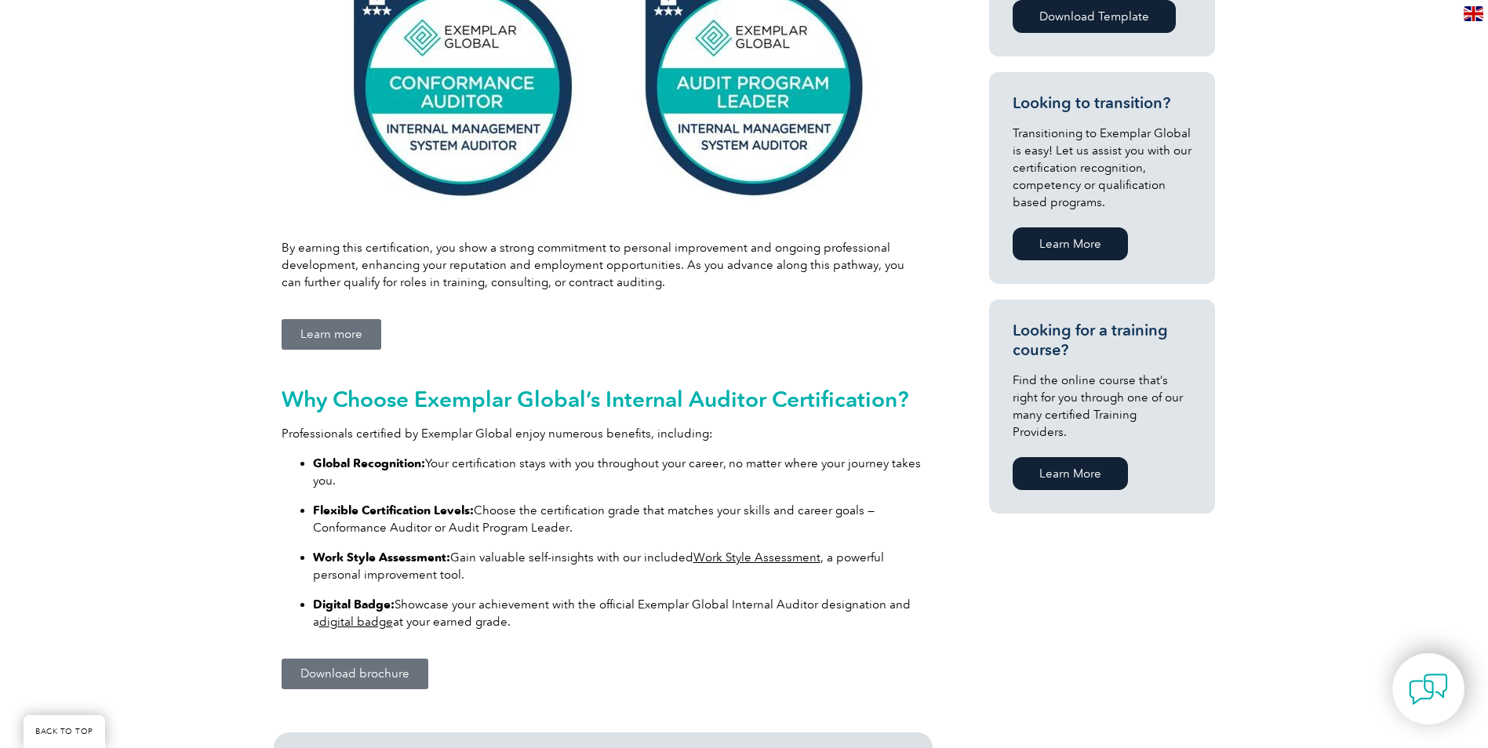
click at [324, 336] on span "Learn more" at bounding box center [331, 335] width 62 height 12
click at [387, 669] on span "Download brochure" at bounding box center [354, 674] width 109 height 12
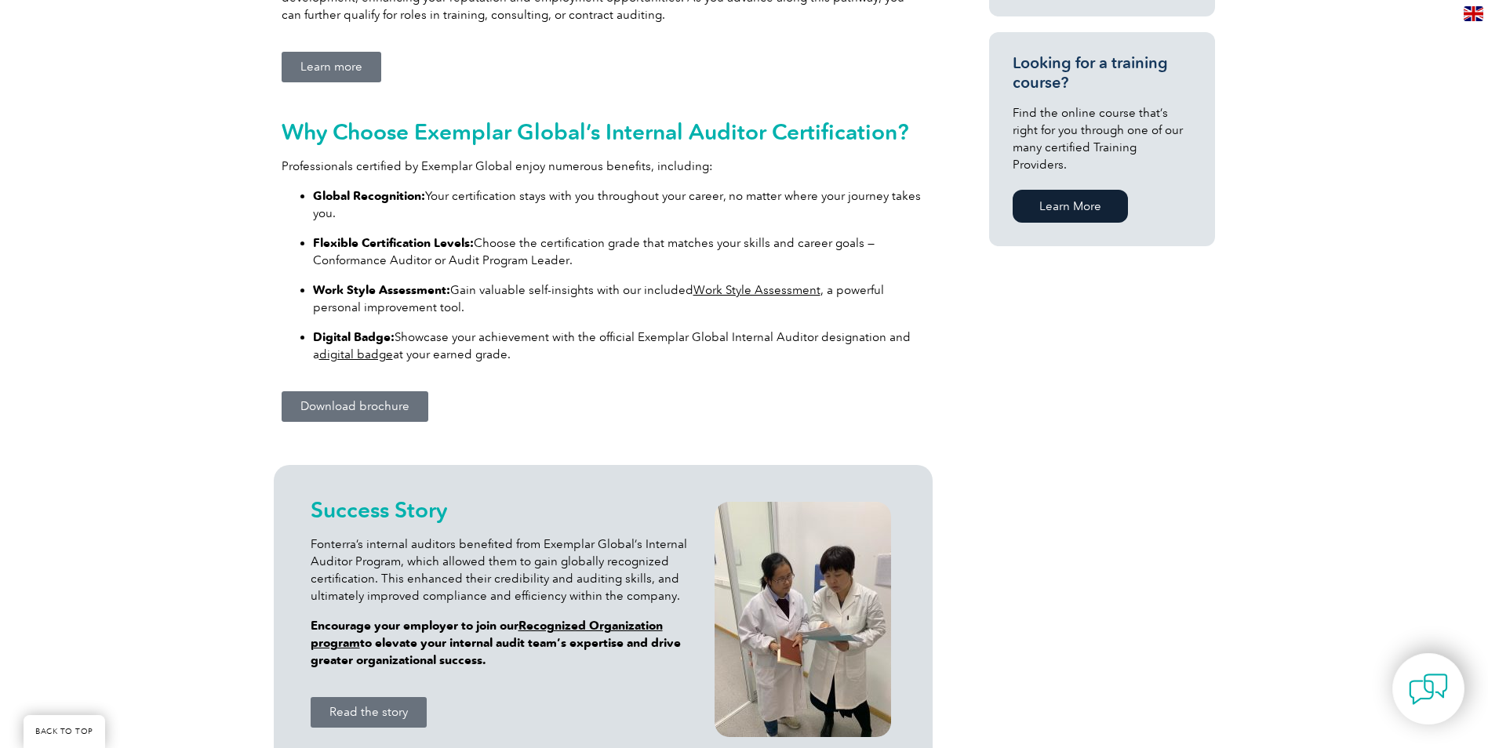
scroll to position [1020, 0]
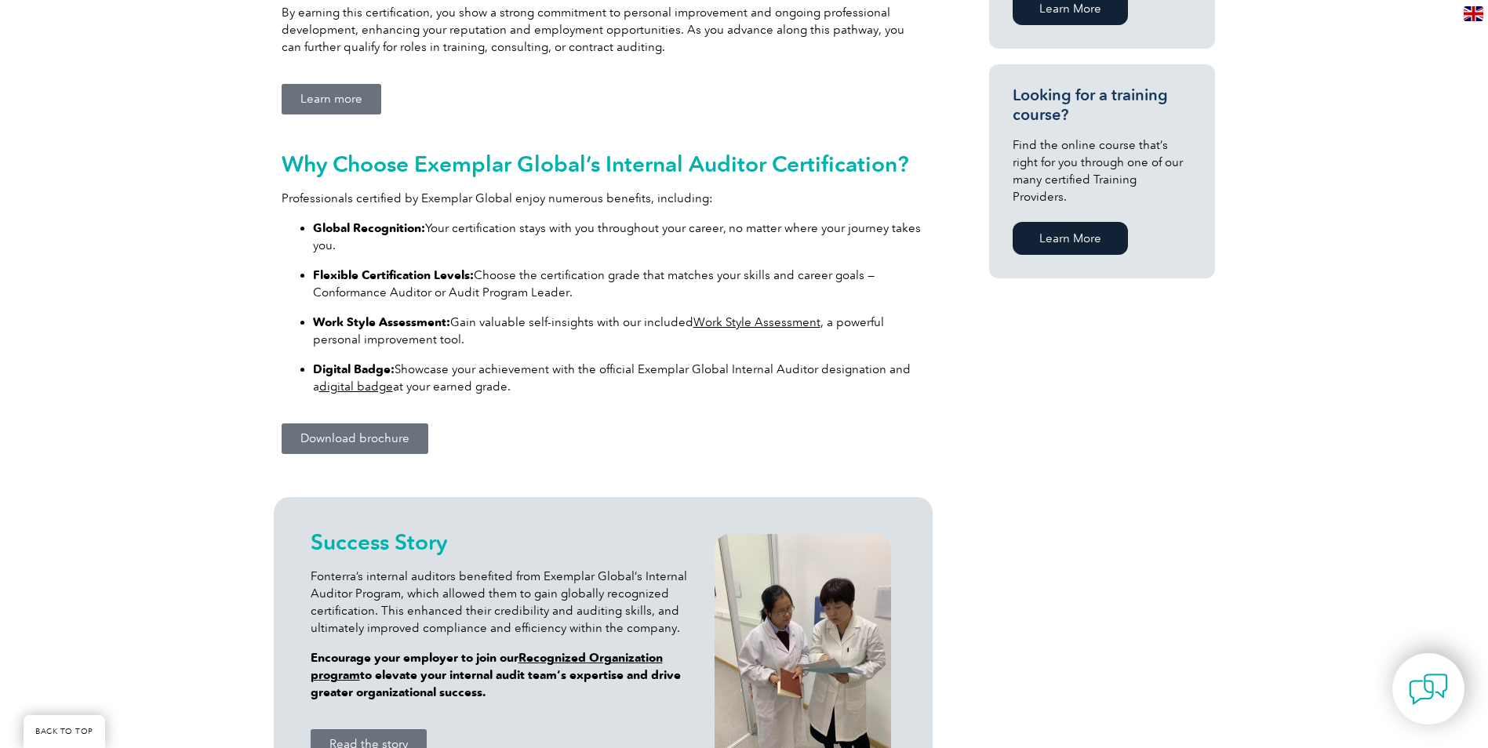
click at [328, 437] on span "Download brochure" at bounding box center [354, 439] width 109 height 12
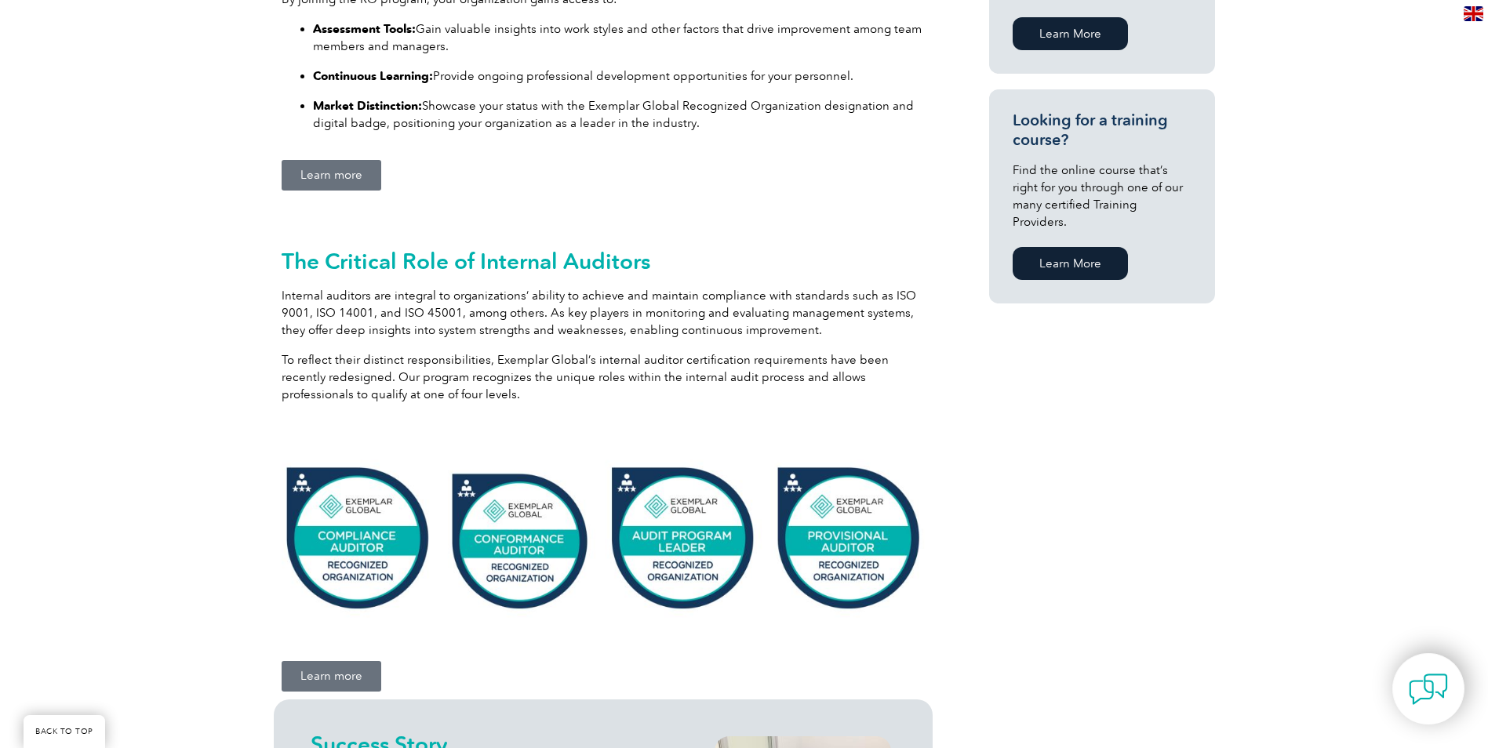
scroll to position [1098, 0]
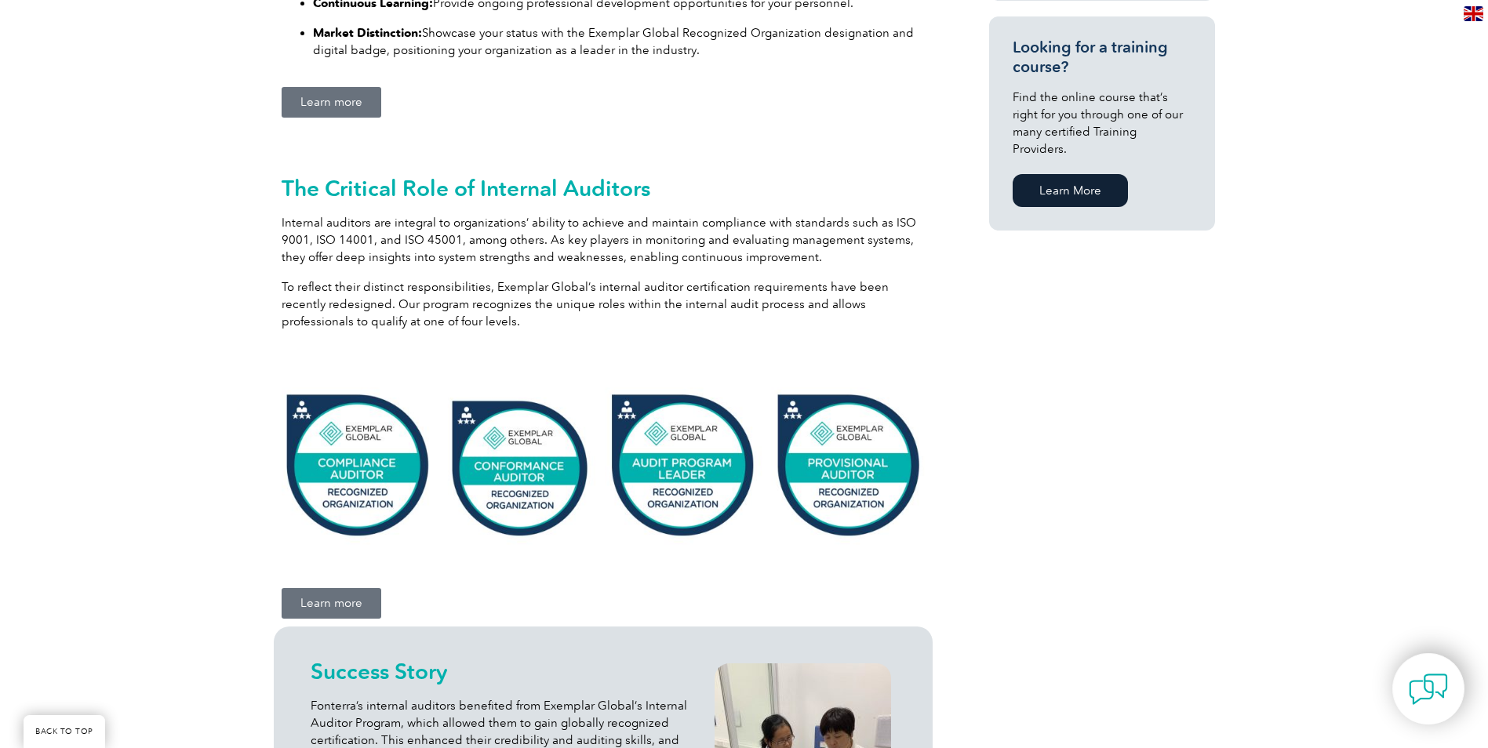
click at [327, 603] on span "Learn more" at bounding box center [331, 604] width 62 height 12
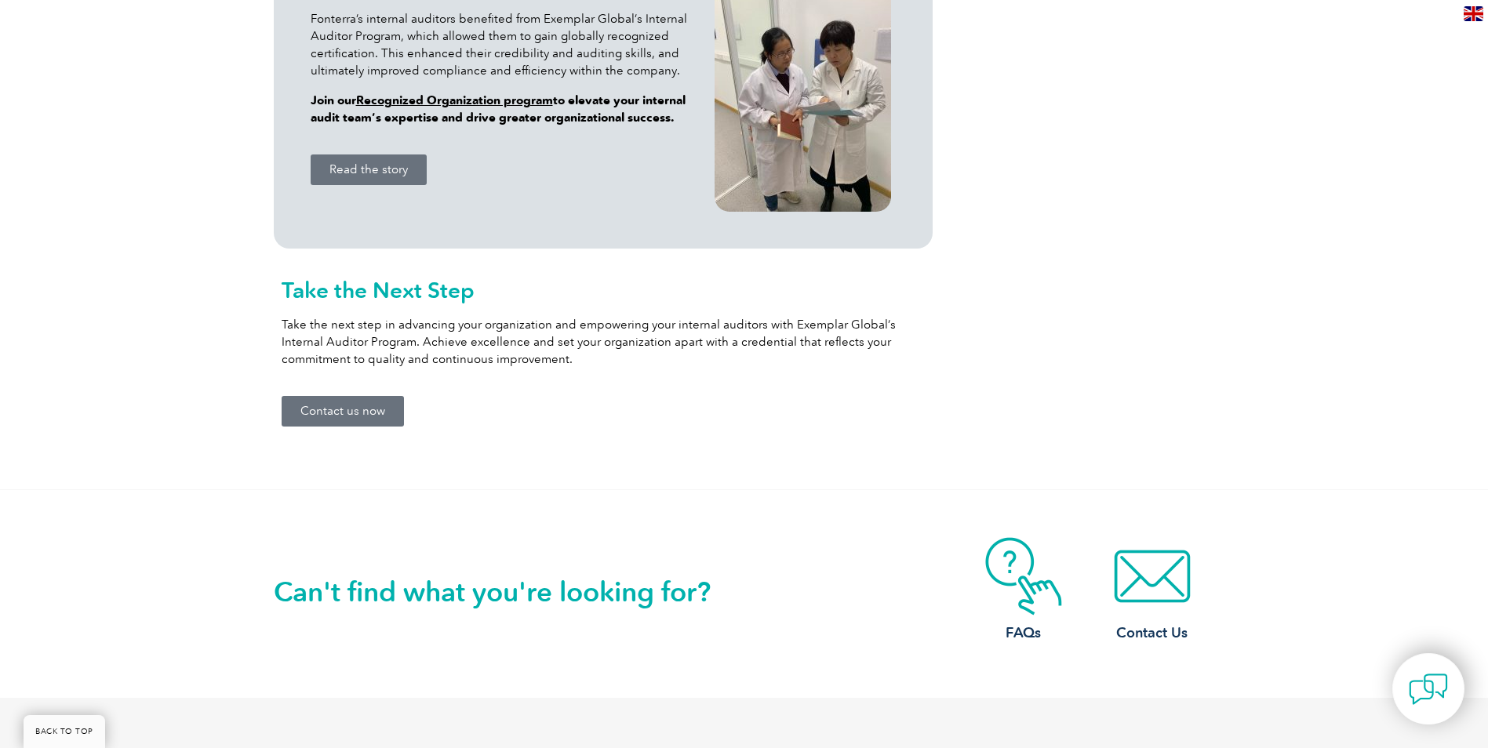
scroll to position [1883, 0]
